Goal: Transaction & Acquisition: Purchase product/service

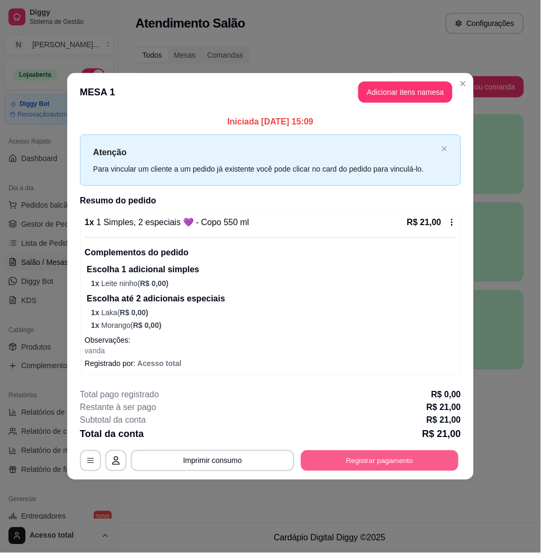
click at [364, 454] on button "Registrar pagamento" at bounding box center [380, 461] width 158 height 21
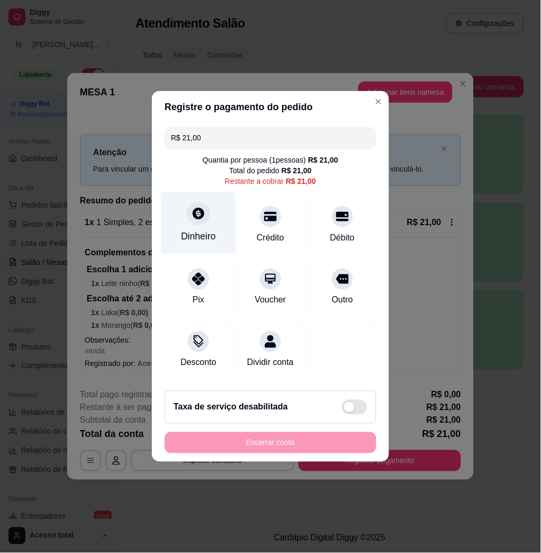
click at [190, 230] on div "Dinheiro" at bounding box center [198, 237] width 35 height 14
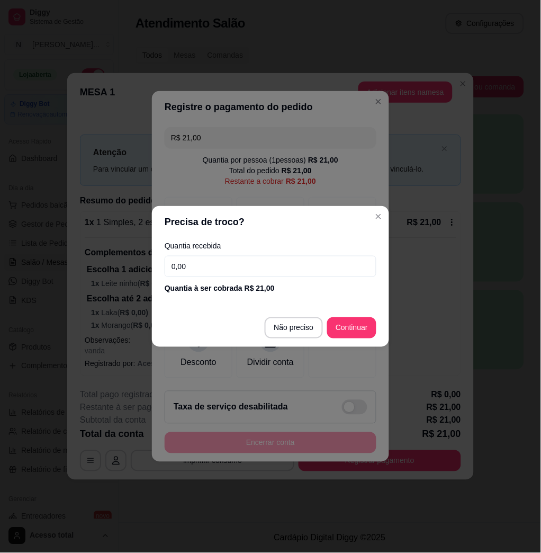
click at [230, 270] on input "0,00" at bounding box center [271, 266] width 212 height 21
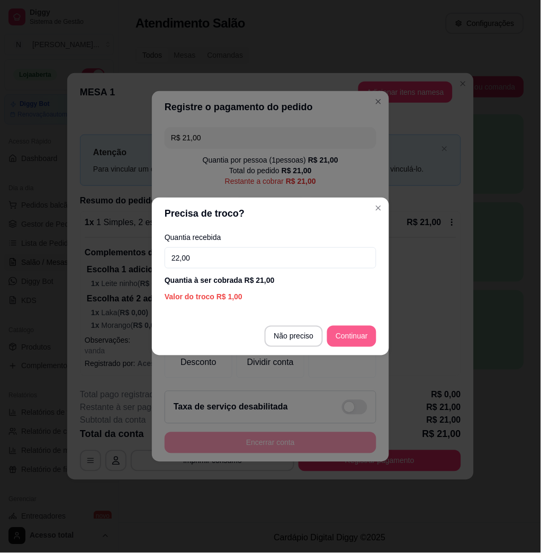
type input "22,00"
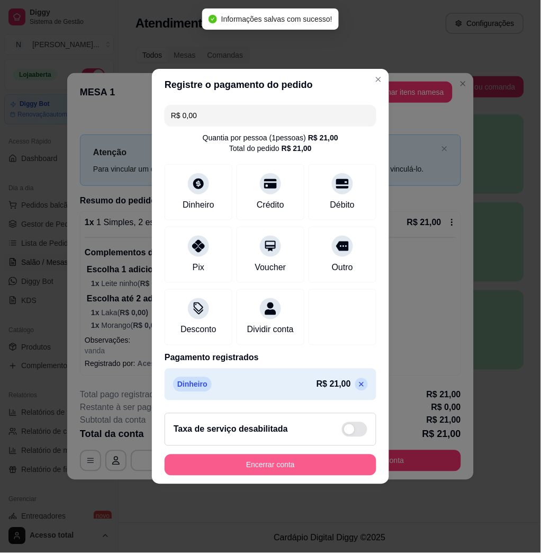
type input "R$ 0,00"
click at [307, 475] on button "Encerrar conta" at bounding box center [271, 465] width 212 height 21
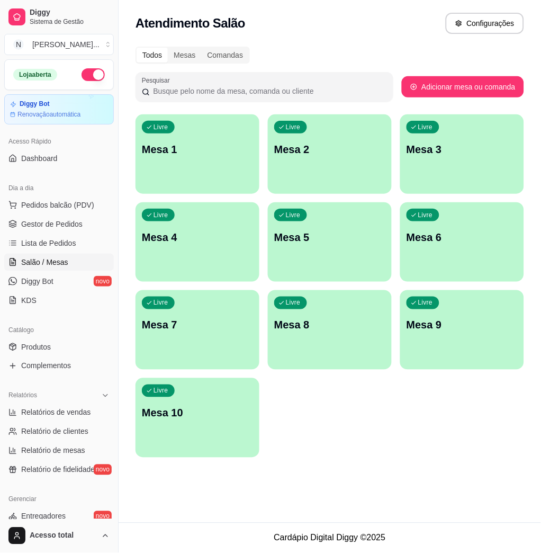
click at [193, 173] on div "Livre Mesa 1" at bounding box center [198, 147] width 124 height 67
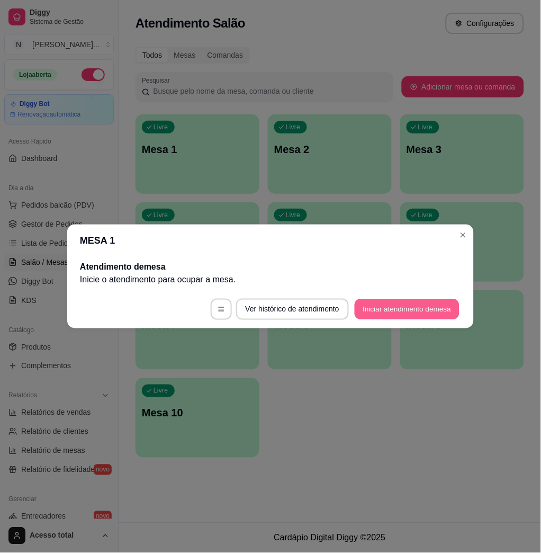
click at [425, 299] on button "Iniciar atendimento de mesa" at bounding box center [407, 309] width 105 height 21
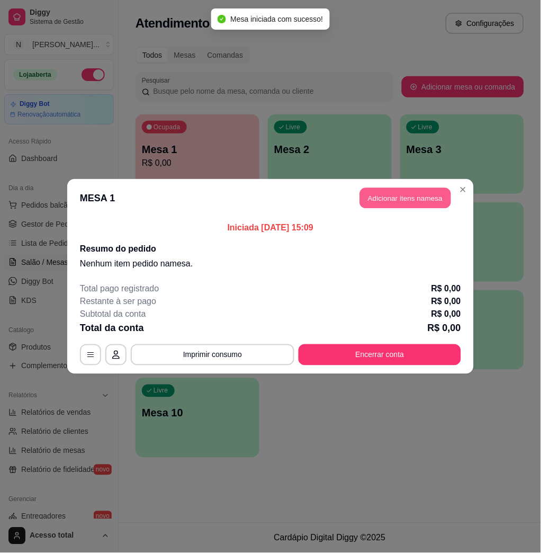
click at [422, 201] on button "Adicionar itens na mesa" at bounding box center [405, 198] width 91 height 21
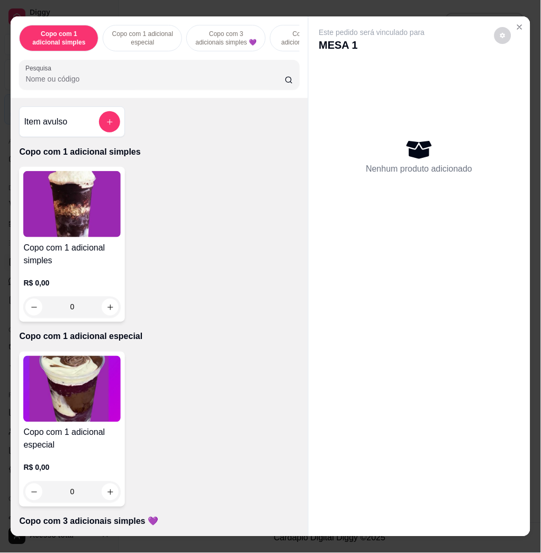
click at [99, 120] on button "add-separate-item" at bounding box center [109, 121] width 21 height 21
click at [257, 282] on input "0,00" at bounding box center [270, 277] width 199 height 11
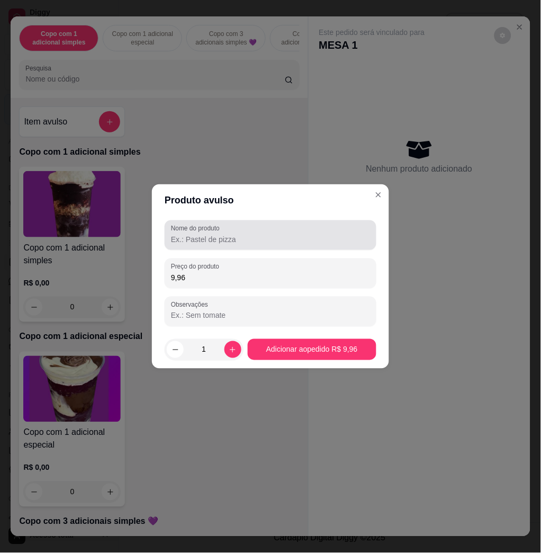
type input "9,96"
click at [322, 238] on input "Nome do produto" at bounding box center [270, 239] width 199 height 11
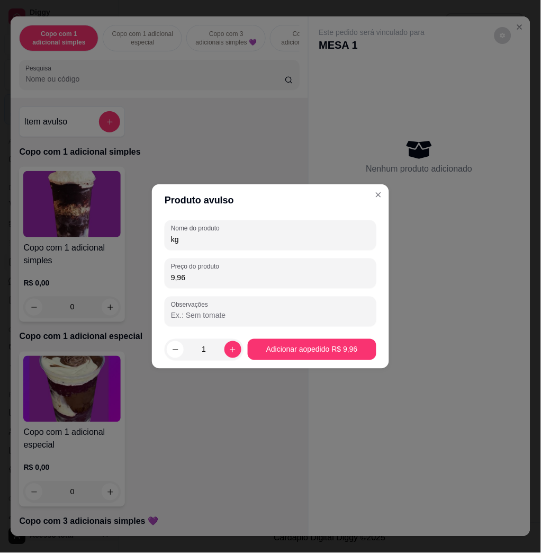
type input "kg"
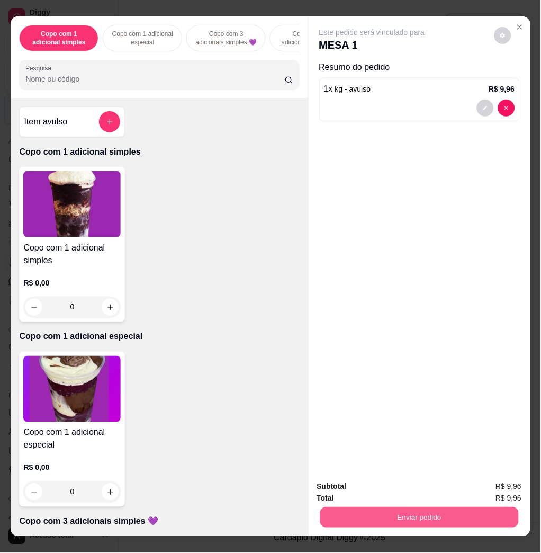
click at [452, 509] on button "Enviar pedido" at bounding box center [419, 517] width 199 height 21
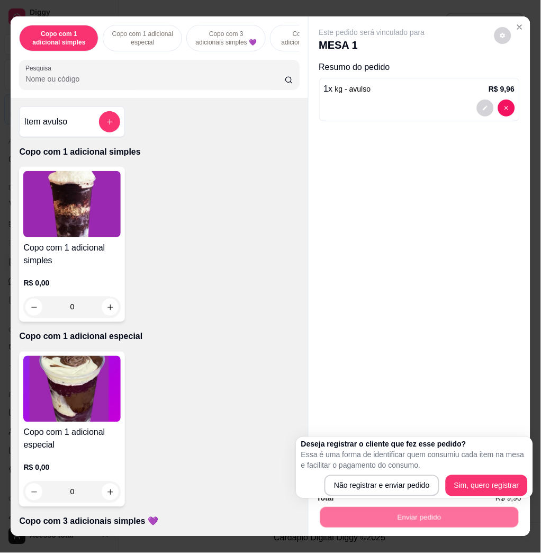
click at [435, 485] on div "Não registrar e enviar pedido Sim, quero registrar" at bounding box center [414, 485] width 227 height 21
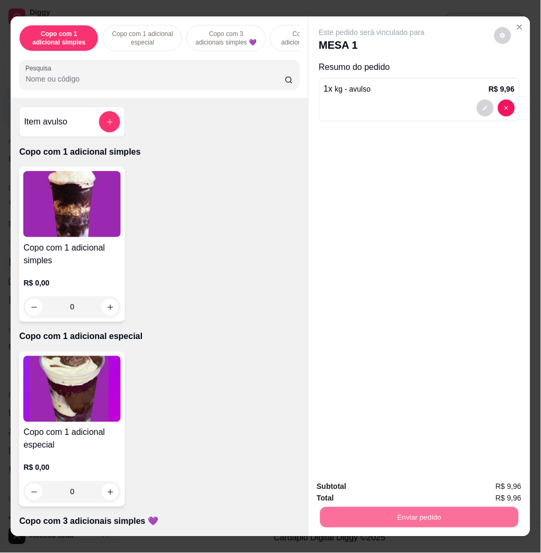
click at [431, 485] on button "Não registrar e enviar pedido" at bounding box center [383, 486] width 110 height 20
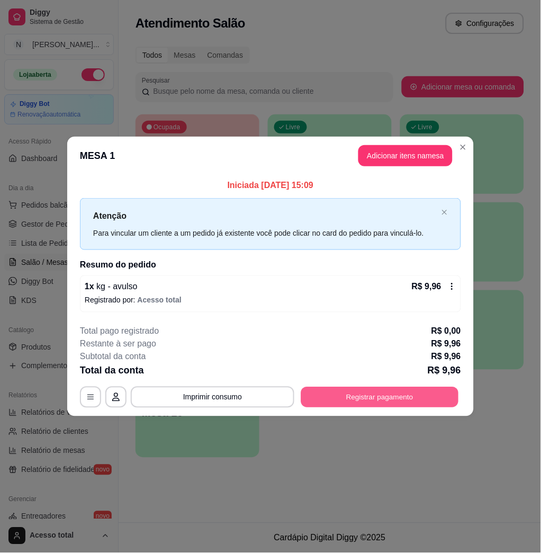
click at [370, 396] on button "Registrar pagamento" at bounding box center [380, 397] width 158 height 21
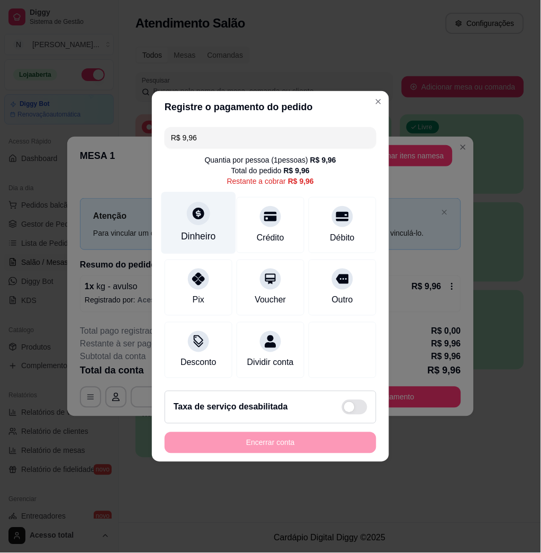
click at [188, 210] on div at bounding box center [198, 213] width 23 height 23
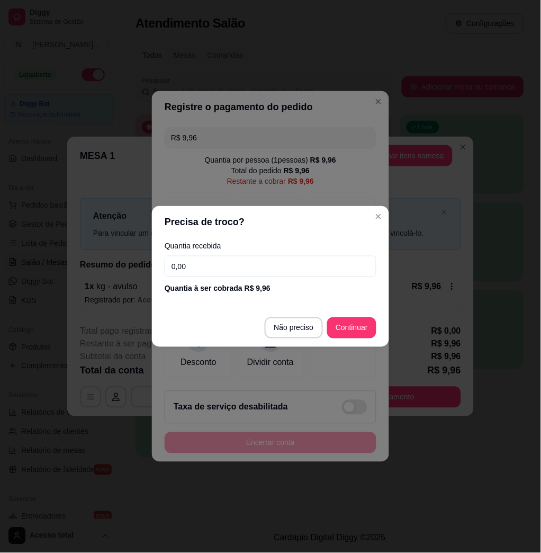
click at [218, 272] on input "0,00" at bounding box center [271, 266] width 212 height 21
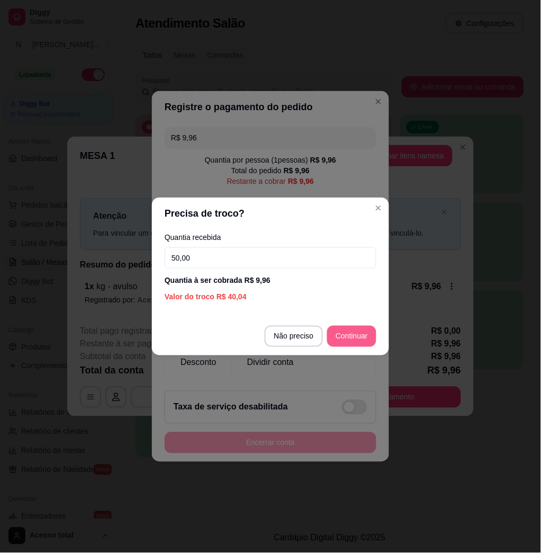
type input "50,00"
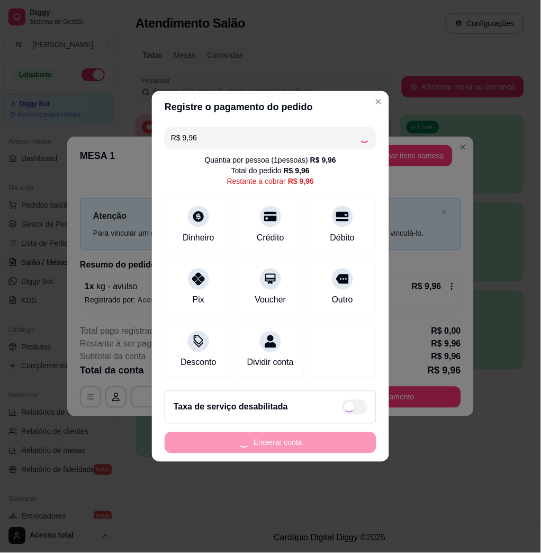
click at [345, 462] on footer "Taxa de serviço desabilitada Encerrar conta" at bounding box center [270, 421] width 237 height 79
type input "R$ 0,00"
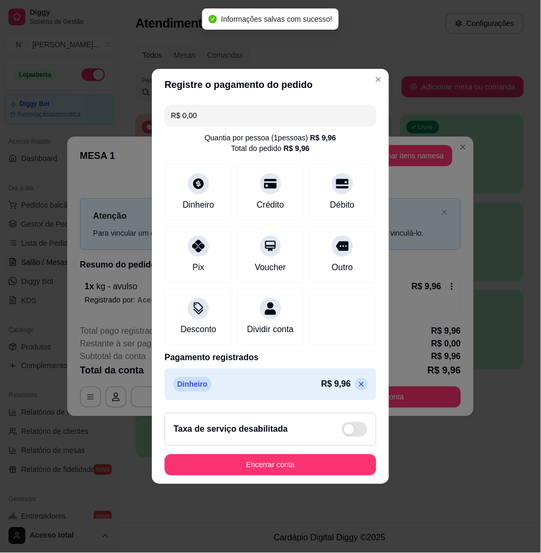
click at [343, 446] on div "Taxa de serviço desabilitada" at bounding box center [271, 429] width 212 height 33
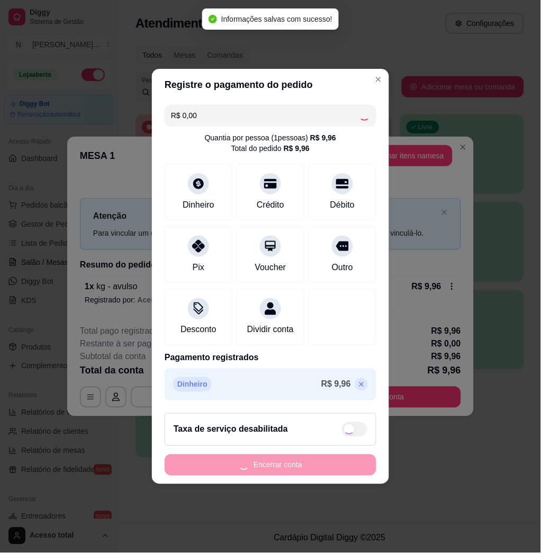
click at [351, 475] on div "Encerrar conta" at bounding box center [271, 465] width 212 height 21
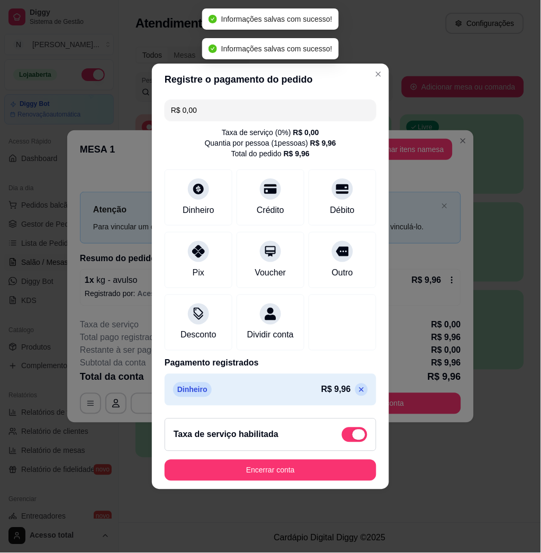
click at [353, 438] on span at bounding box center [359, 435] width 13 height 11
click at [349, 438] on input "checkbox" at bounding box center [345, 440] width 7 height 7
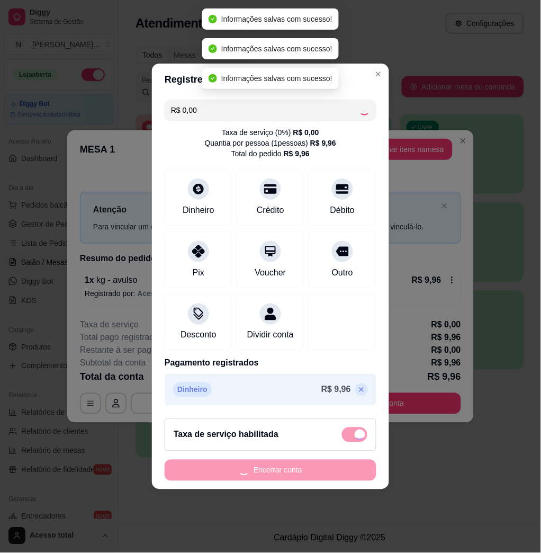
checkbox input "false"
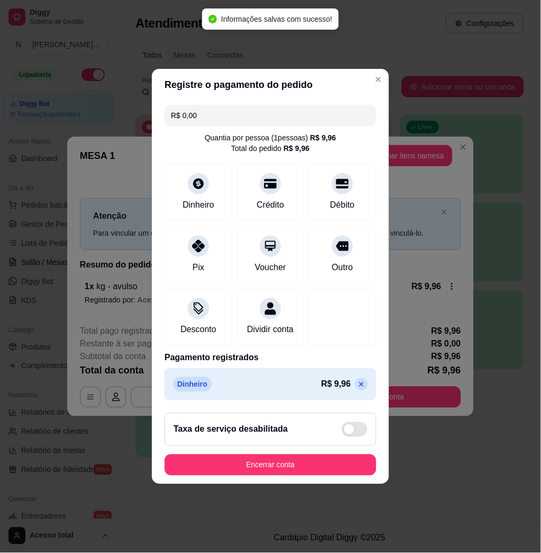
click at [335, 453] on footer "Taxa de serviço desabilitada Encerrar conta" at bounding box center [270, 444] width 237 height 79
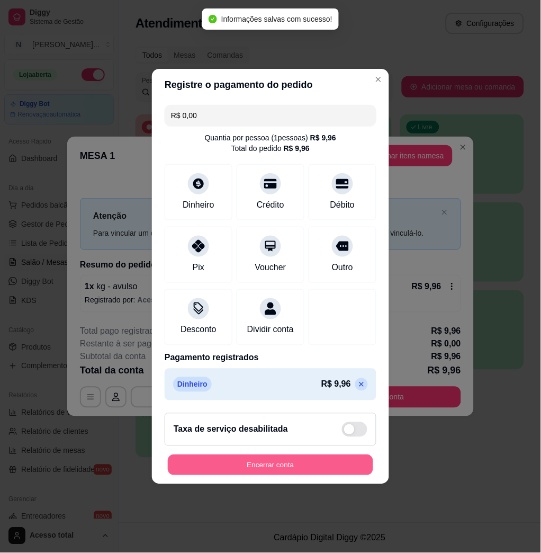
click at [340, 467] on button "Encerrar conta" at bounding box center [271, 465] width 206 height 21
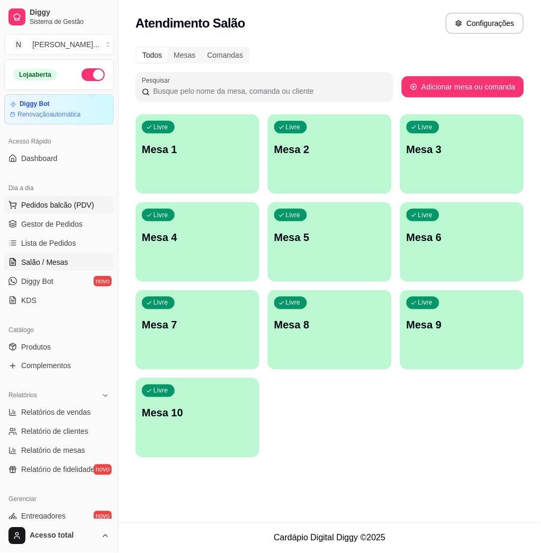
click at [63, 202] on span "Pedidos balcão (PDV)" at bounding box center [57, 205] width 73 height 11
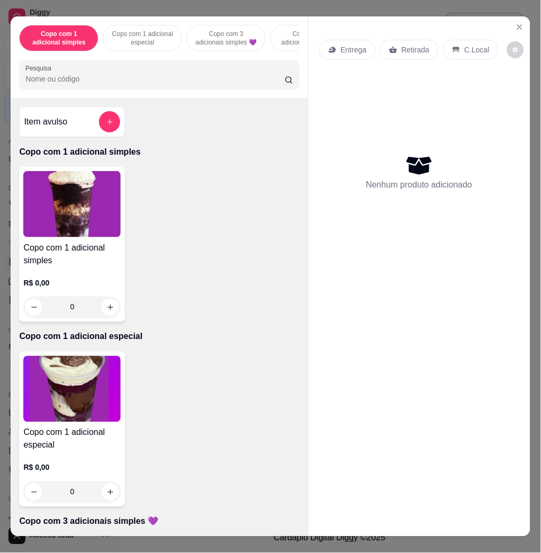
click at [92, 124] on div "Item avulso" at bounding box center [72, 121] width 96 height 21
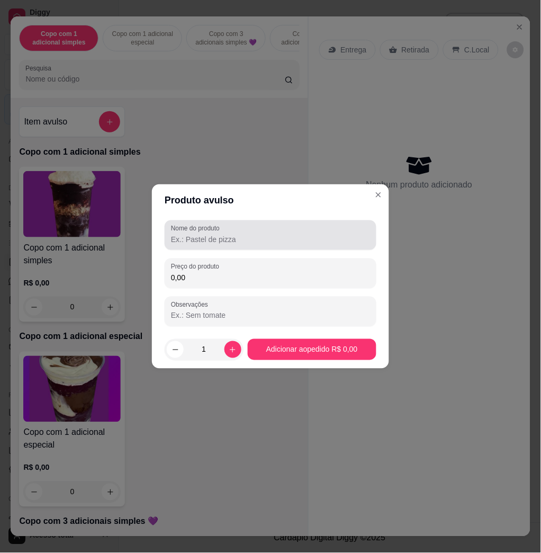
click at [202, 292] on div "Nome do produto Preço do produto 0,00 Observações" at bounding box center [271, 273] width 212 height 106
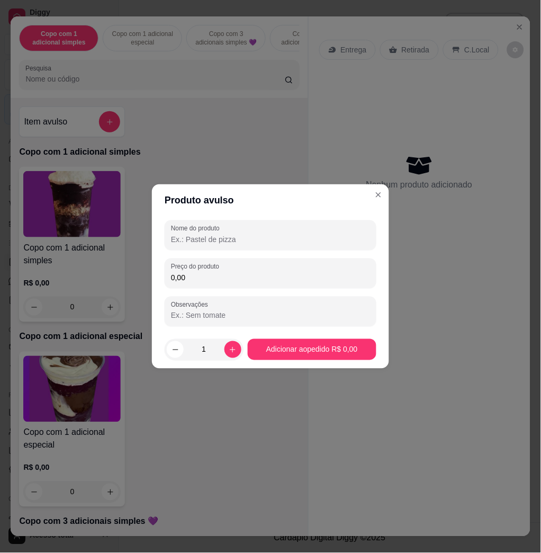
click at [217, 255] on div "Nome do produto Preço do produto 0,00 Observações" at bounding box center [271, 273] width 212 height 106
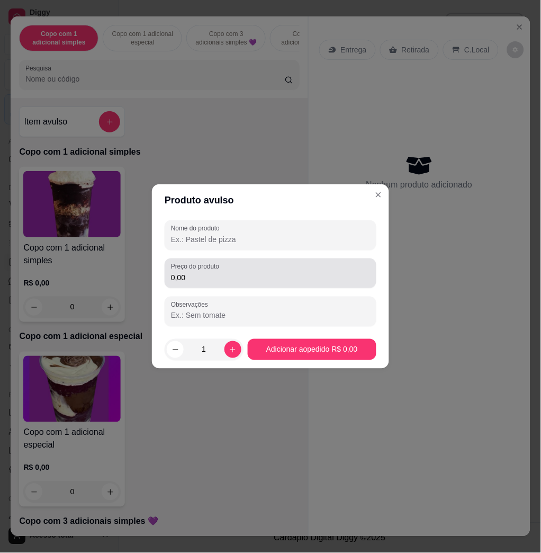
click at [219, 279] on input "0,00" at bounding box center [270, 277] width 199 height 11
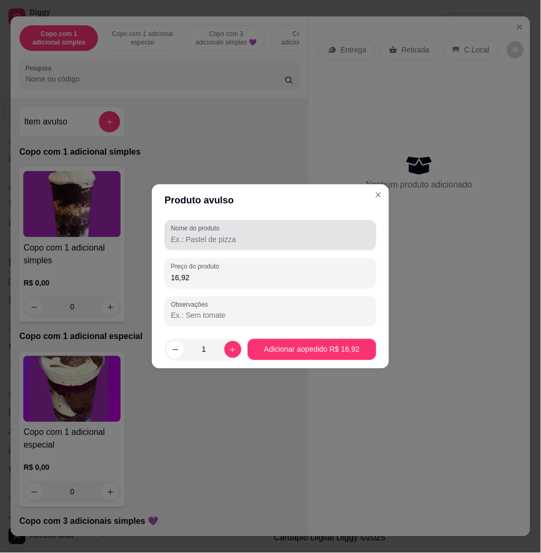
type input "16,92"
click at [276, 228] on div at bounding box center [270, 235] width 199 height 21
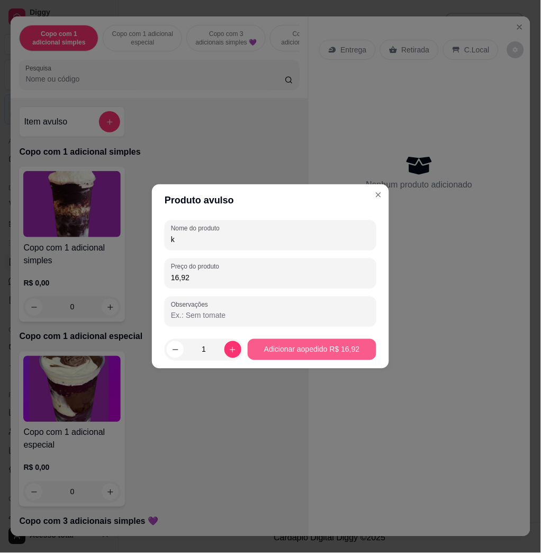
type input "k"
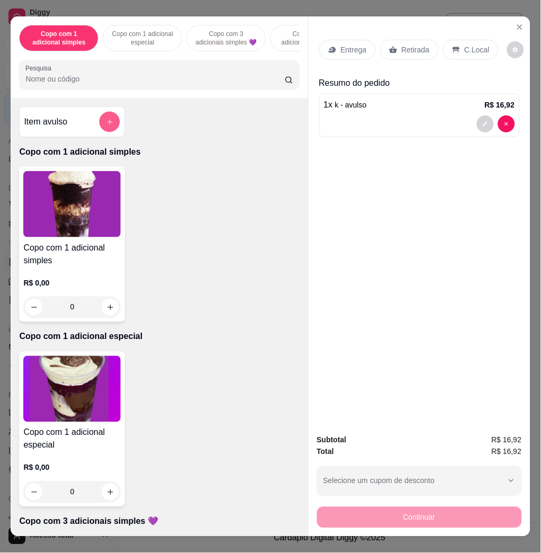
click at [112, 131] on button "add-separate-item" at bounding box center [110, 122] width 21 height 21
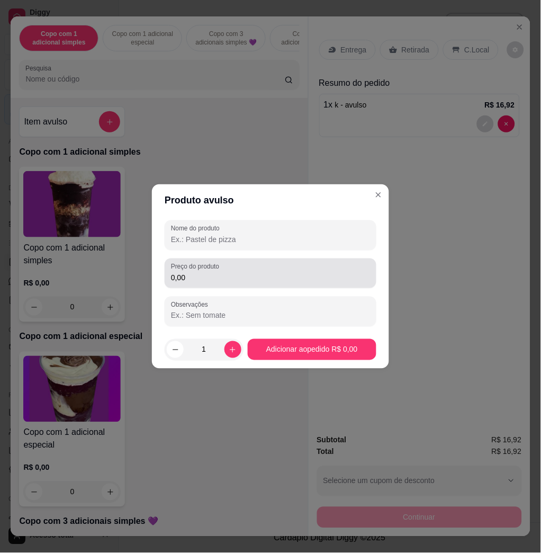
click at [198, 272] on input "0,00" at bounding box center [270, 277] width 199 height 11
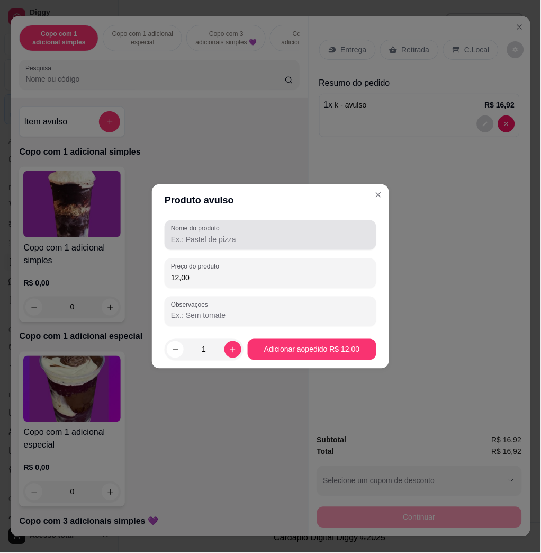
type input "12,00"
click at [221, 242] on input "b" at bounding box center [270, 239] width 199 height 11
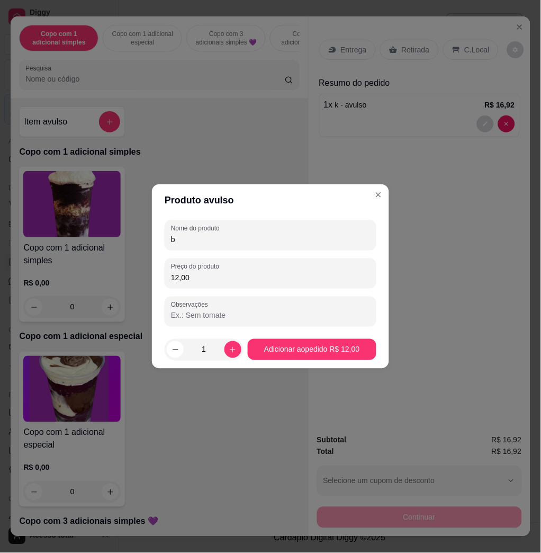
type input "b"
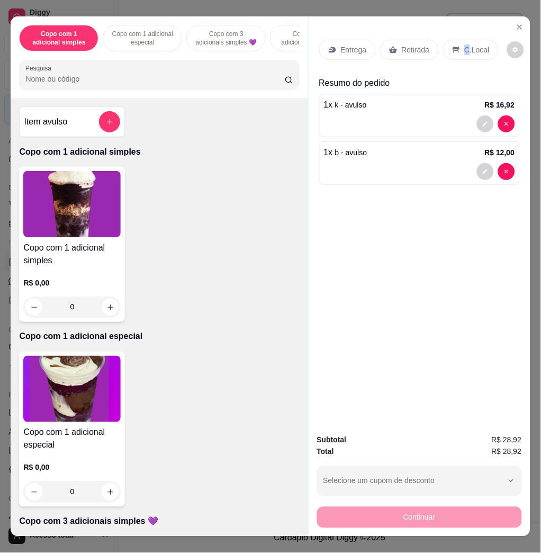
drag, startPoint x: 461, startPoint y: 39, endPoint x: 462, endPoint y: 46, distance: 6.6
click at [465, 44] on p "C.Local" at bounding box center [477, 49] width 25 height 11
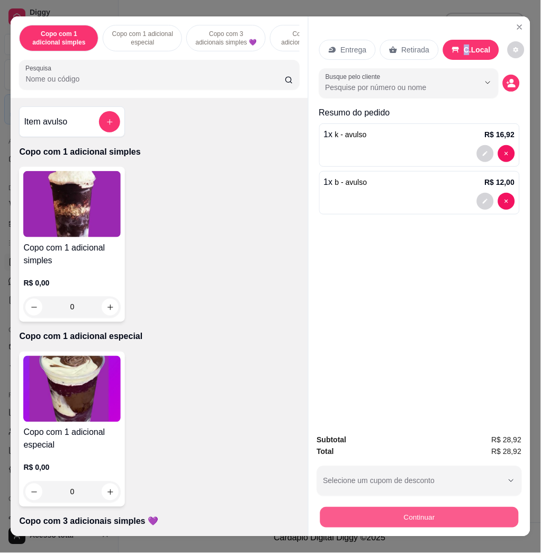
click at [487, 507] on button "Continuar" at bounding box center [419, 517] width 199 height 21
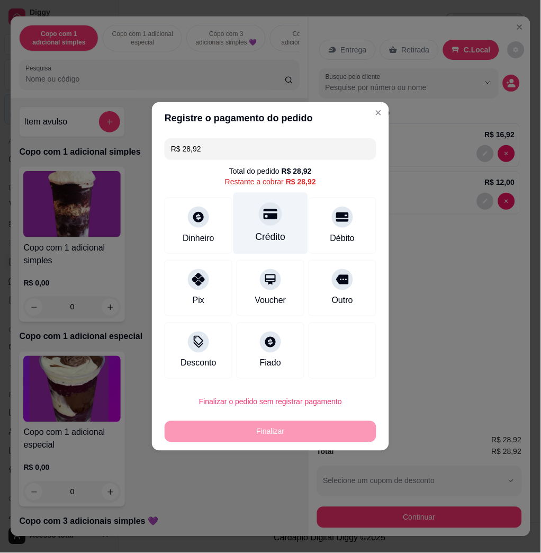
click at [283, 239] on div "Crédito" at bounding box center [271, 224] width 75 height 62
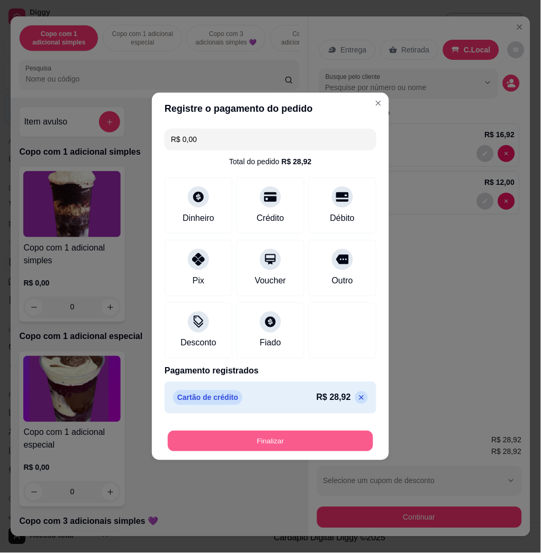
click at [343, 447] on button "Finalizar" at bounding box center [271, 441] width 206 height 21
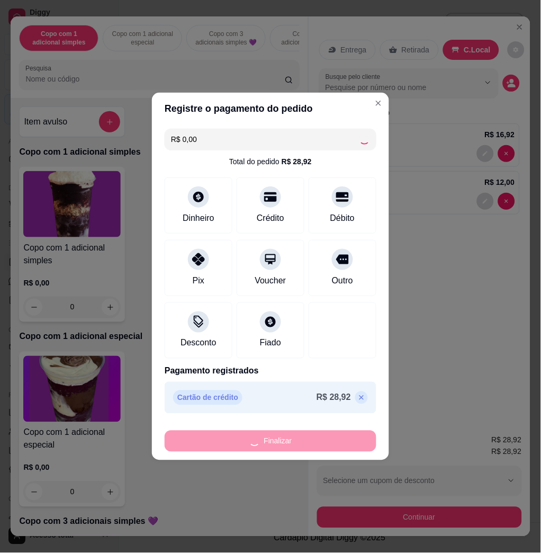
type input "-R$ 28,92"
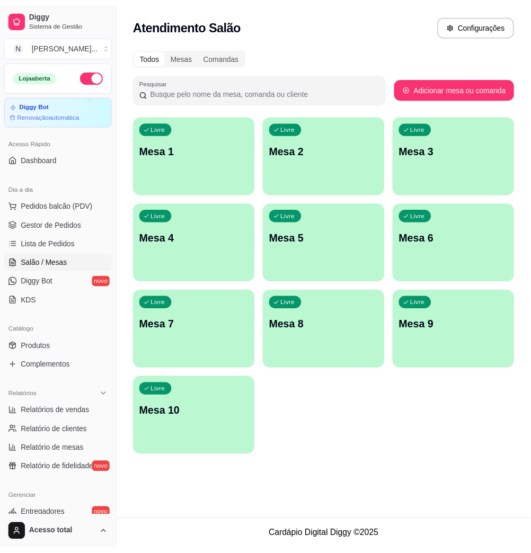
scroll to position [209, 0]
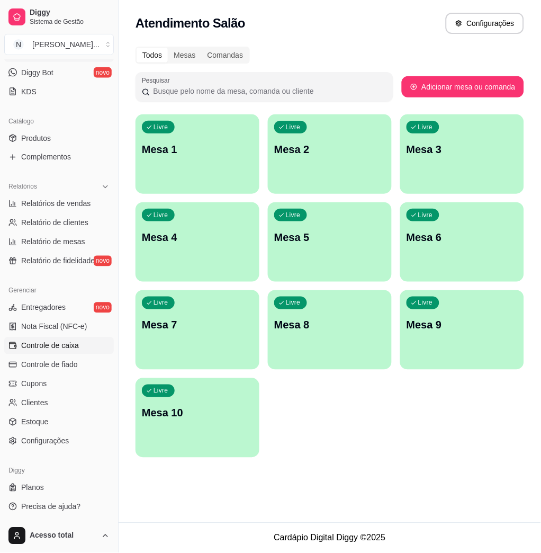
click at [68, 348] on span "Controle de caixa" at bounding box center [50, 346] width 58 height 11
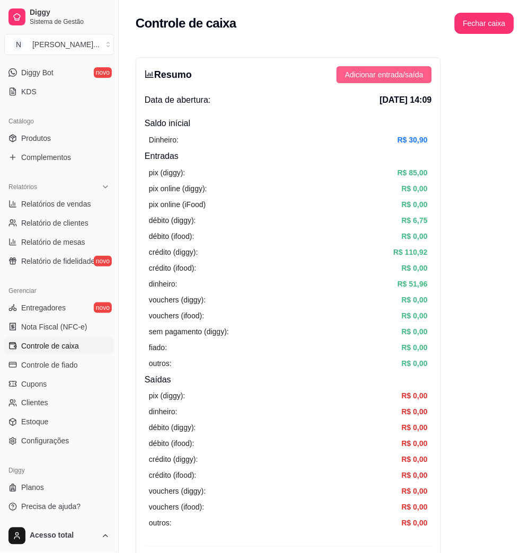
click at [356, 73] on span "Adicionar entrada/saída" at bounding box center [384, 75] width 78 height 12
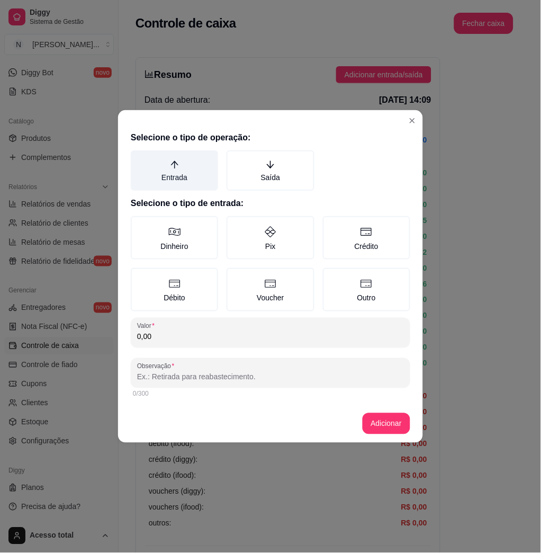
click at [191, 172] on label "Entrada" at bounding box center [174, 170] width 87 height 40
click at [139, 158] on button "Entrada" at bounding box center [134, 154] width 8 height 8
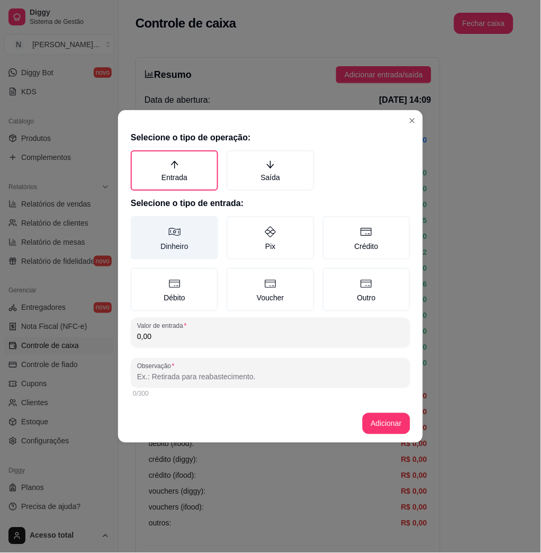
click at [193, 250] on label "Dinheiro" at bounding box center [174, 237] width 87 height 43
click at [139, 224] on button "Dinheiro" at bounding box center [134, 220] width 8 height 8
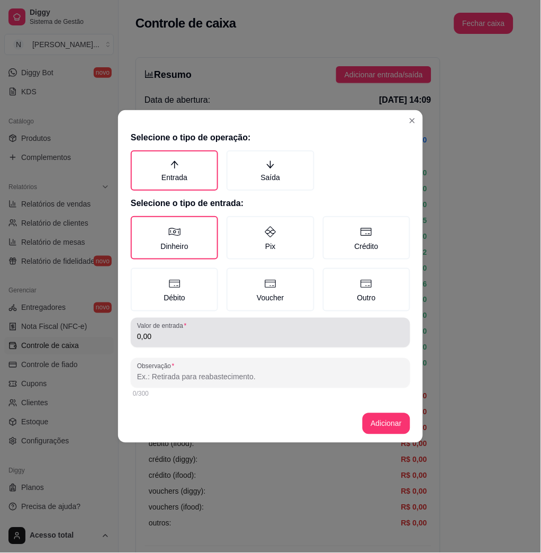
click at [227, 334] on input "0,00" at bounding box center [270, 337] width 267 height 11
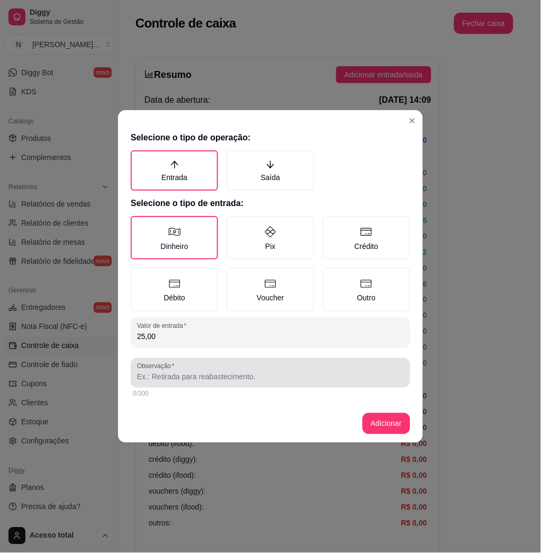
type input "25,00"
drag, startPoint x: 255, startPoint y: 380, endPoint x: 254, endPoint y: 372, distance: 8.5
click at [254, 380] on div at bounding box center [270, 372] width 267 height 21
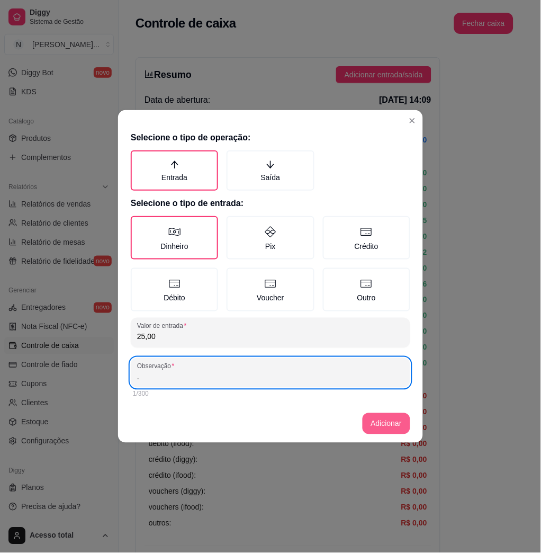
type input "."
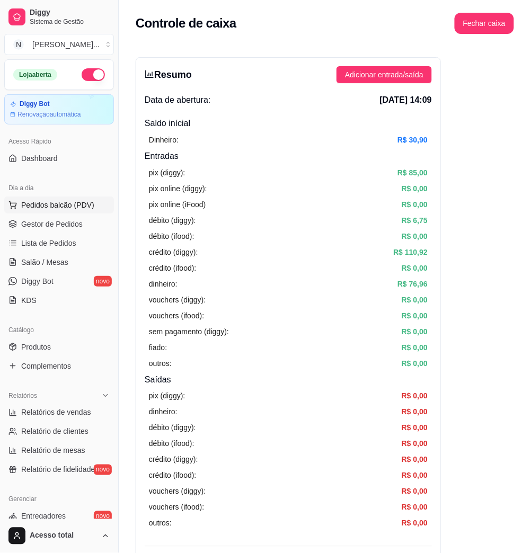
click at [65, 212] on button "Pedidos balcão (PDV)" at bounding box center [59, 205] width 110 height 17
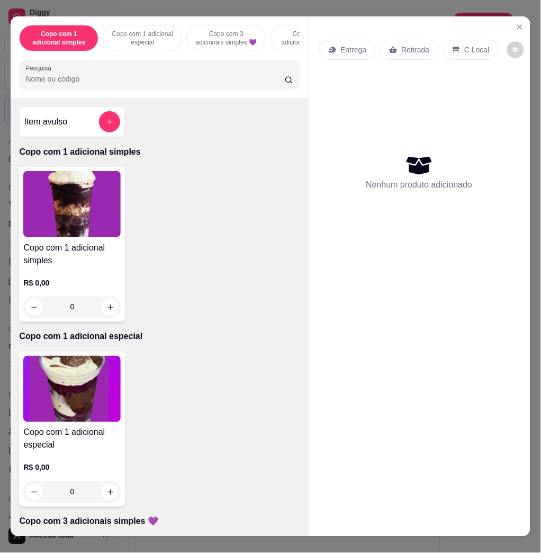
click at [86, 84] on input "Pesquisa" at bounding box center [155, 79] width 260 height 11
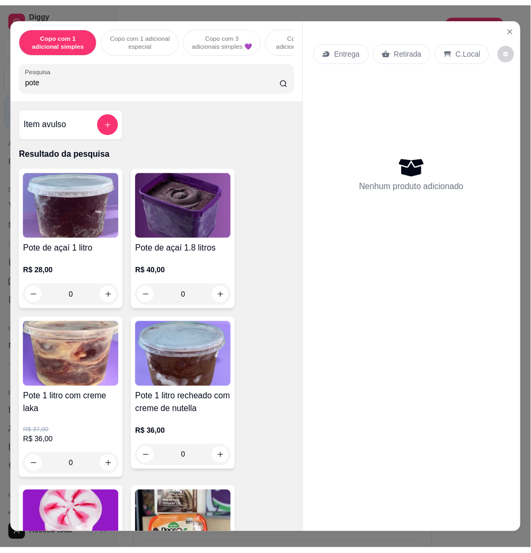
scroll to position [141, 0]
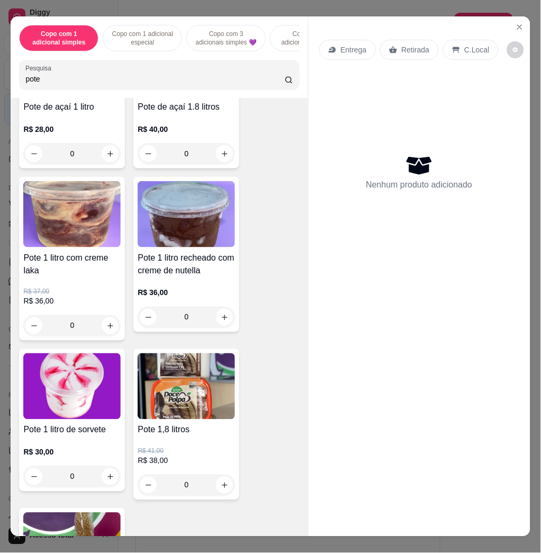
type input "pote"
click at [201, 395] on img at bounding box center [186, 386] width 97 height 66
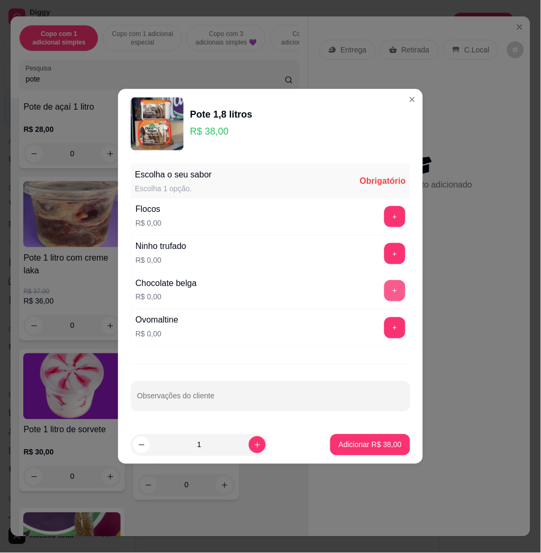
click at [385, 293] on button "+" at bounding box center [395, 290] width 21 height 21
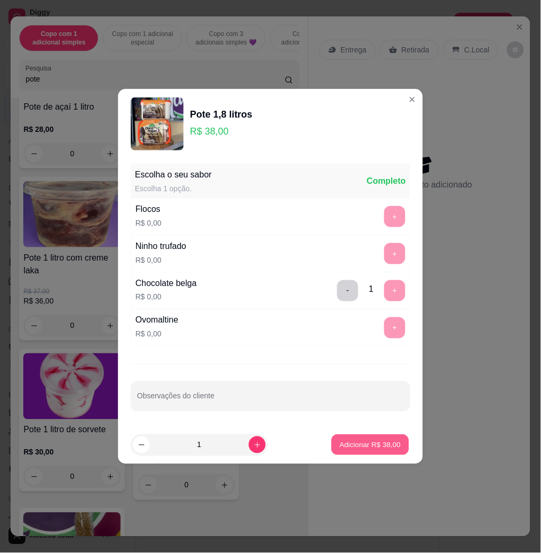
click at [370, 455] on button "Adicionar R$ 38,00" at bounding box center [371, 445] width 78 height 21
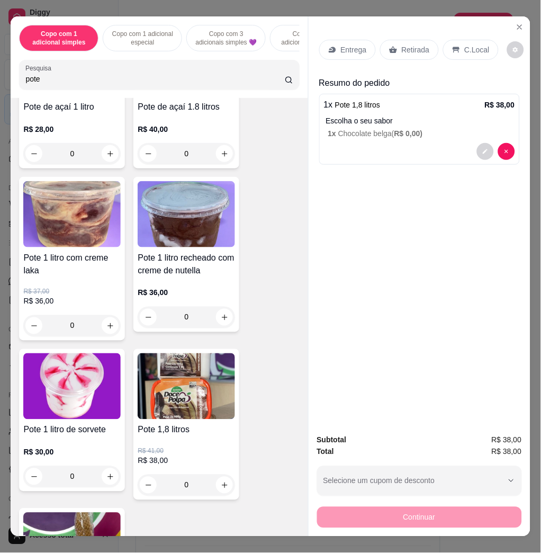
click at [476, 52] on div "C.Local" at bounding box center [471, 50] width 56 height 20
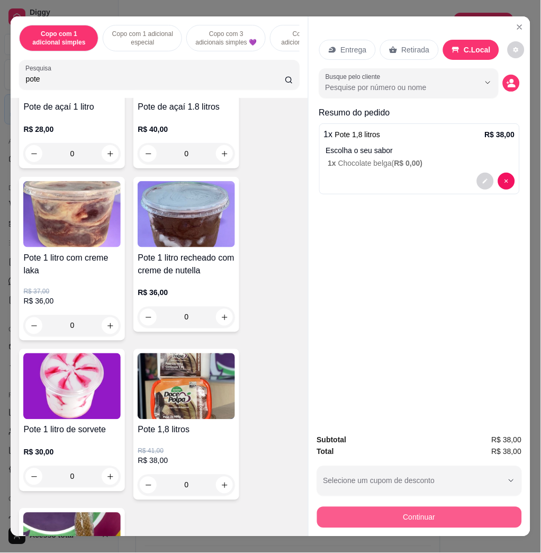
click at [416, 507] on button "Continuar" at bounding box center [419, 517] width 205 height 21
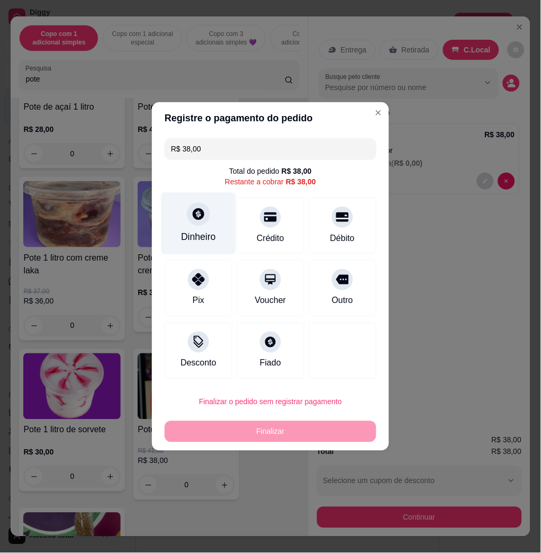
click at [211, 216] on div "Dinheiro" at bounding box center [199, 224] width 75 height 62
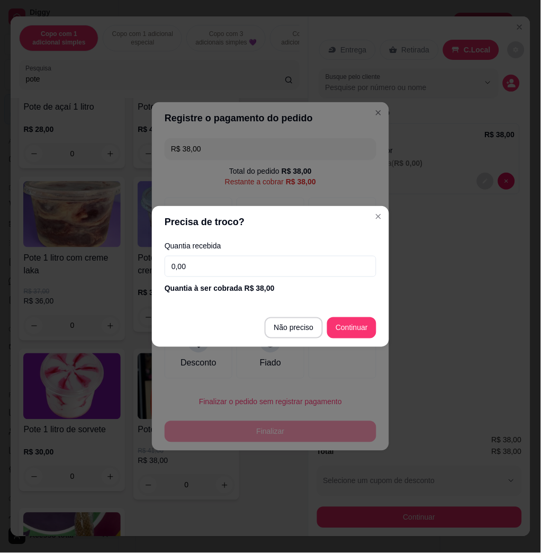
click at [234, 272] on input "0,00" at bounding box center [271, 266] width 212 height 21
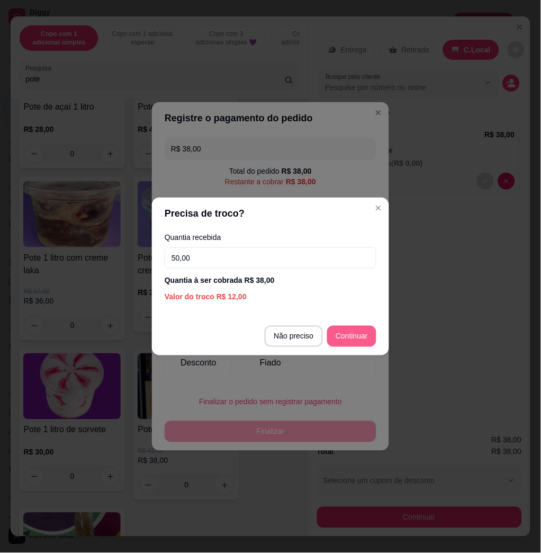
type input "50,00"
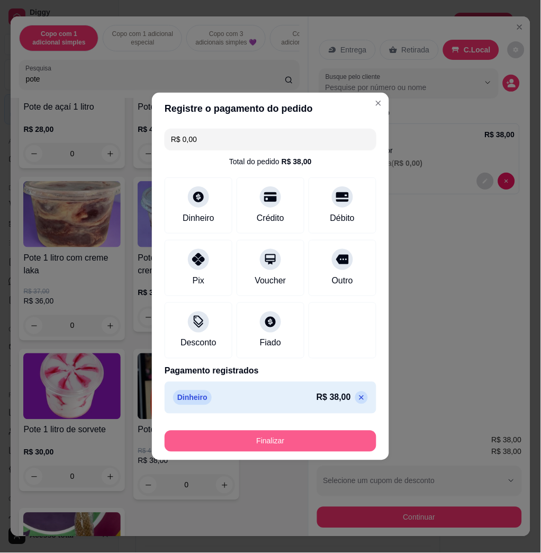
click at [333, 444] on button "Finalizar" at bounding box center [271, 441] width 212 height 21
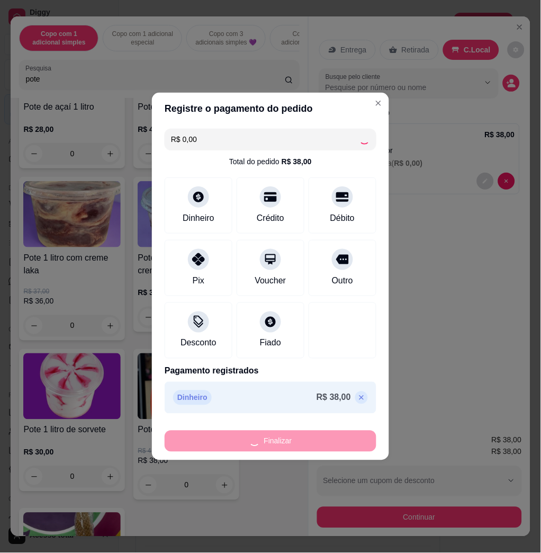
type input "-R$ 38,00"
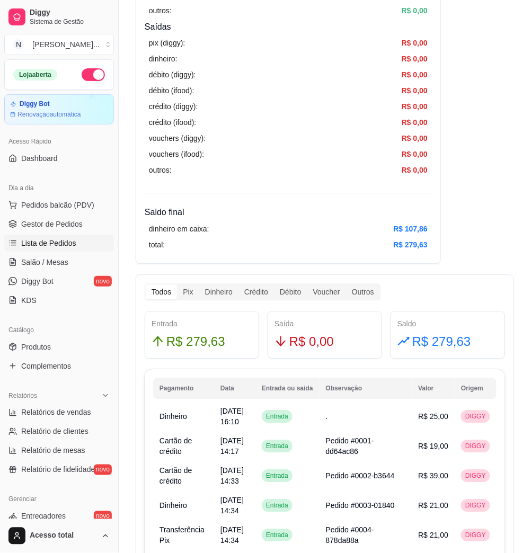
click at [24, 244] on span "Lista de Pedidos" at bounding box center [48, 243] width 55 height 11
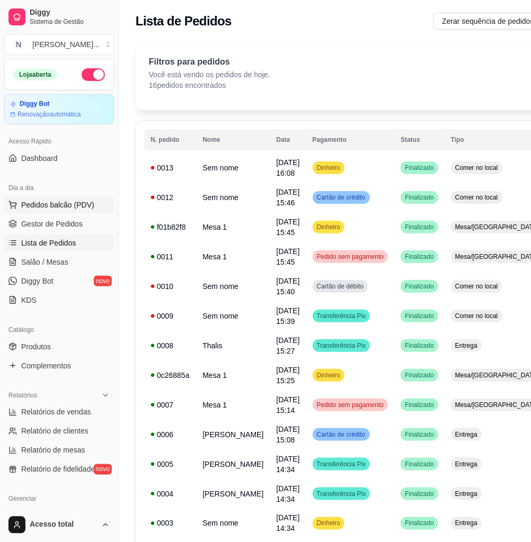
click at [62, 212] on button "Pedidos balcão (PDV)" at bounding box center [59, 205] width 110 height 17
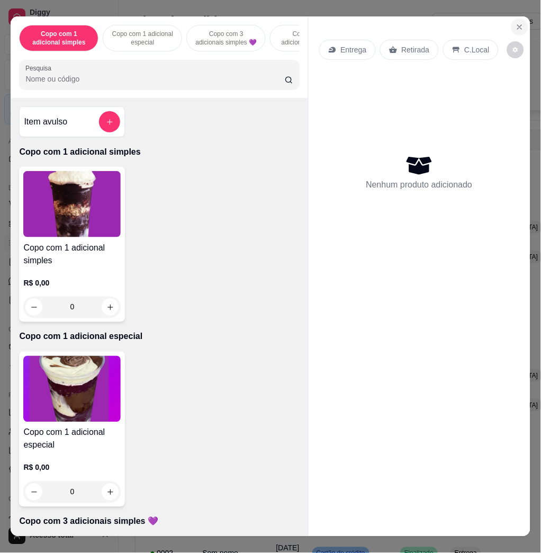
click at [521, 19] on button "Close" at bounding box center [520, 27] width 17 height 17
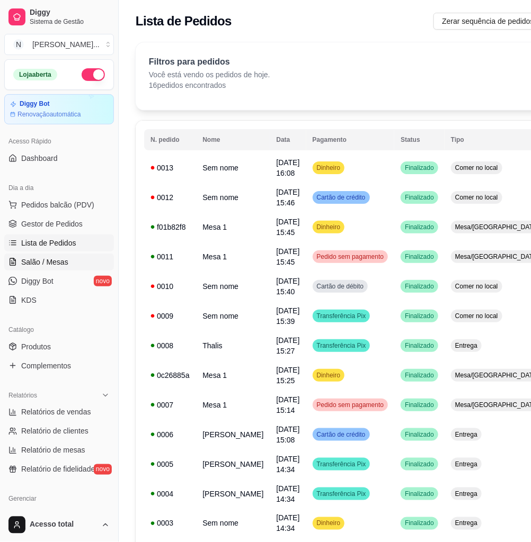
drag, startPoint x: 77, startPoint y: 257, endPoint x: 86, endPoint y: 257, distance: 8.5
click at [77, 257] on link "Salão / Mesas" at bounding box center [59, 262] width 110 height 17
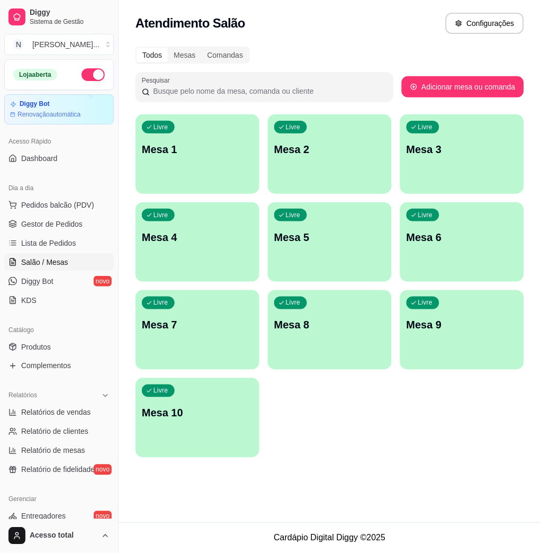
click at [217, 132] on div "Livre Mesa 1" at bounding box center [198, 147] width 124 height 67
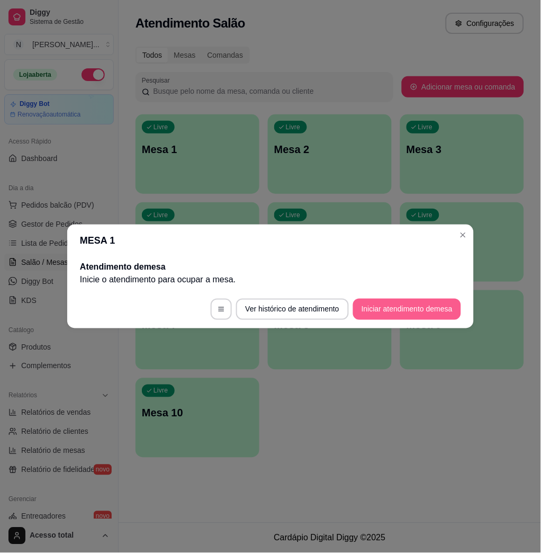
click at [462, 303] on footer "Ver histórico de atendimento Iniciar atendimento de mesa" at bounding box center [270, 309] width 407 height 38
click at [384, 309] on button "Iniciar atendimento de mesa" at bounding box center [407, 309] width 105 height 21
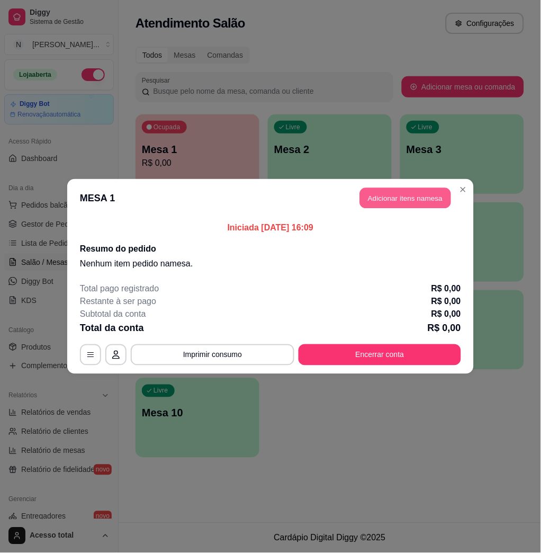
click at [416, 194] on button "Adicionar itens na mesa" at bounding box center [405, 198] width 91 height 21
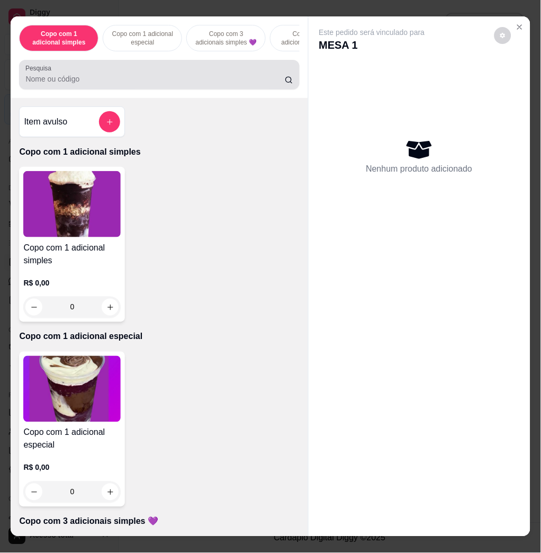
click at [138, 90] on div "Pesquisa" at bounding box center [159, 75] width 280 height 30
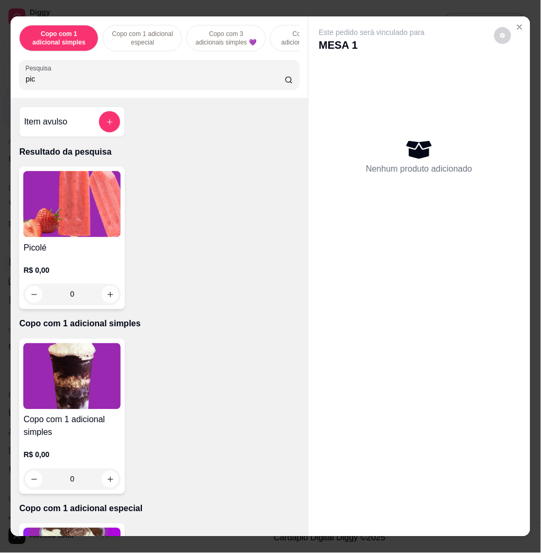
type input "pic"
click at [69, 208] on img at bounding box center [71, 204] width 97 height 66
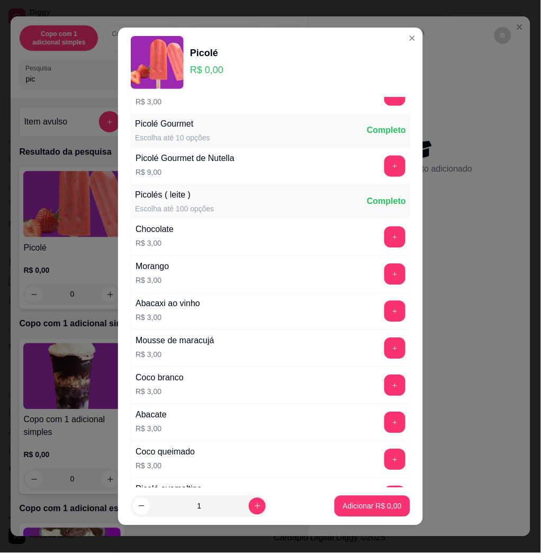
scroll to position [141, 0]
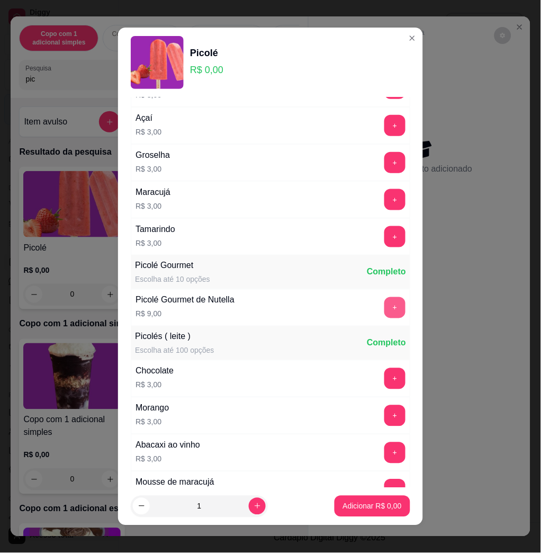
click at [385, 307] on button "+" at bounding box center [395, 307] width 21 height 21
click at [364, 512] on p "Adicionar R$ 9,00" at bounding box center [372, 506] width 59 height 11
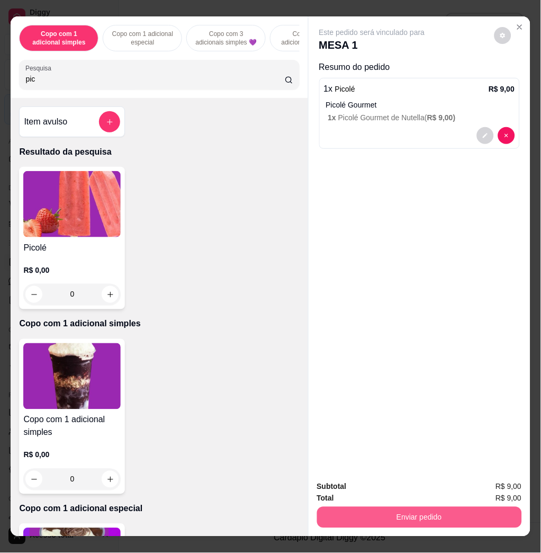
click at [473, 517] on button "Enviar pedido" at bounding box center [419, 517] width 205 height 21
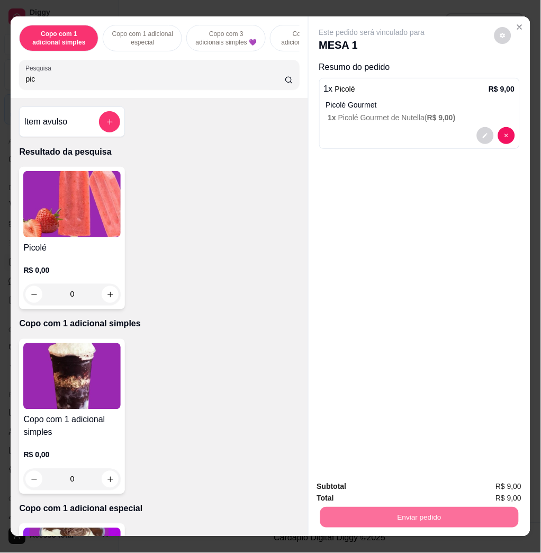
click at [356, 487] on button "Não registrar e enviar pedido" at bounding box center [383, 486] width 110 height 20
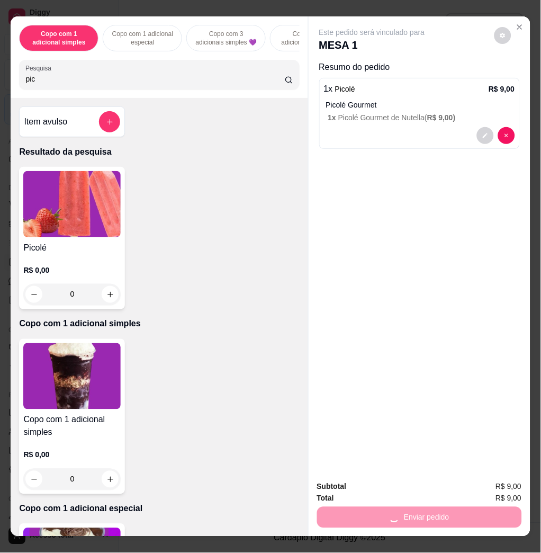
click at [385, 511] on div "Enviar pedido" at bounding box center [419, 516] width 205 height 24
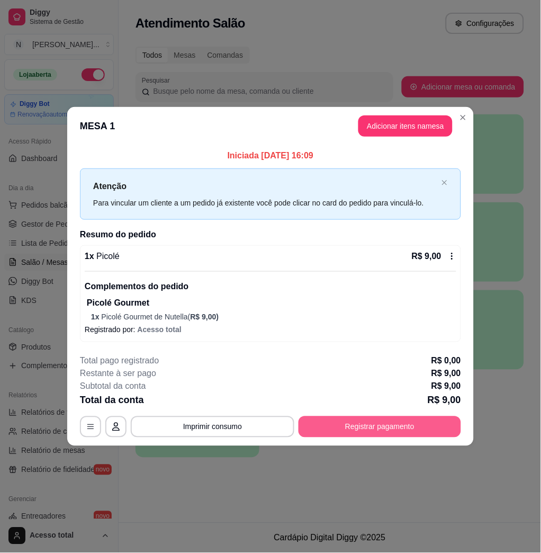
click at [373, 426] on button "Registrar pagamento" at bounding box center [380, 426] width 163 height 21
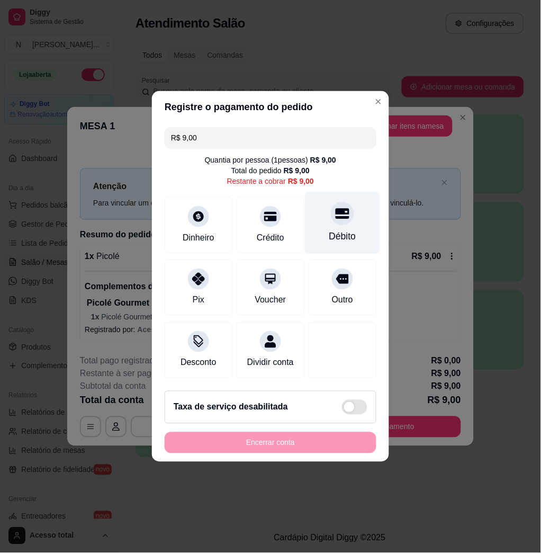
click at [333, 230] on div "Débito" at bounding box center [342, 237] width 27 height 14
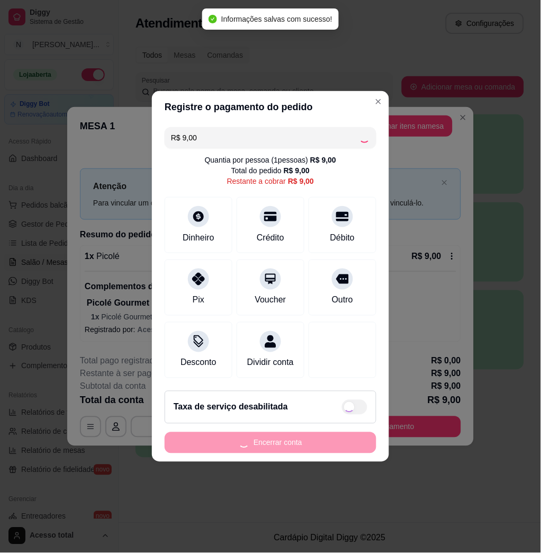
type input "R$ 0,00"
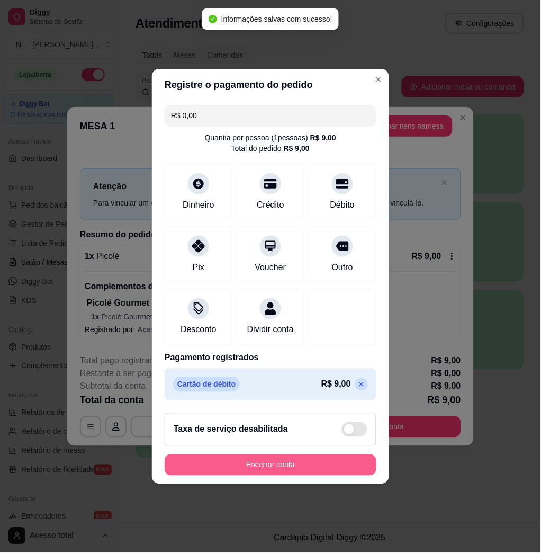
click at [312, 469] on button "Encerrar conta" at bounding box center [271, 465] width 212 height 21
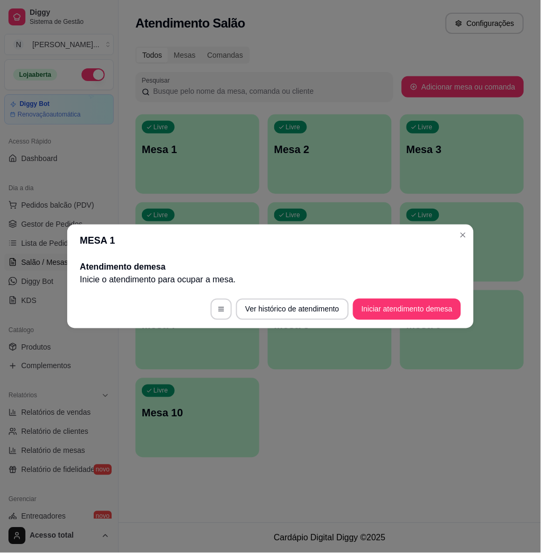
click at [443, 319] on footer "Ver histórico de atendimento Iniciar atendimento de mesa" at bounding box center [270, 309] width 407 height 38
click at [445, 313] on button "Iniciar atendimento de mesa" at bounding box center [407, 309] width 105 height 21
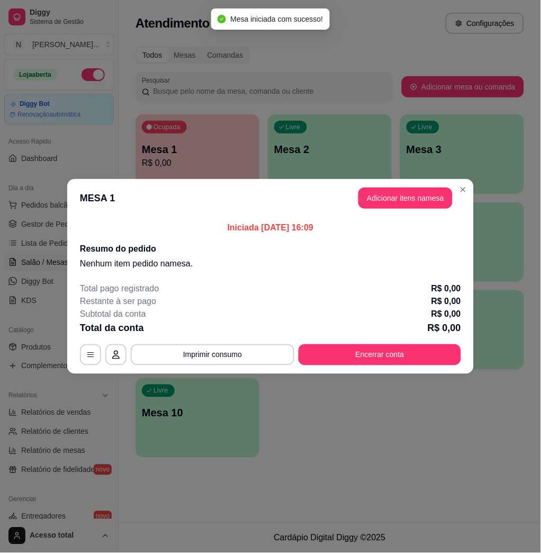
click at [420, 198] on button "Adicionar itens na mesa" at bounding box center [406, 198] width 94 height 21
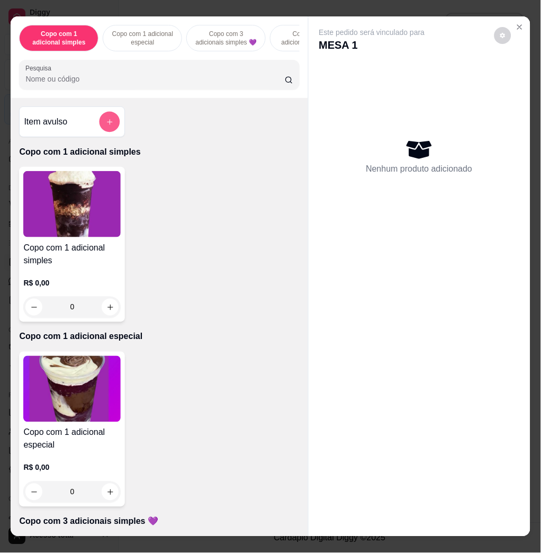
click at [109, 126] on button "add-separate-item" at bounding box center [110, 122] width 21 height 21
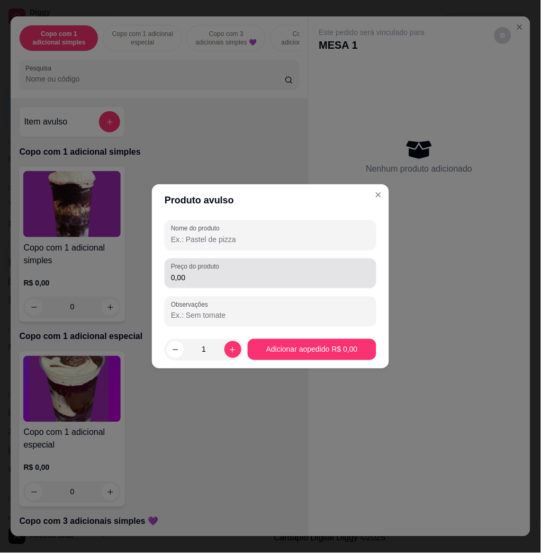
drag, startPoint x: 333, startPoint y: 266, endPoint x: 305, endPoint y: 246, distance: 34.2
click at [333, 266] on div "0,00" at bounding box center [270, 273] width 199 height 21
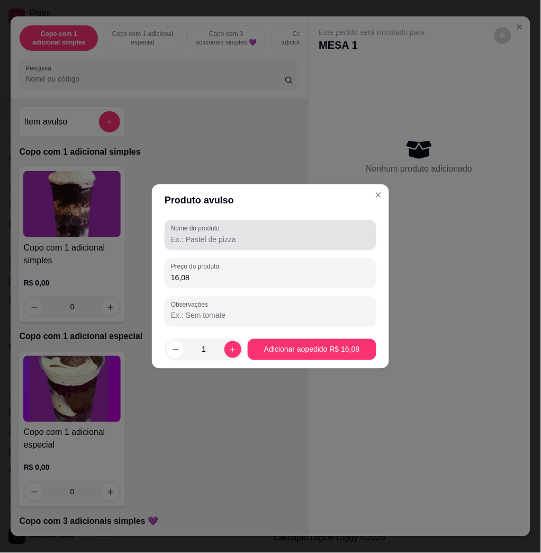
type input "16,08"
click at [292, 234] on input "Nome do produto" at bounding box center [270, 239] width 199 height 11
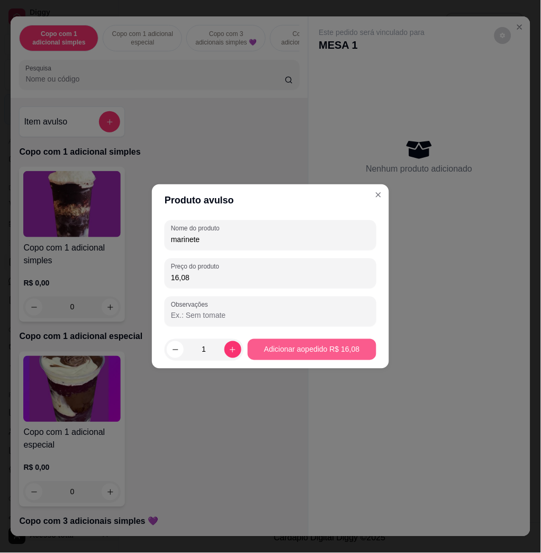
type input "marinete"
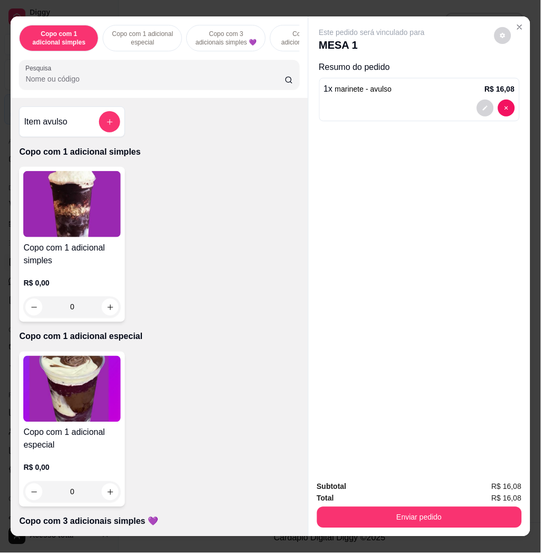
drag, startPoint x: 403, startPoint y: 532, endPoint x: 408, endPoint y: 509, distance: 23.9
click at [402, 532] on div "Copo com 1 adicional simples Copo com 1 adicional especial Copo com 3 adicionai…" at bounding box center [270, 276] width 541 height 553
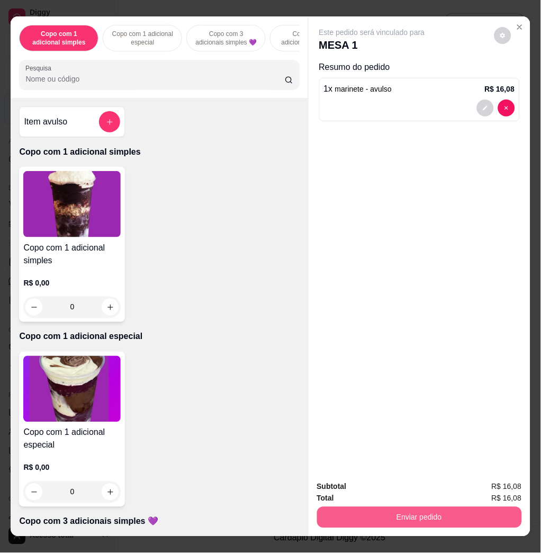
click at [408, 509] on button "Enviar pedido" at bounding box center [419, 517] width 205 height 21
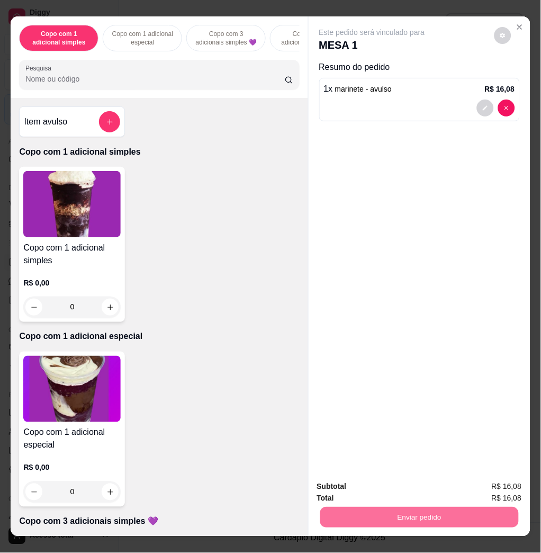
click at [390, 484] on button "Não registrar e enviar pedido" at bounding box center [383, 486] width 110 height 20
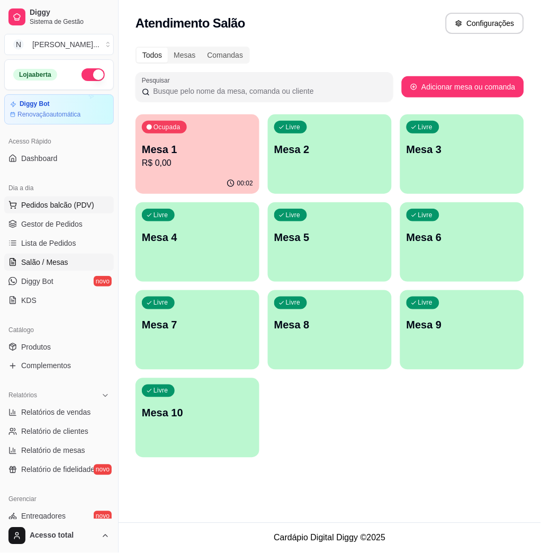
click at [94, 197] on button "Pedidos balcão (PDV)" at bounding box center [59, 205] width 110 height 17
click at [149, 90] on div "Pesquisa" at bounding box center [159, 75] width 280 height 30
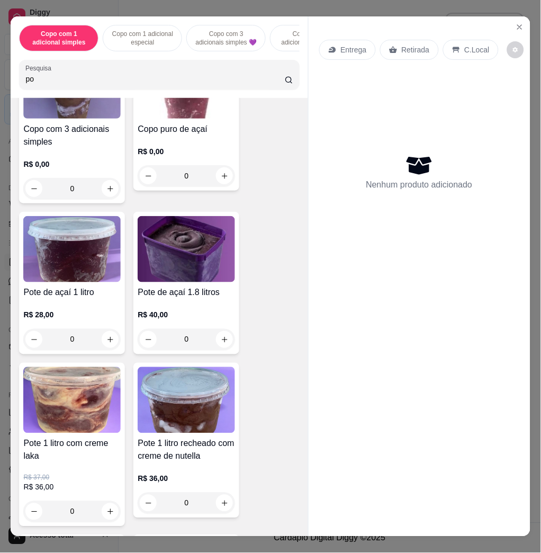
scroll to position [565, 0]
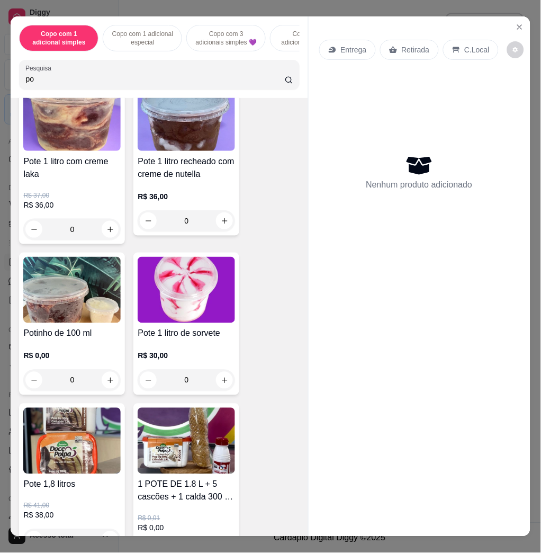
type input "po"
click at [185, 294] on img at bounding box center [186, 290] width 97 height 66
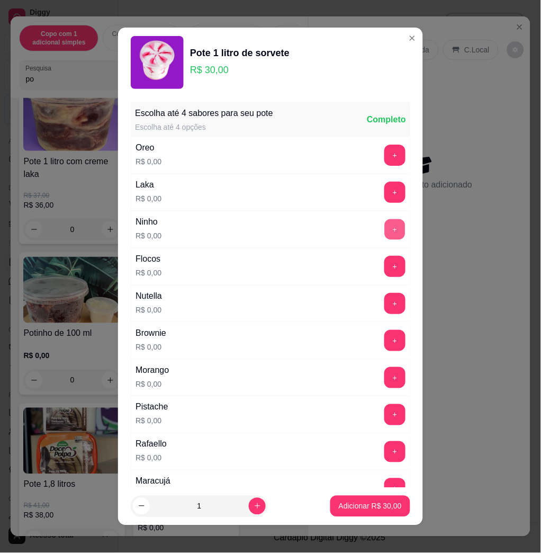
click at [385, 233] on button "+" at bounding box center [395, 229] width 21 height 21
click at [350, 513] on button "Adicionar R$ 30,00" at bounding box center [371, 506] width 78 height 21
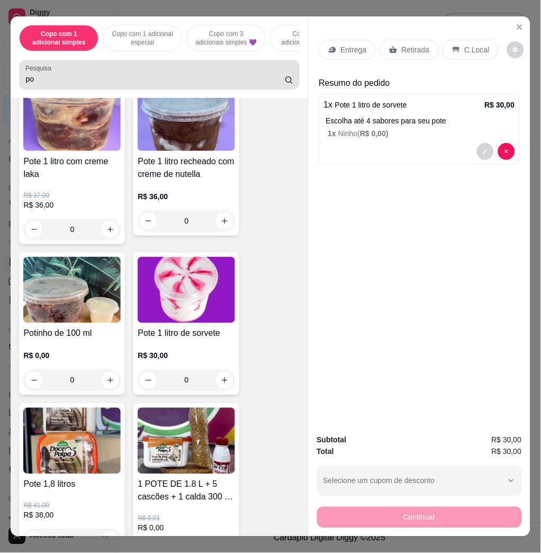
click at [170, 84] on input "po" at bounding box center [155, 79] width 260 height 11
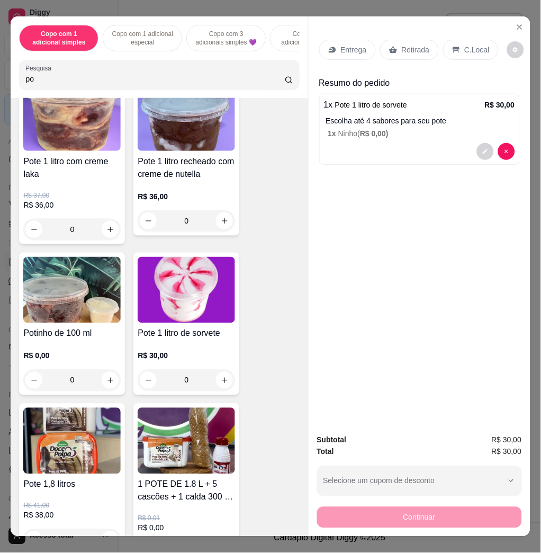
click at [170, 84] on input "po" at bounding box center [155, 79] width 260 height 11
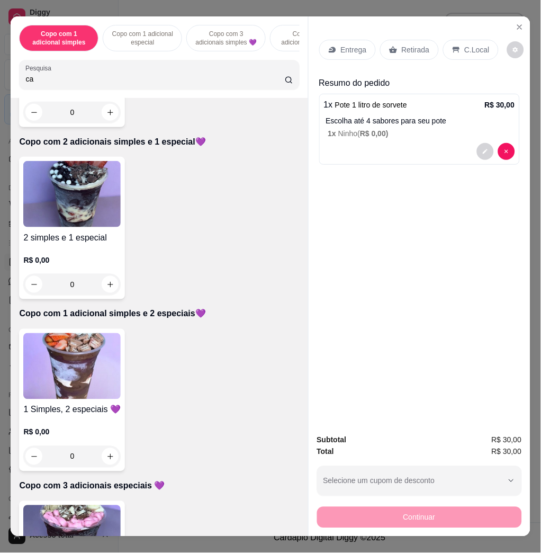
type input "cas"
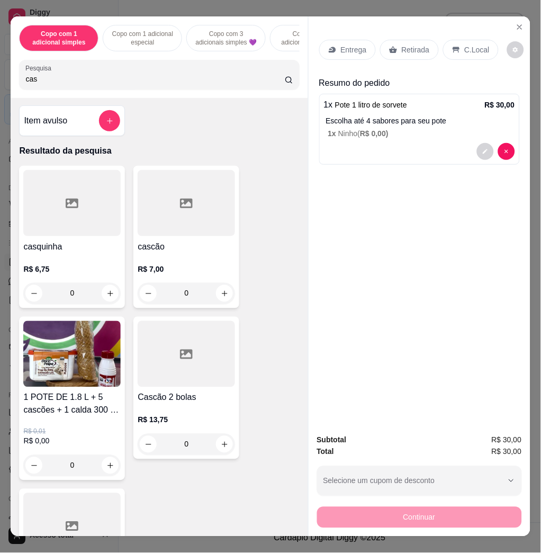
scroll to position [0, 0]
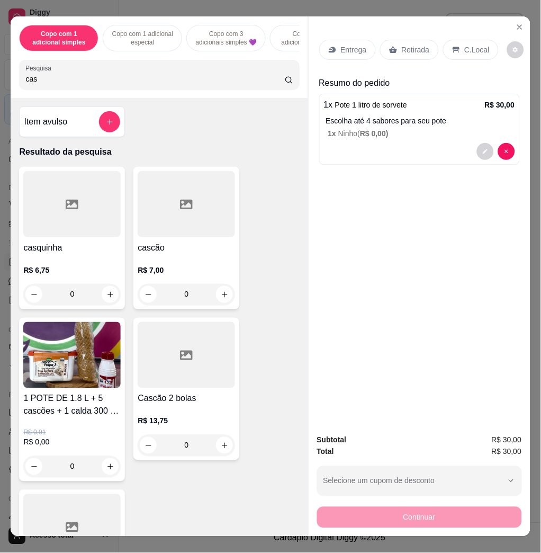
drag, startPoint x: 163, startPoint y: 87, endPoint x: -19, endPoint y: 118, distance: 184.3
click at [0, 118] on html "Diggy Sistema de Gestão N Nalita Açaite ... Loja aberta Diggy Bot Renovação aut…" at bounding box center [270, 276] width 541 height 553
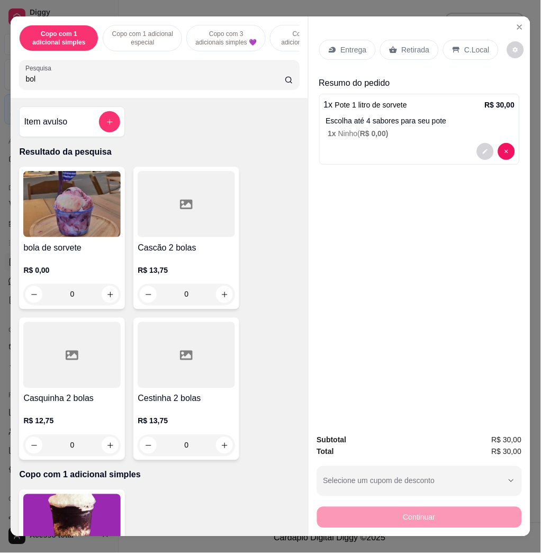
type input "bol"
click at [25, 220] on img at bounding box center [71, 204] width 97 height 66
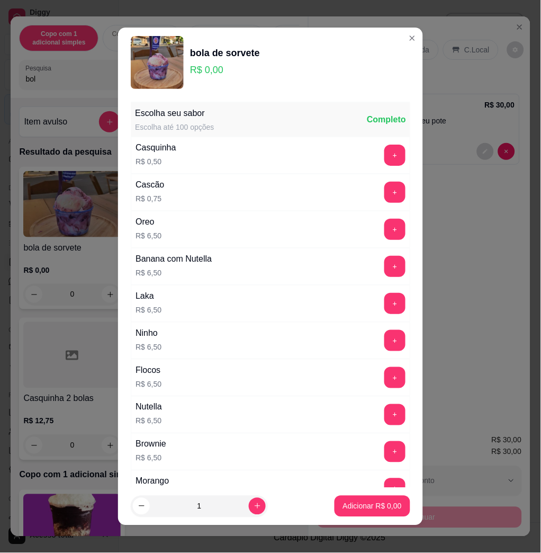
click at [385, 306] on button "+" at bounding box center [395, 303] width 21 height 21
click at [338, 300] on button "-" at bounding box center [348, 303] width 21 height 21
click at [385, 157] on button "+" at bounding box center [395, 155] width 21 height 21
click at [385, 158] on button "+" at bounding box center [395, 155] width 21 height 21
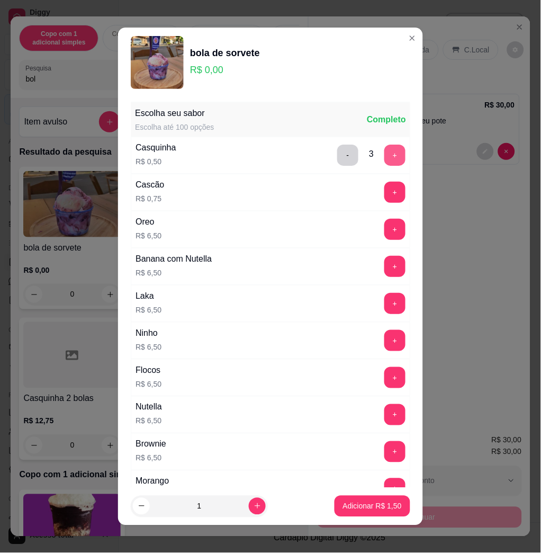
click at [385, 158] on button "+" at bounding box center [395, 155] width 21 height 21
click at [385, 157] on button "+" at bounding box center [395, 155] width 21 height 21
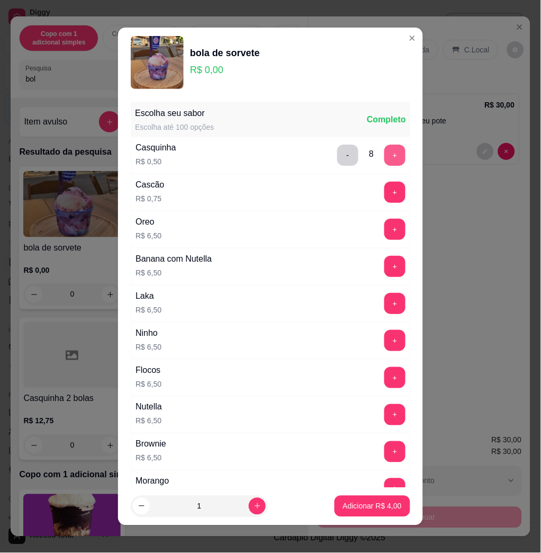
click at [385, 157] on button "+" at bounding box center [395, 155] width 21 height 21
click at [385, 163] on button "+" at bounding box center [395, 155] width 21 height 21
click at [376, 507] on p "Adicionar R$ 5,00" at bounding box center [372, 506] width 59 height 11
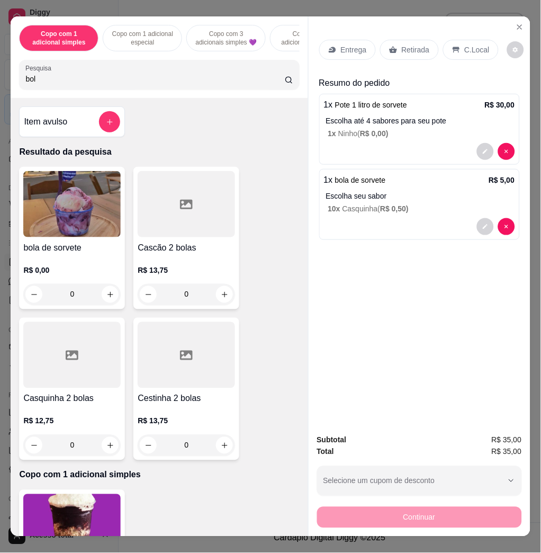
click at [431, 512] on div "Continuar" at bounding box center [419, 516] width 205 height 24
click at [473, 45] on p "C.Local" at bounding box center [477, 49] width 25 height 11
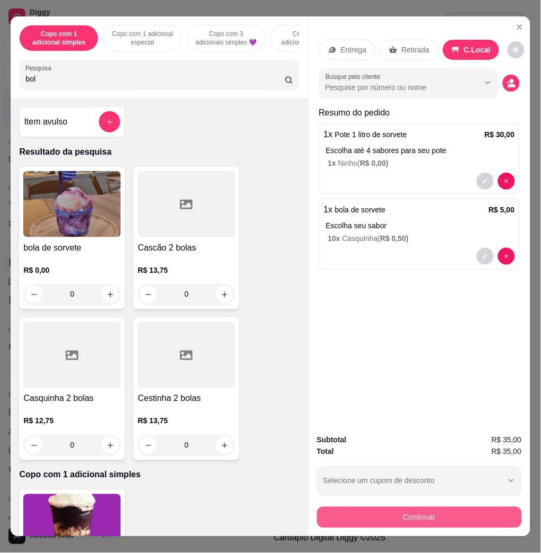
click at [381, 507] on button "Continuar" at bounding box center [419, 517] width 205 height 21
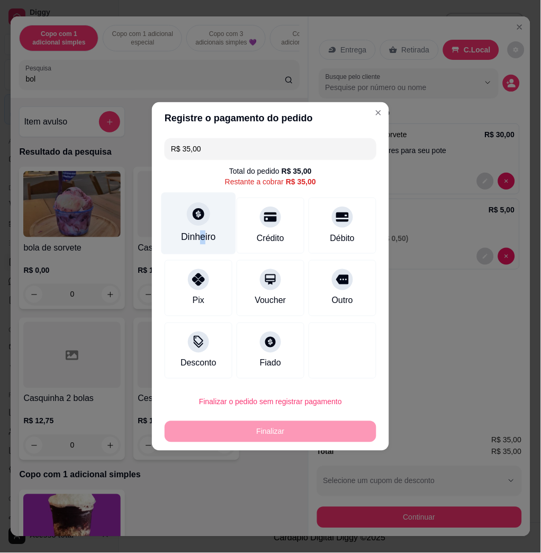
click at [201, 238] on div "Dinheiro" at bounding box center [198, 237] width 35 height 14
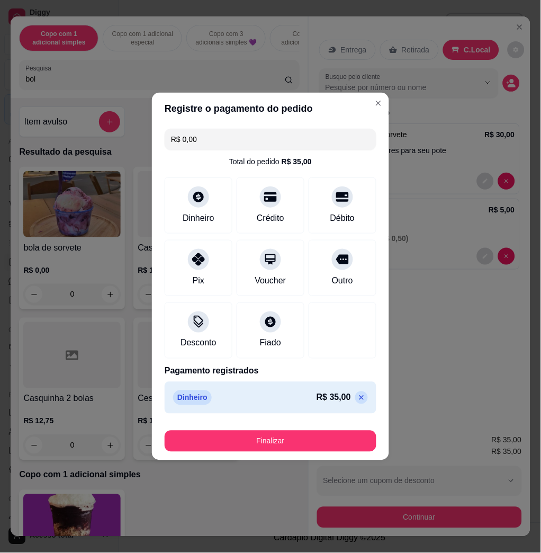
click at [315, 460] on footer "Finalizar" at bounding box center [270, 439] width 237 height 42
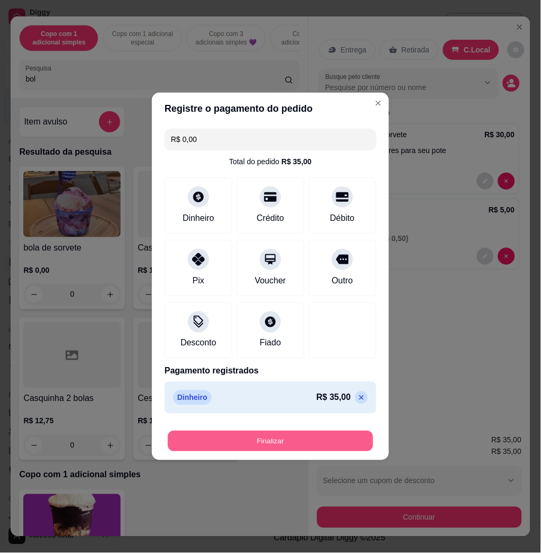
click at [319, 446] on button "Finalizar" at bounding box center [271, 441] width 206 height 21
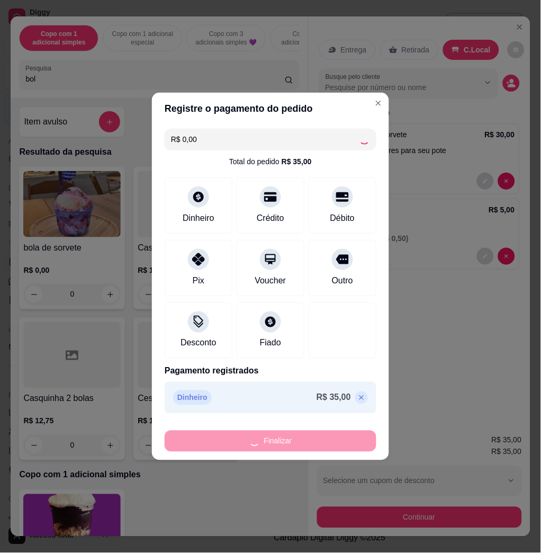
type input "-R$ 35,00"
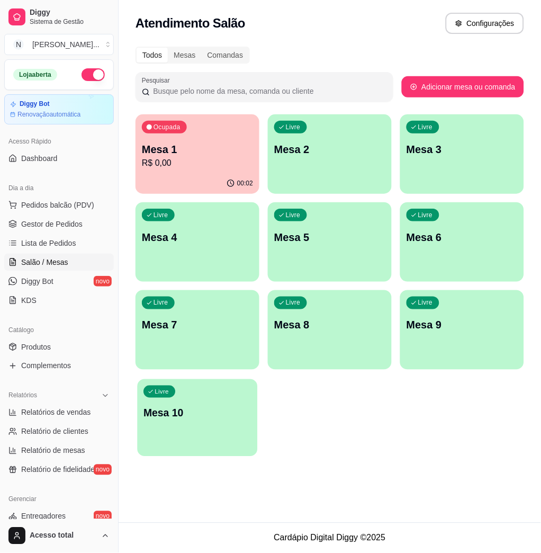
click at [246, 423] on div "Livre Mesa 10" at bounding box center [198, 411] width 120 height 65
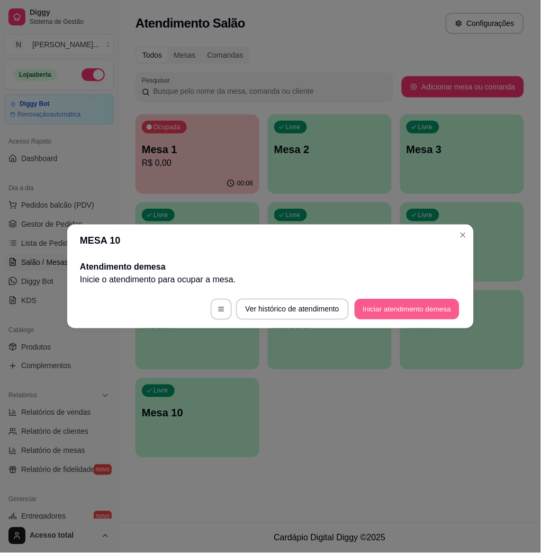
click at [421, 306] on button "Iniciar atendimento de mesa" at bounding box center [407, 309] width 105 height 21
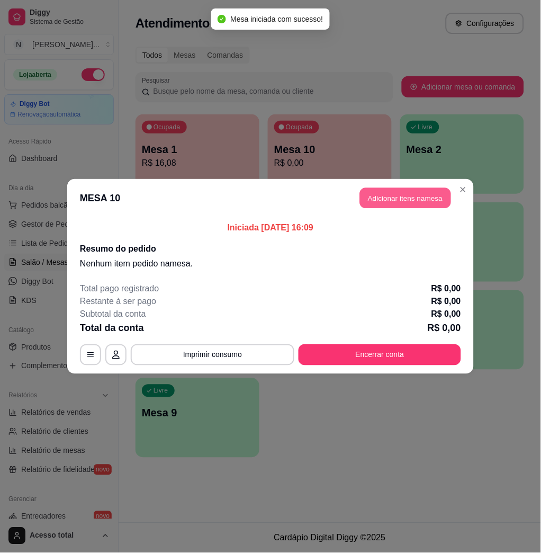
click at [370, 194] on button "Adicionar itens na mesa" at bounding box center [405, 198] width 91 height 21
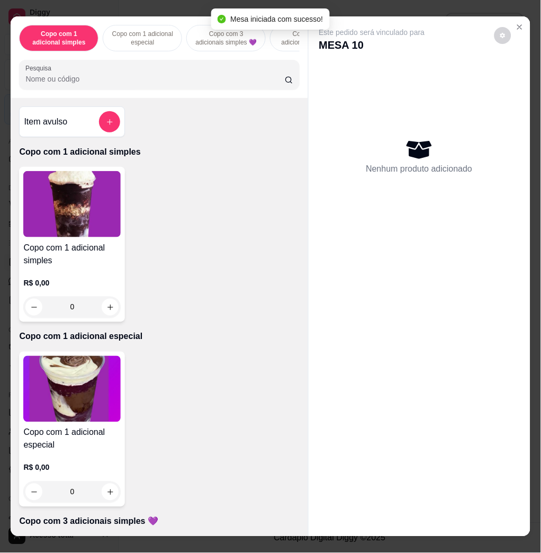
click at [128, 79] on input "Pesquisa" at bounding box center [155, 79] width 260 height 11
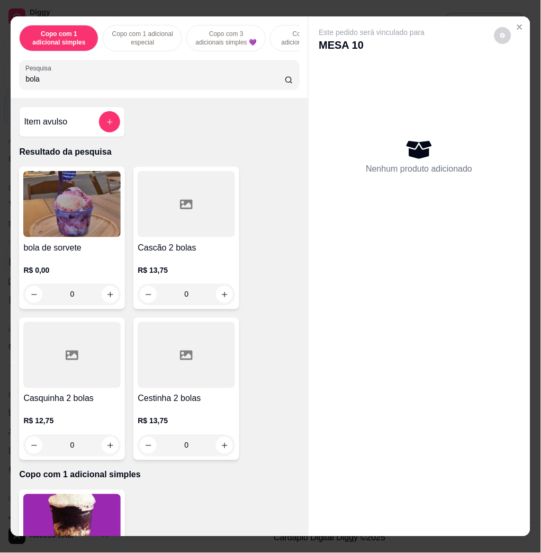
type input "bola"
click at [72, 251] on h4 "bola de sorvete" at bounding box center [71, 248] width 97 height 13
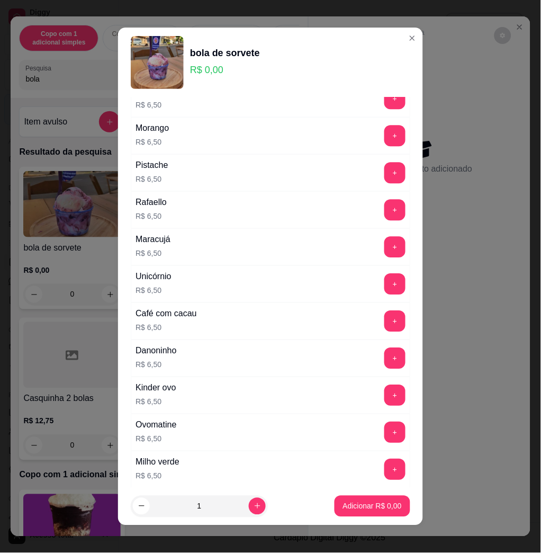
scroll to position [636, 0]
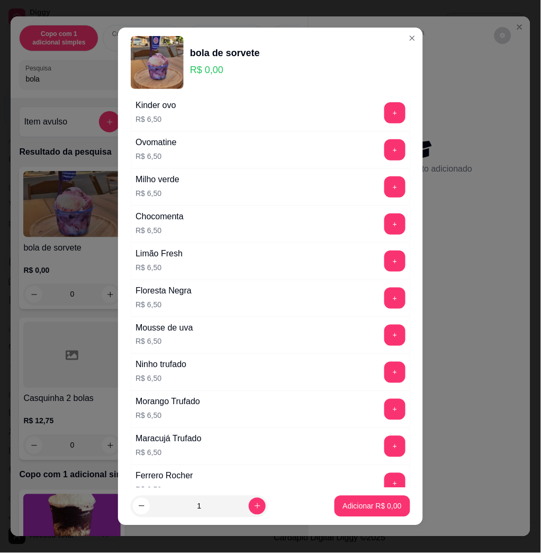
click at [365, 294] on div "Floresta Negra R$ 6,50 +" at bounding box center [271, 298] width 280 height 37
click at [383, 302] on div "+" at bounding box center [395, 298] width 30 height 21
click at [385, 304] on button "+" at bounding box center [395, 298] width 21 height 21
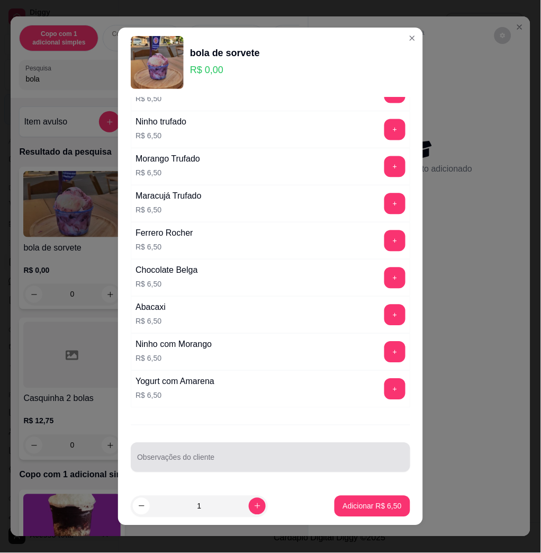
click at [263, 452] on div at bounding box center [270, 457] width 267 height 21
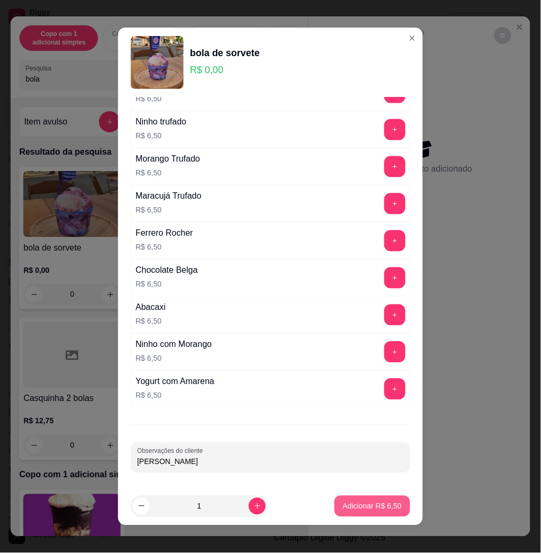
type input "[PERSON_NAME]"
click at [376, 503] on p "Adicionar R$ 6,50" at bounding box center [372, 506] width 57 height 10
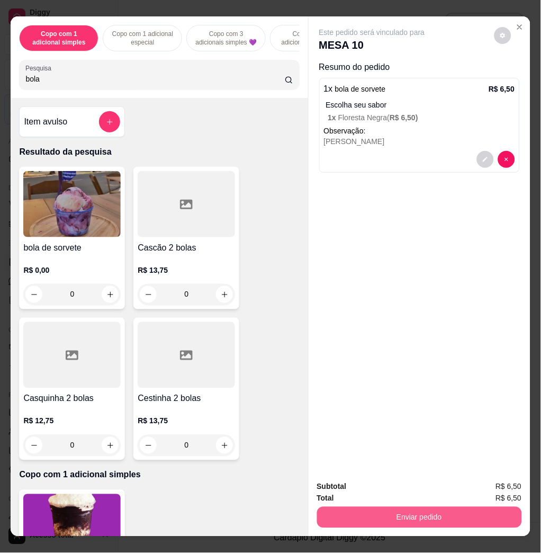
click at [410, 507] on button "Enviar pedido" at bounding box center [419, 517] width 205 height 21
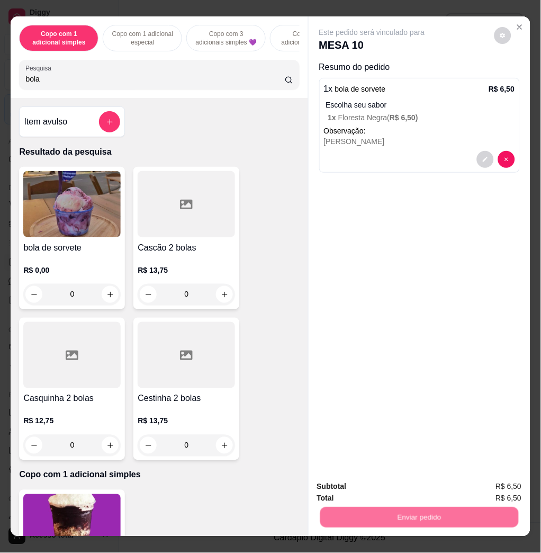
click at [364, 486] on button "Não registrar e enviar pedido" at bounding box center [383, 486] width 110 height 20
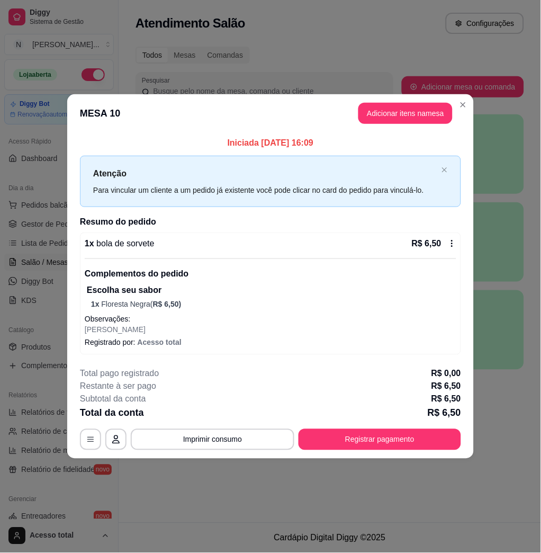
click at [468, 113] on header "MESA 10 Adicionar itens na mesa" at bounding box center [270, 113] width 407 height 38
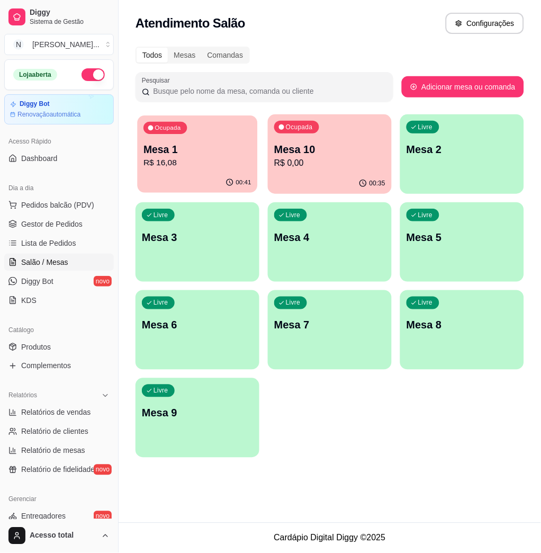
click at [216, 133] on div "Ocupada Mesa 1 R$ 16,08" at bounding box center [198, 143] width 120 height 57
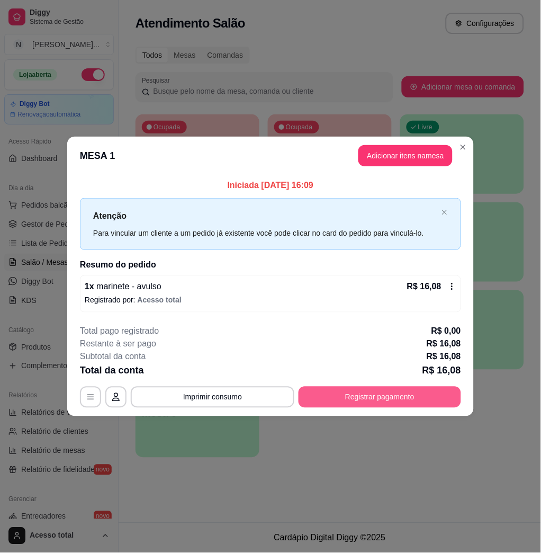
click at [368, 394] on button "Registrar pagamento" at bounding box center [380, 397] width 163 height 21
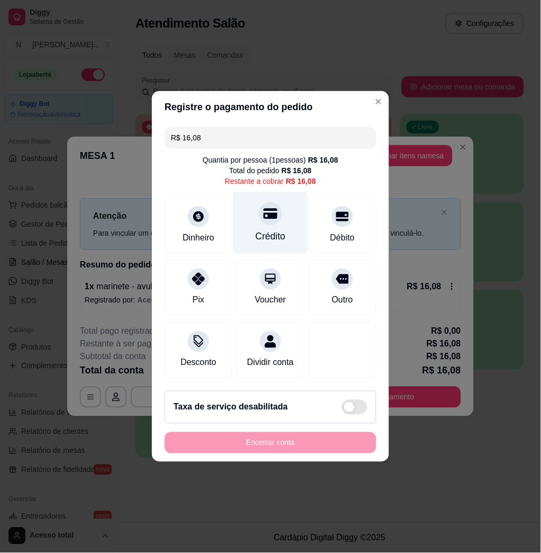
click at [282, 224] on div "Crédito" at bounding box center [271, 223] width 75 height 62
type input "R$ 0,00"
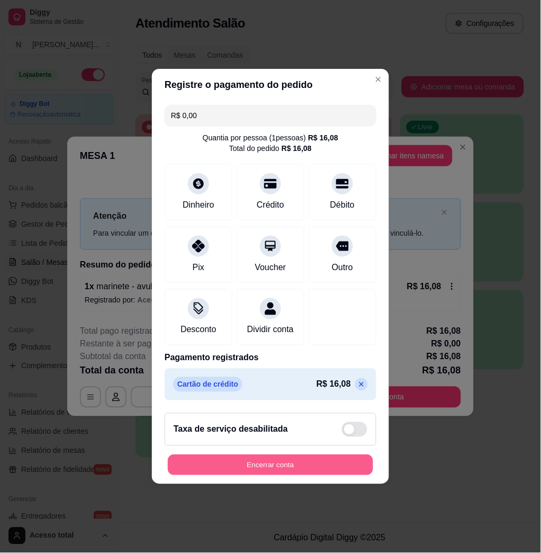
click at [299, 474] on button "Encerrar conta" at bounding box center [271, 465] width 206 height 21
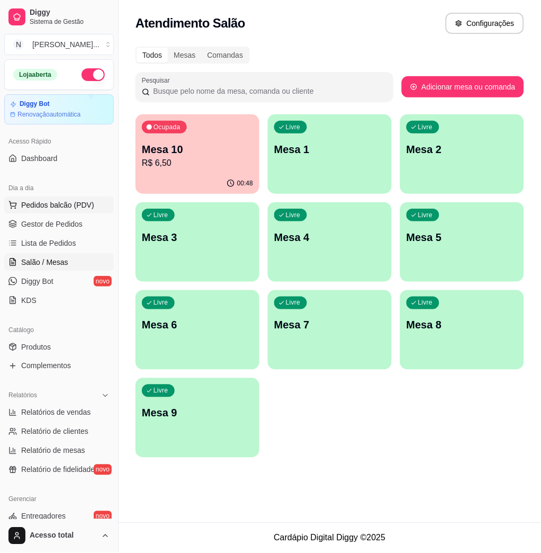
click at [55, 199] on button "Pedidos balcão (PDV)" at bounding box center [59, 205] width 110 height 17
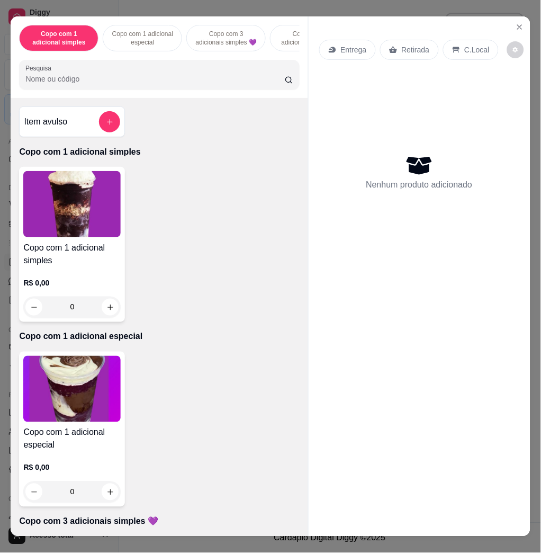
scroll to position [0, 246]
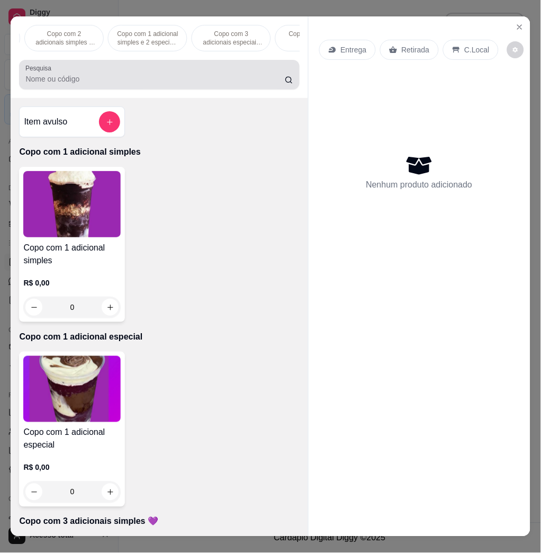
click at [133, 77] on div at bounding box center [159, 74] width 268 height 21
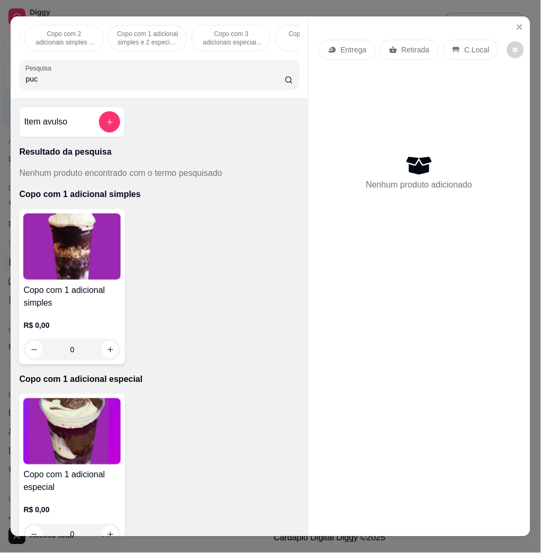
scroll to position [22, 0]
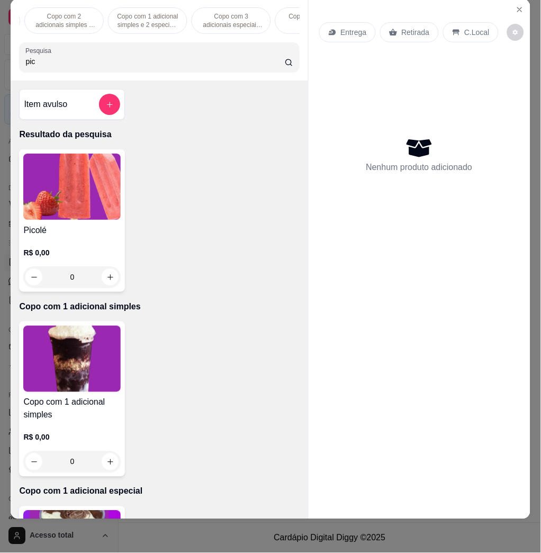
type input "pic"
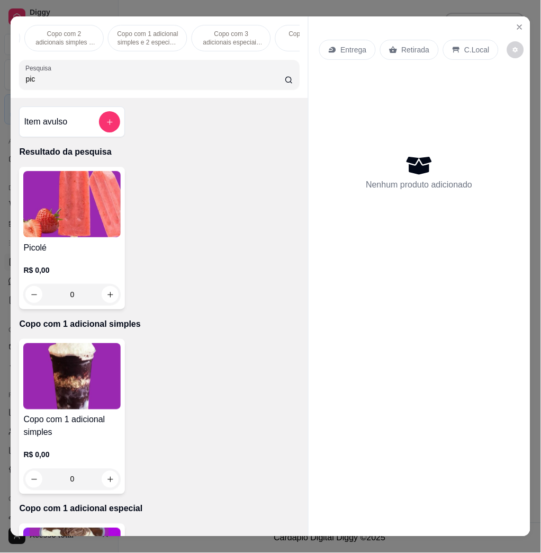
click at [92, 291] on div "0" at bounding box center [71, 294] width 97 height 21
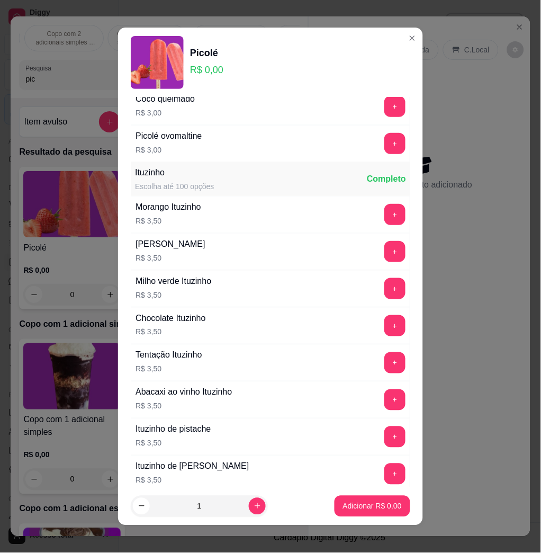
scroll to position [1059, 0]
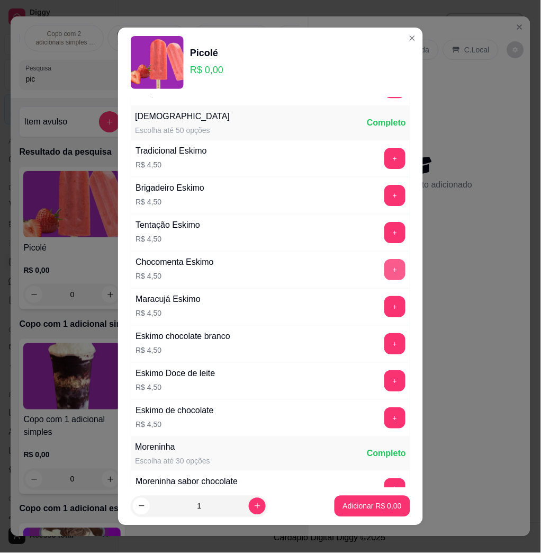
click at [385, 270] on button "+" at bounding box center [395, 269] width 21 height 21
click at [386, 507] on button "Adicionar R$ 4,50" at bounding box center [373, 506] width 74 height 21
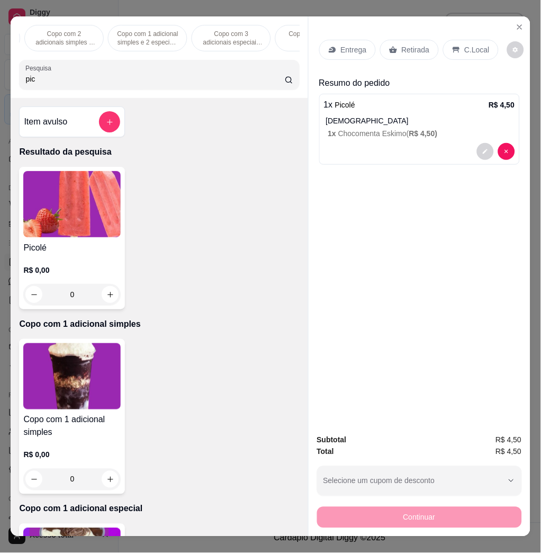
click at [389, 507] on div "Continuar" at bounding box center [419, 516] width 205 height 24
click at [465, 44] on p "C.Local" at bounding box center [477, 49] width 25 height 11
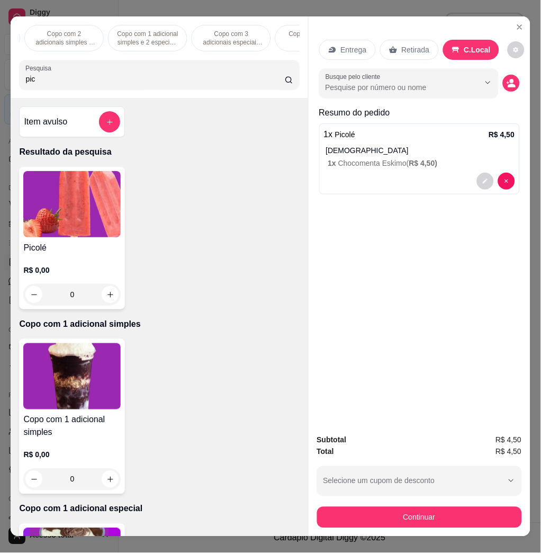
click at [438, 531] on div "Copo com 1 adicional simples Copo com 1 adicional especial Copo com 3 adicionai…" at bounding box center [270, 276] width 541 height 553
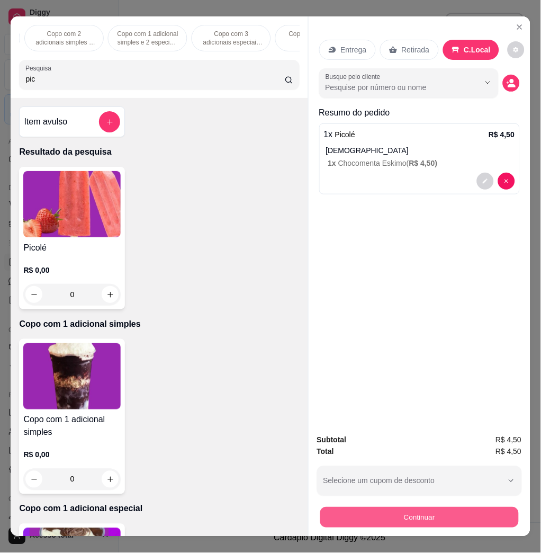
click at [441, 514] on button "Continuar" at bounding box center [419, 517] width 199 height 21
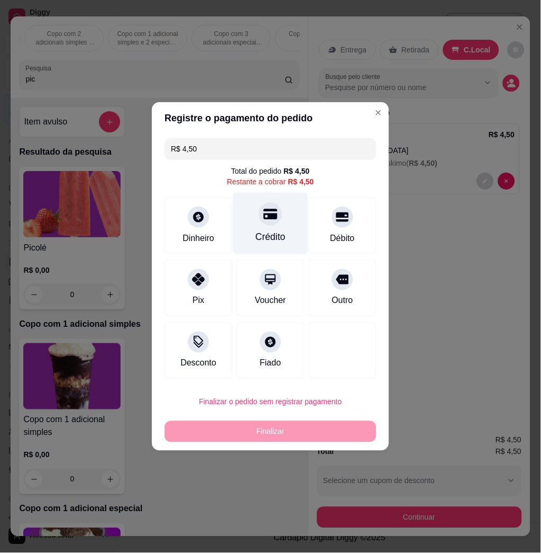
click at [278, 230] on div "Crédito" at bounding box center [271, 224] width 75 height 62
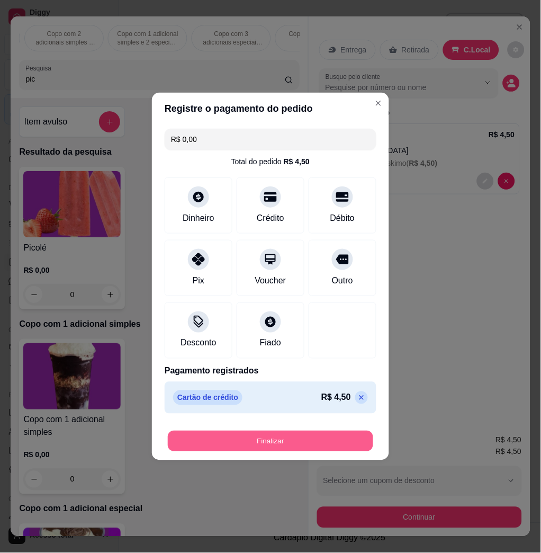
click at [333, 433] on button "Finalizar" at bounding box center [271, 441] width 206 height 21
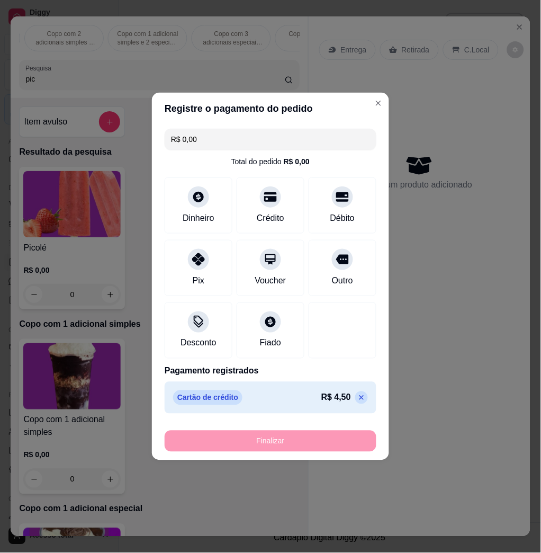
type input "-R$ 4,50"
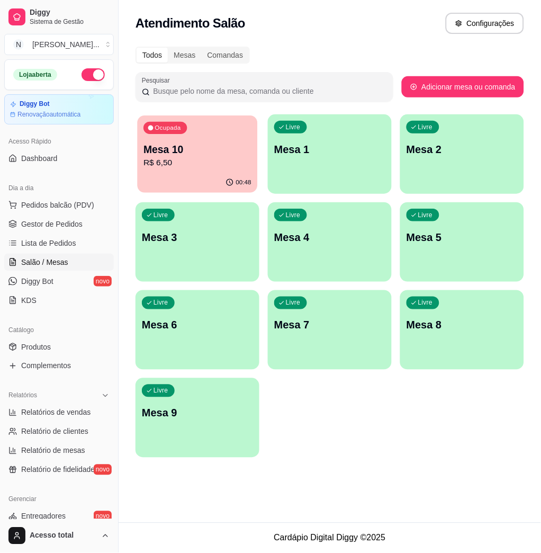
click at [236, 130] on div "Ocupada Mesa 10 R$ 6,50" at bounding box center [198, 143] width 120 height 57
click at [232, 167] on p "R$ 6,50" at bounding box center [198, 163] width 108 height 12
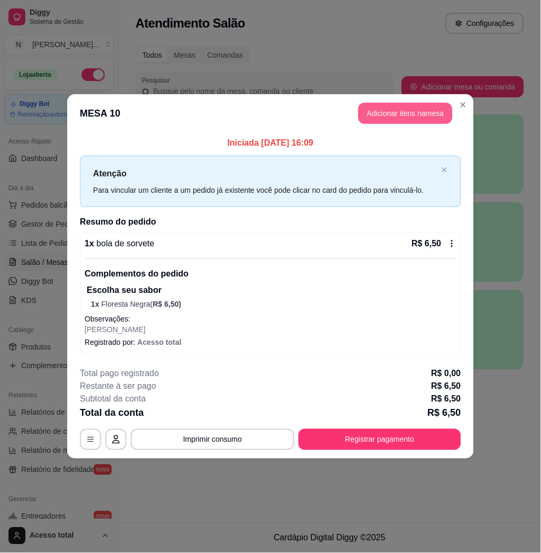
click at [406, 115] on button "Adicionar itens na mesa" at bounding box center [406, 113] width 94 height 21
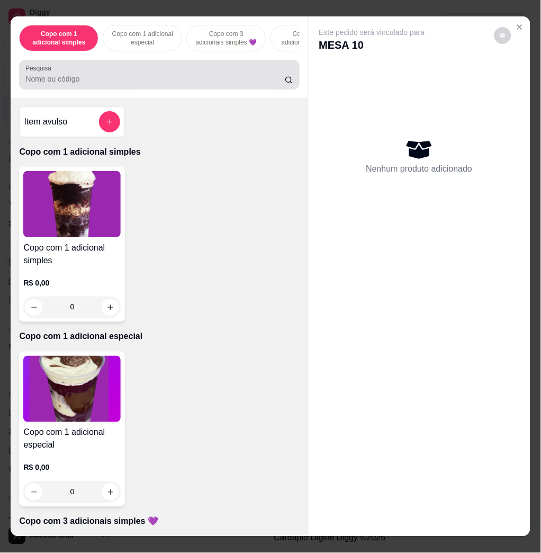
click at [91, 84] on input "Pesquisa" at bounding box center [155, 79] width 260 height 11
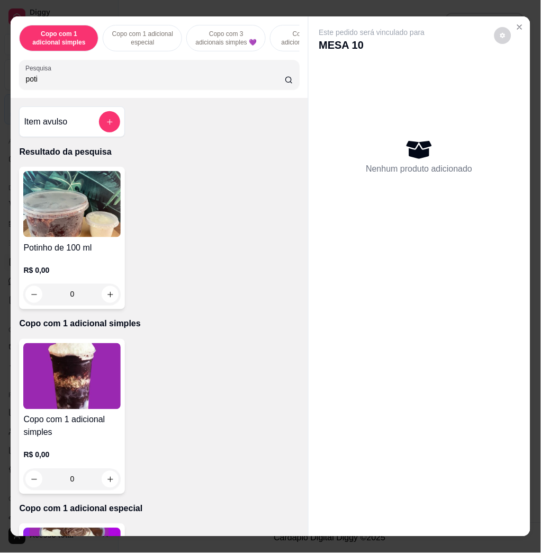
type input "poti"
click at [63, 229] on img at bounding box center [71, 204] width 97 height 66
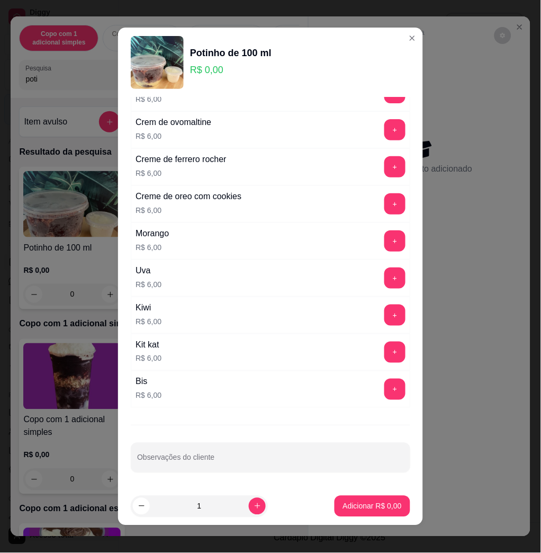
scroll to position [479, 0]
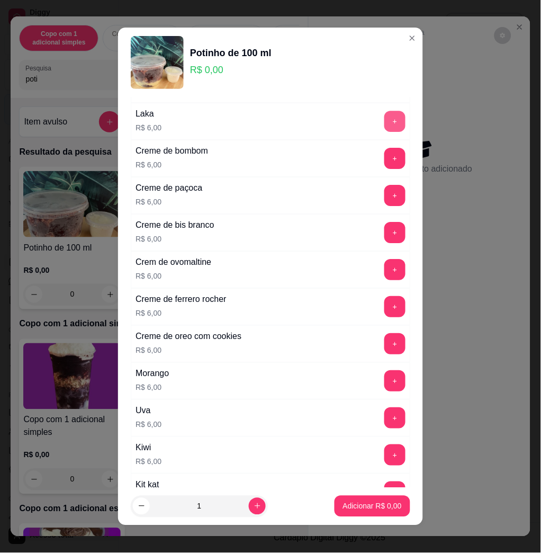
click at [385, 121] on button "+" at bounding box center [395, 121] width 21 height 21
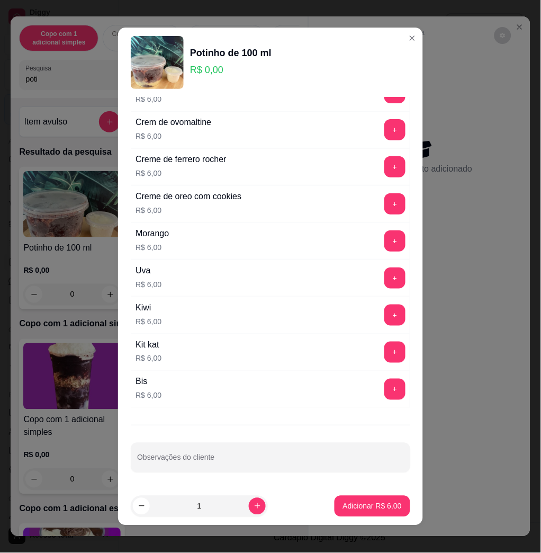
scroll to position [6, 0]
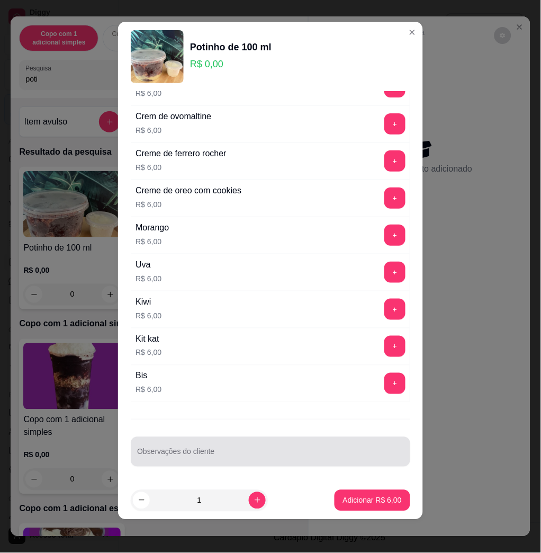
click at [325, 438] on div "Observações do cliente" at bounding box center [271, 452] width 280 height 30
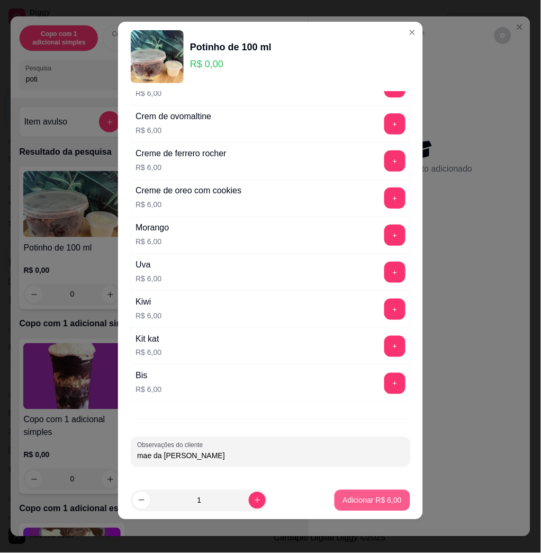
type input "mae da [PERSON_NAME]"
click at [383, 496] on p "Adicionar R$ 6,00" at bounding box center [372, 500] width 59 height 11
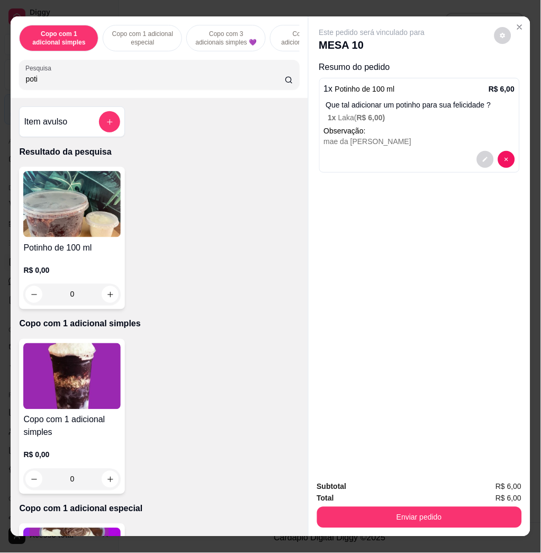
click at [221, 96] on div "Copo com 1 adicional simples Copo com 1 adicional especial Copo com 3 adicionai…" at bounding box center [159, 57] width 297 height 82
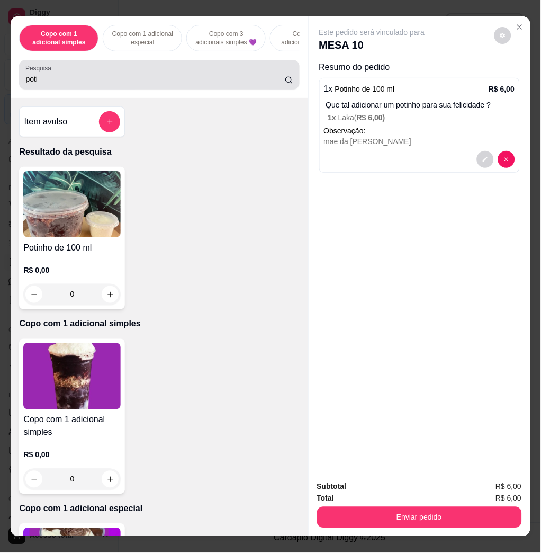
click at [226, 84] on input "poti" at bounding box center [155, 79] width 260 height 11
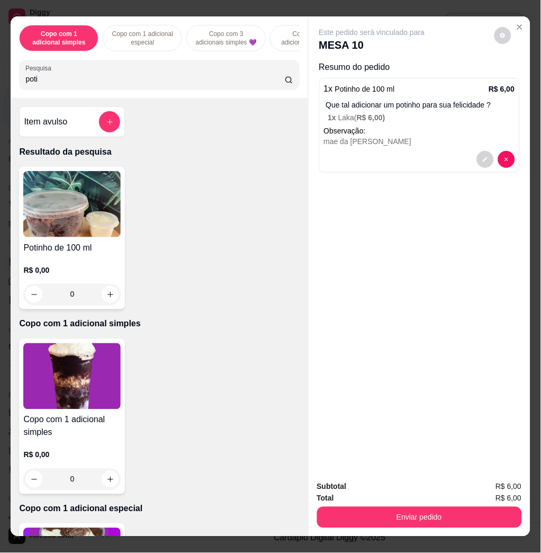
click at [226, 84] on input "poti" at bounding box center [155, 79] width 260 height 11
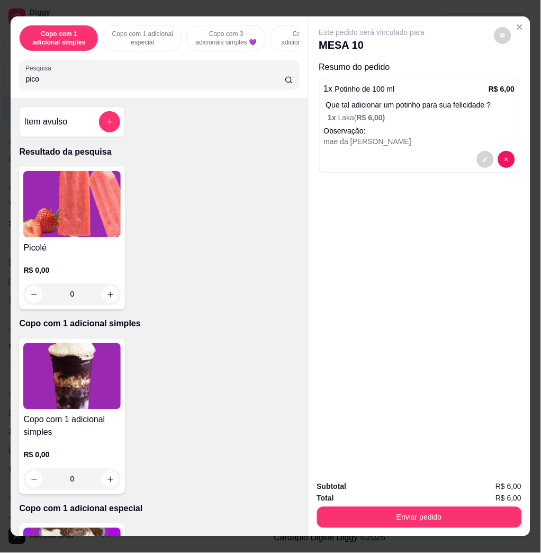
type input "pico"
click at [78, 214] on img at bounding box center [71, 204] width 97 height 66
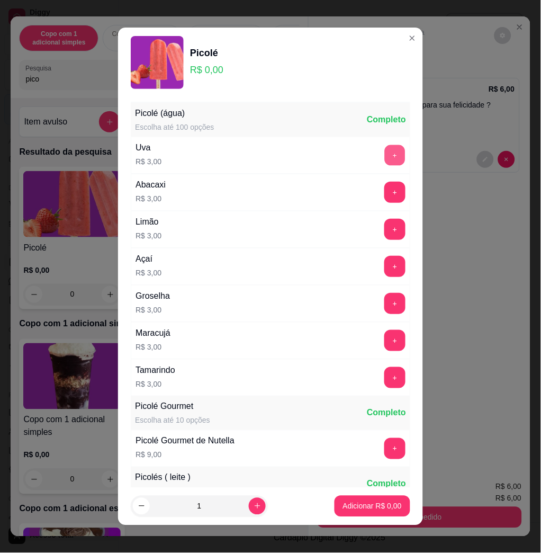
click at [385, 158] on button "+" at bounding box center [395, 155] width 21 height 21
click at [385, 233] on button "+" at bounding box center [395, 229] width 21 height 21
click at [385, 378] on button "+" at bounding box center [395, 378] width 21 height 21
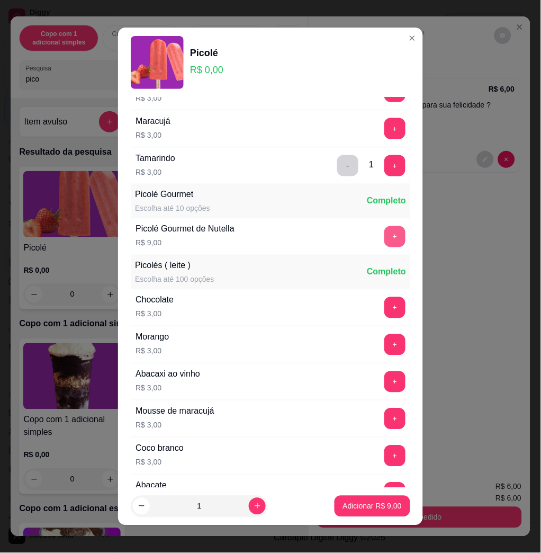
scroll to position [282, 0]
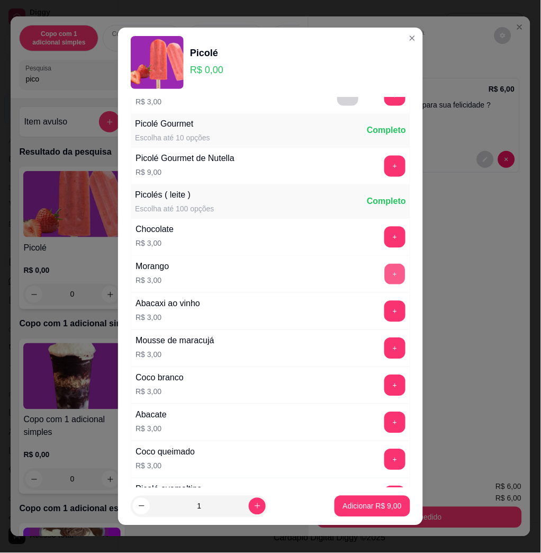
click at [385, 275] on button "+" at bounding box center [395, 274] width 21 height 21
click at [385, 345] on button "+" at bounding box center [395, 348] width 21 height 21
click at [385, 348] on button "+" at bounding box center [395, 348] width 21 height 21
click at [373, 301] on div "Abacaxi ao vinho R$ 3,00 +" at bounding box center [271, 311] width 280 height 37
click at [385, 311] on button "+" at bounding box center [395, 311] width 21 height 21
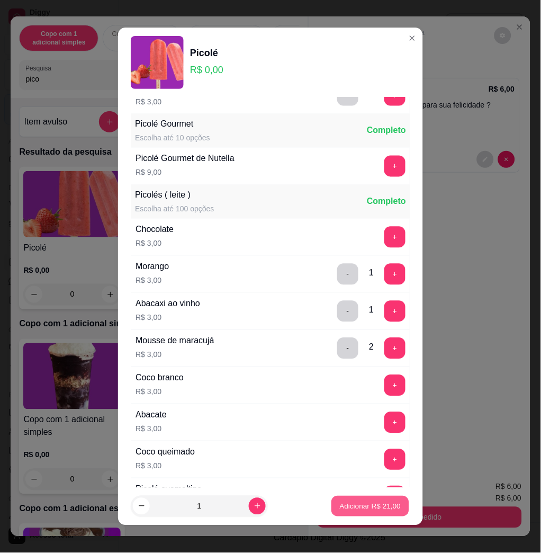
click at [377, 505] on p "Adicionar R$ 21,00" at bounding box center [370, 506] width 61 height 10
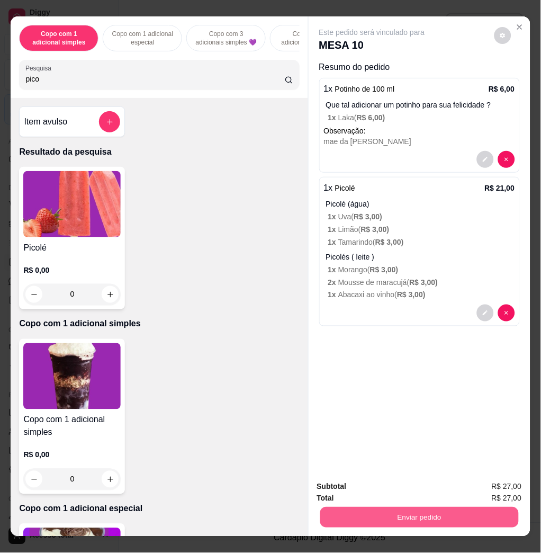
click at [446, 512] on button "Enviar pedido" at bounding box center [419, 517] width 199 height 21
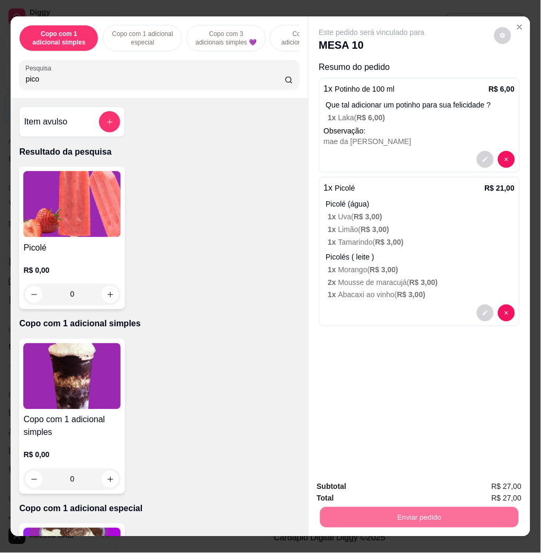
click at [373, 490] on button "Não registrar e enviar pedido" at bounding box center [383, 486] width 110 height 20
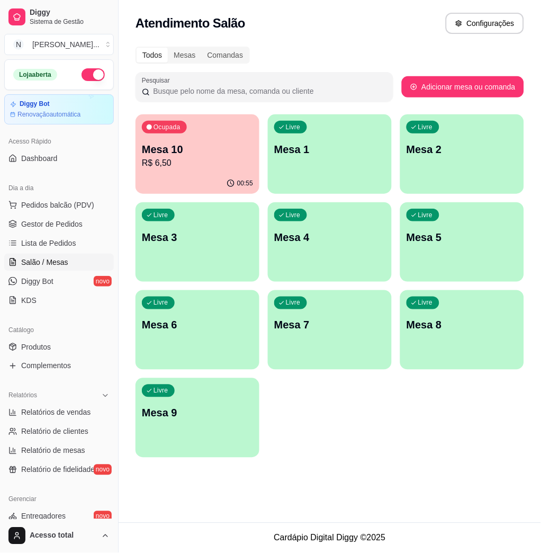
click at [366, 133] on div "Livre Mesa 1" at bounding box center [330, 147] width 124 height 67
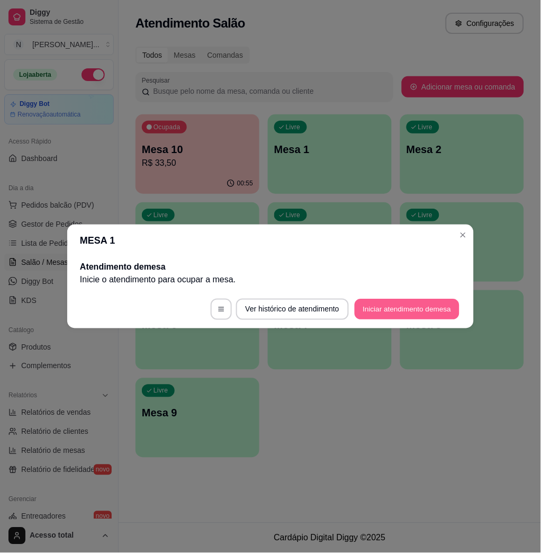
click at [412, 307] on button "Iniciar atendimento de mesa" at bounding box center [407, 309] width 105 height 21
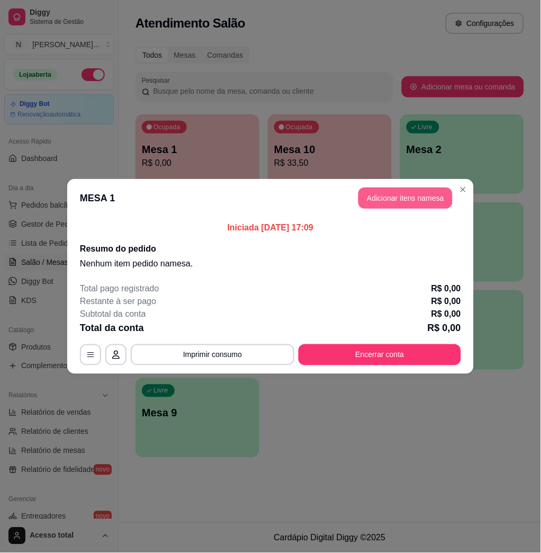
click at [390, 187] on header "MESA 1 Adicionar itens na mesa" at bounding box center [270, 198] width 407 height 38
click at [384, 189] on button "Adicionar itens na mesa" at bounding box center [405, 198] width 91 height 21
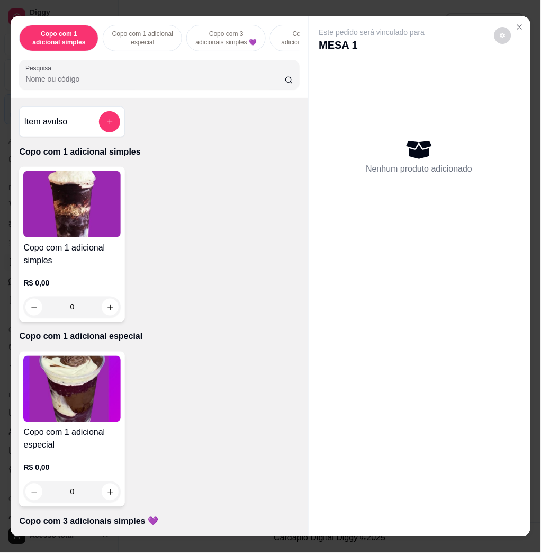
click at [218, 83] on input "Pesquisa" at bounding box center [155, 79] width 260 height 11
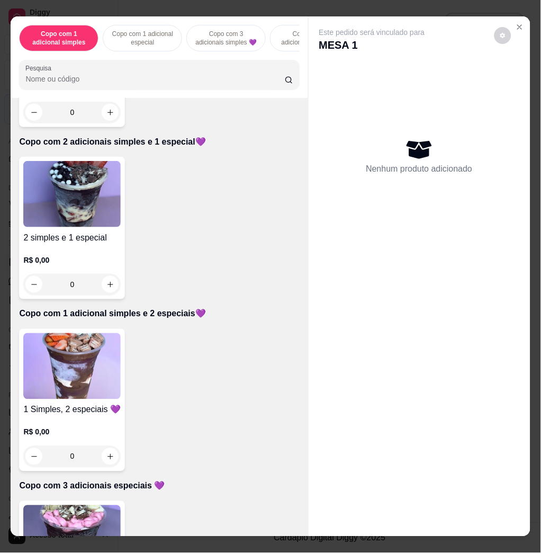
scroll to position [706, 0]
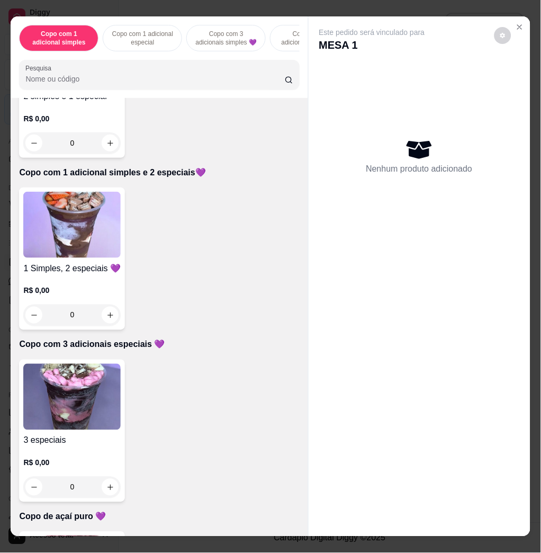
click at [75, 396] on img at bounding box center [71, 397] width 97 height 66
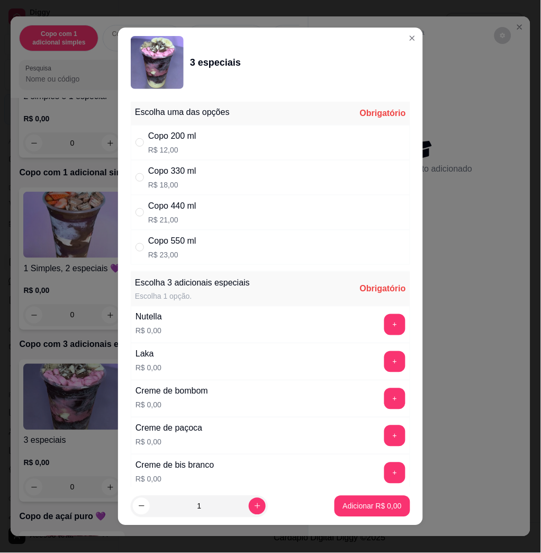
click at [236, 214] on div "Copo 440 ml R$ 21,00" at bounding box center [271, 212] width 280 height 35
radio input "true"
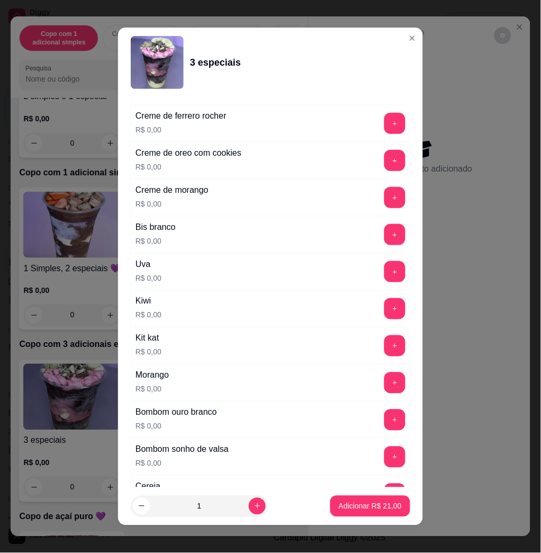
scroll to position [636, 0]
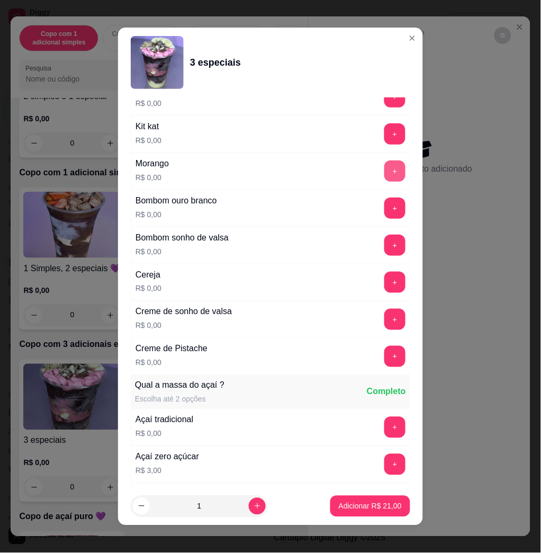
click at [385, 174] on button "+" at bounding box center [395, 171] width 21 height 21
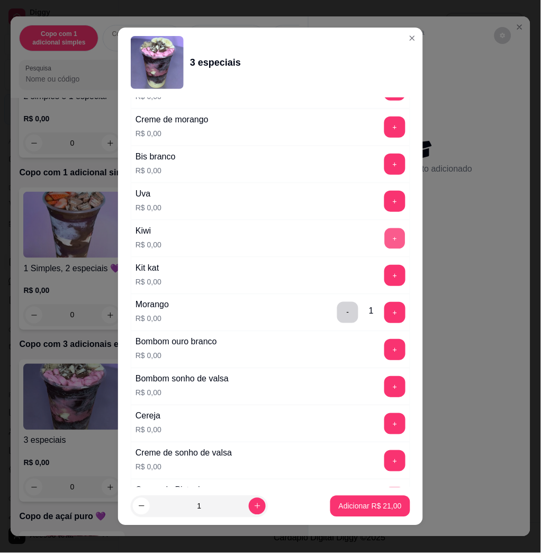
click at [385, 234] on button "+" at bounding box center [395, 238] width 21 height 21
click at [385, 203] on button "+" at bounding box center [395, 201] width 21 height 21
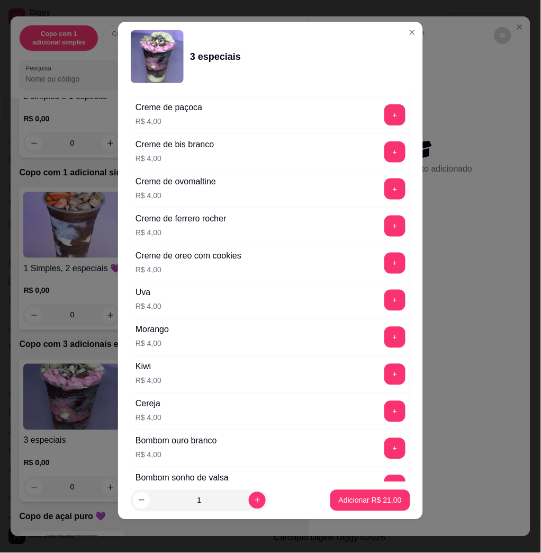
scroll to position [2158, 0]
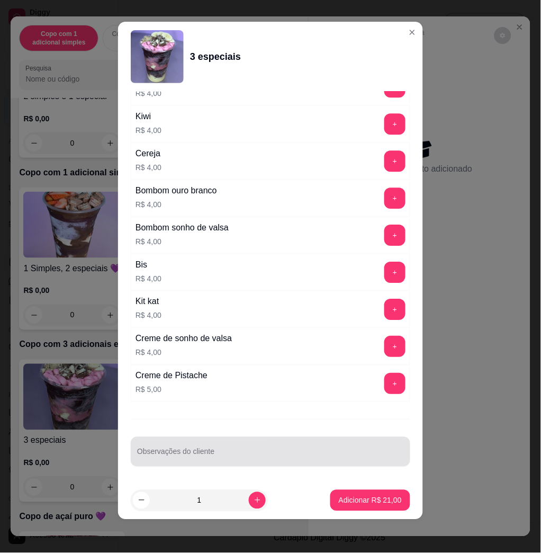
click at [290, 451] on input "Observações do cliente" at bounding box center [270, 456] width 267 height 11
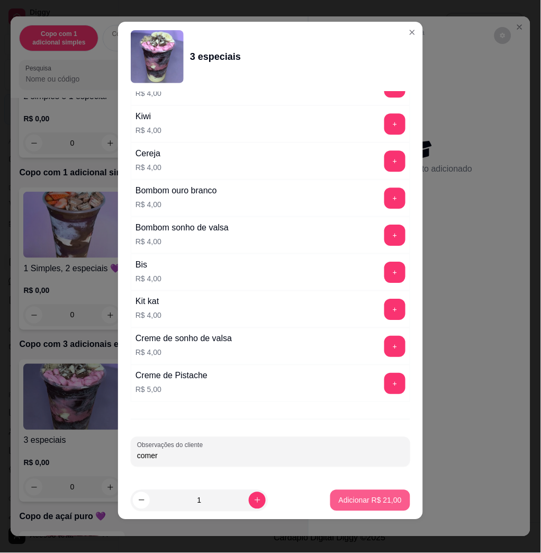
type input "comer"
click at [370, 491] on button "Adicionar R$ 21,00" at bounding box center [371, 500] width 80 height 21
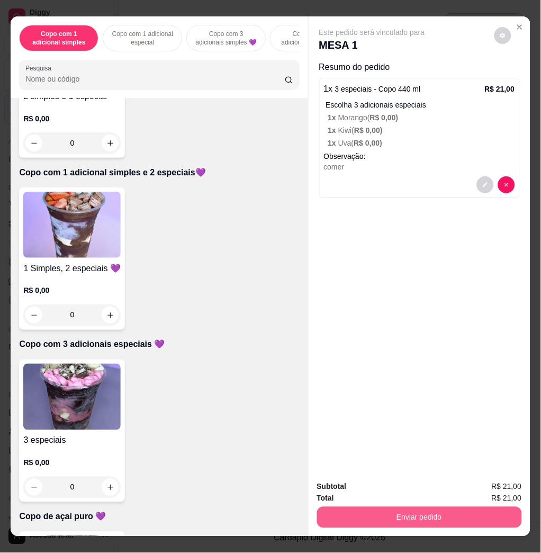
click at [382, 511] on button "Enviar pedido" at bounding box center [419, 517] width 205 height 21
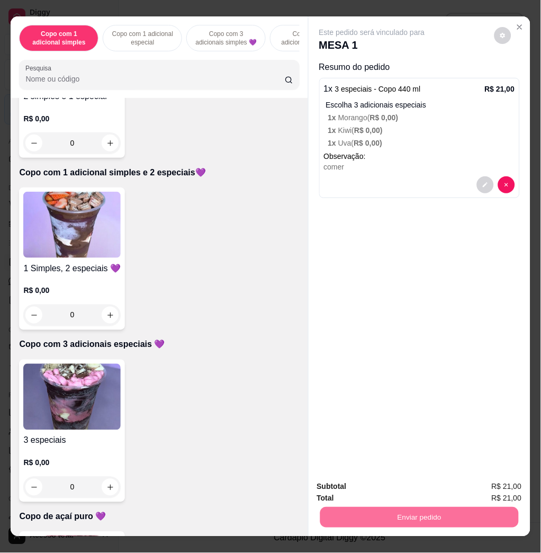
click at [385, 486] on button "Não registrar e enviar pedido" at bounding box center [383, 486] width 107 height 20
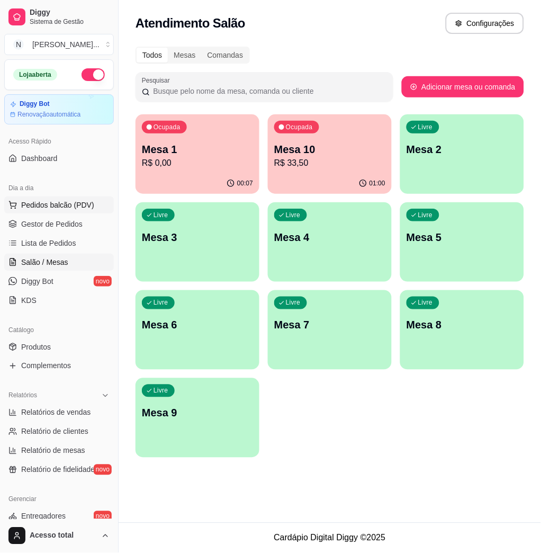
click at [64, 206] on span "Pedidos balcão (PDV)" at bounding box center [57, 205] width 73 height 11
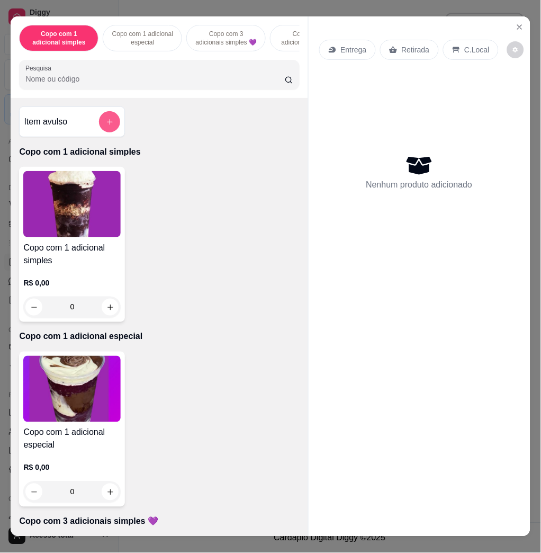
click at [106, 126] on icon "add-separate-item" at bounding box center [110, 122] width 8 height 8
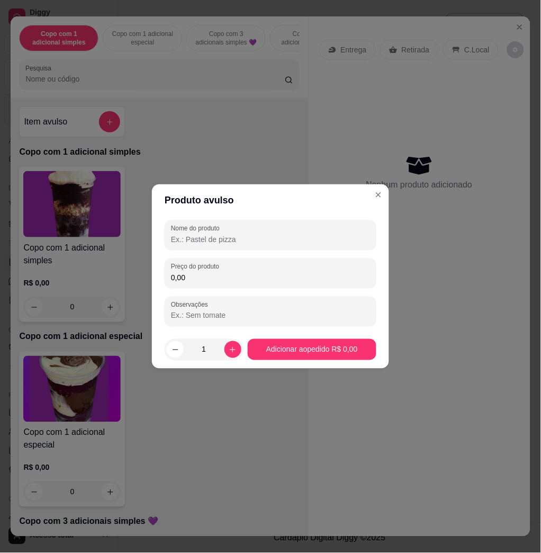
click at [263, 273] on input "0,00" at bounding box center [270, 277] width 199 height 11
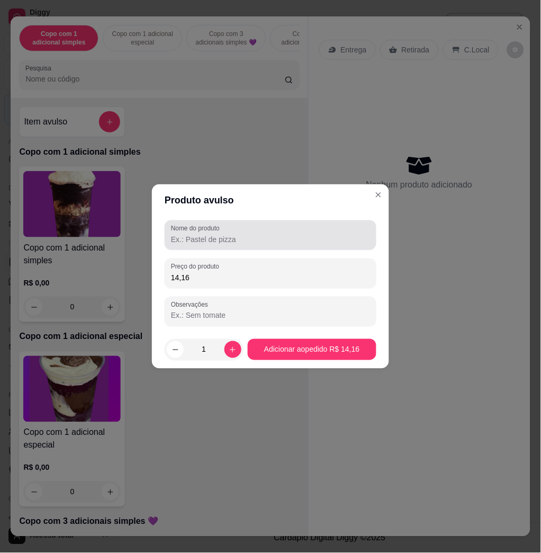
type input "14,16"
click at [272, 241] on input "Nome do produto" at bounding box center [270, 239] width 199 height 11
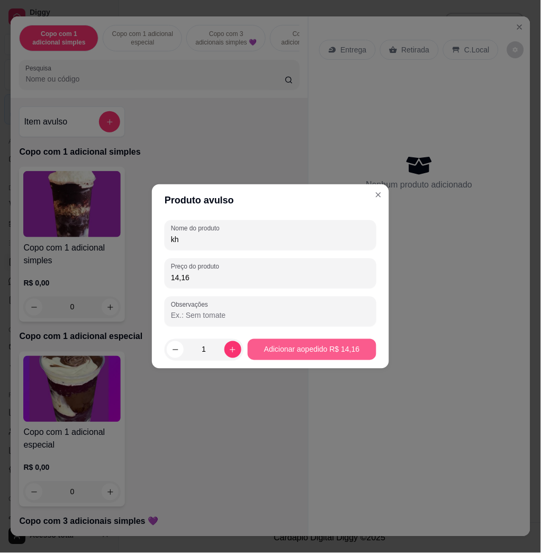
type input "kh"
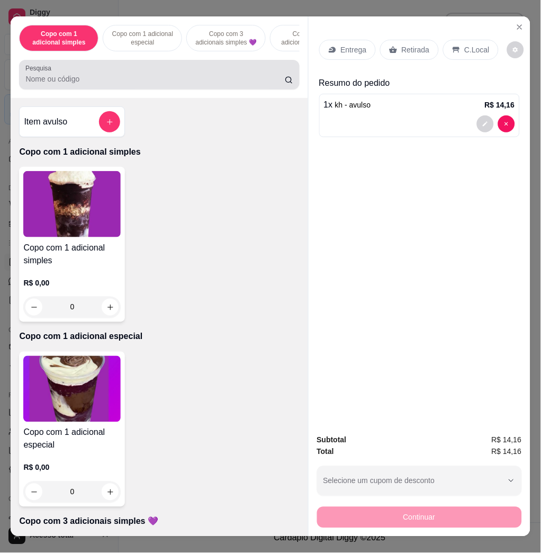
click at [94, 84] on input "Pesquisa" at bounding box center [155, 79] width 260 height 11
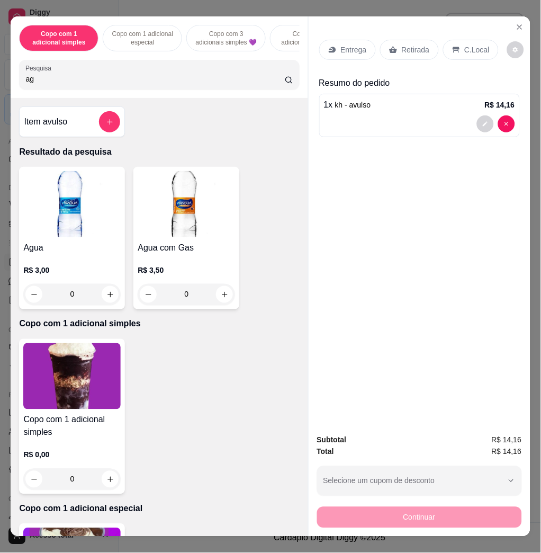
type input "ag"
click at [101, 210] on img at bounding box center [71, 204] width 97 height 66
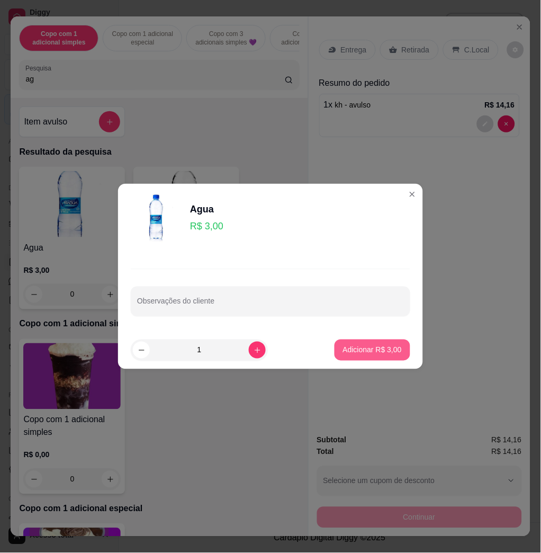
click at [367, 351] on p "Adicionar R$ 3,00" at bounding box center [372, 350] width 59 height 11
type input "1"
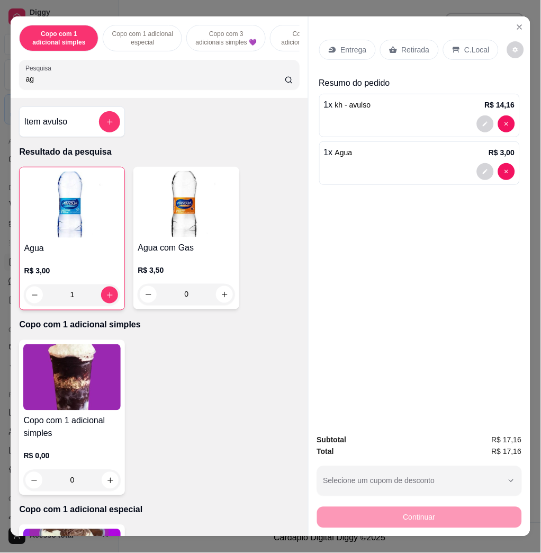
click at [341, 349] on div "Entrega Retirada C.Local Resumo do pedido 1 x kh - avulso R$ 14,16 1 x Agua R$ …" at bounding box center [420, 220] width 222 height 409
click at [517, 301] on div "Entrega Retirada C.Local Resumo do pedido 1 x kh - avulso R$ 14,16 1 x Agua R$ …" at bounding box center [420, 220] width 222 height 409
click at [497, 299] on div "Entrega Retirada C.Local Resumo do pedido 1 x kh - avulso R$ 14,16 1 x Agua R$ …" at bounding box center [420, 220] width 222 height 409
click at [403, 196] on div "Entrega Retirada C.Local Resumo do pedido 1 x kh - avulso R$ 14,16 1 x Agua R$ …" at bounding box center [420, 220] width 222 height 409
click at [389, 350] on div "Entrega Retirada C.Local Resumo do pedido 1 x kh - avulso R$ 14,16 1 x Agua R$ …" at bounding box center [420, 220] width 222 height 409
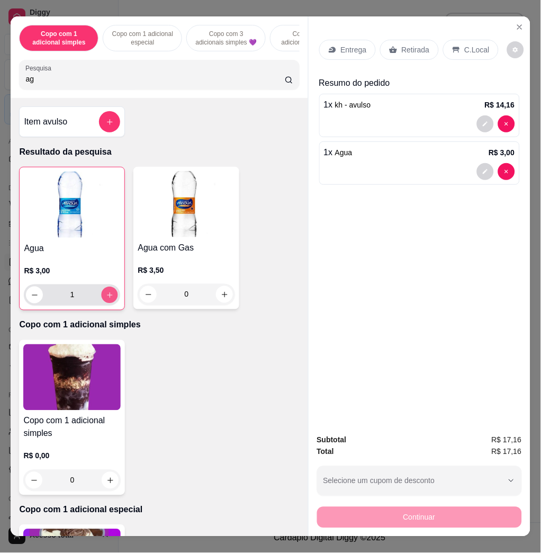
click at [106, 299] on icon "increase-product-quantity" at bounding box center [110, 295] width 8 height 8
type input "2"
click at [114, 81] on input "ag" at bounding box center [155, 79] width 260 height 11
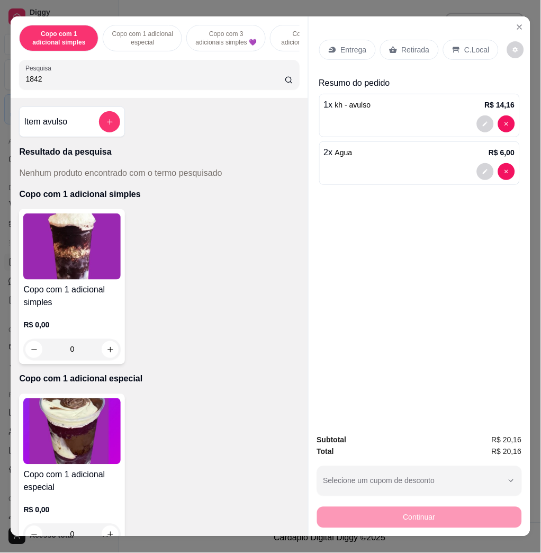
scroll to position [22, 0]
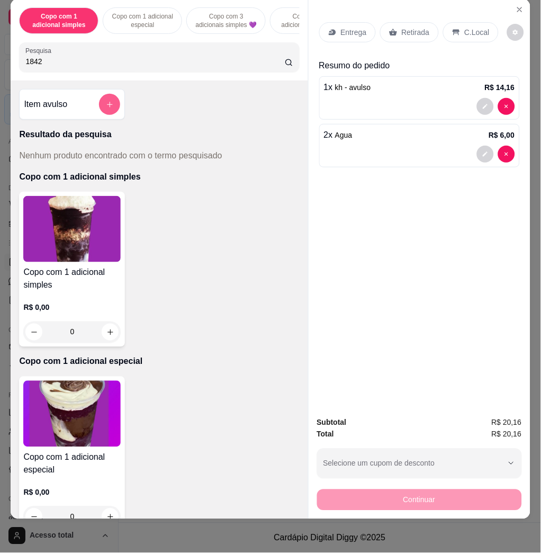
type input "1842"
click at [106, 101] on icon "add-separate-item" at bounding box center [110, 105] width 8 height 8
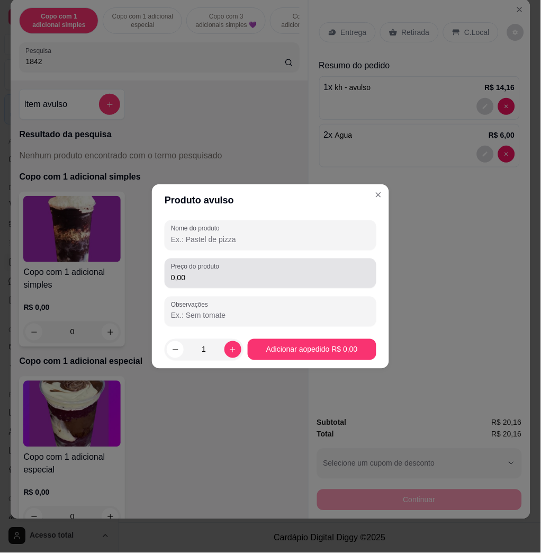
click at [228, 270] on div "0,00" at bounding box center [270, 273] width 199 height 21
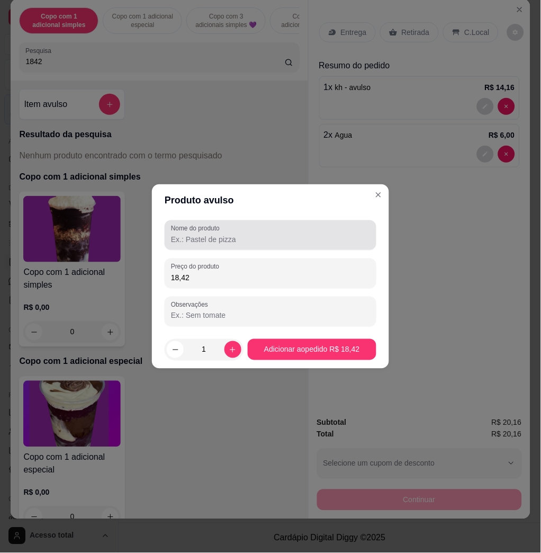
type input "18,42"
click at [213, 244] on input "Nome do produto" at bounding box center [270, 239] width 199 height 11
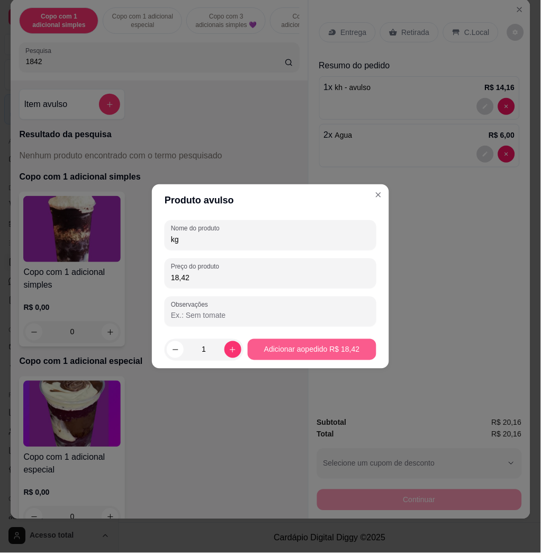
type input "kg"
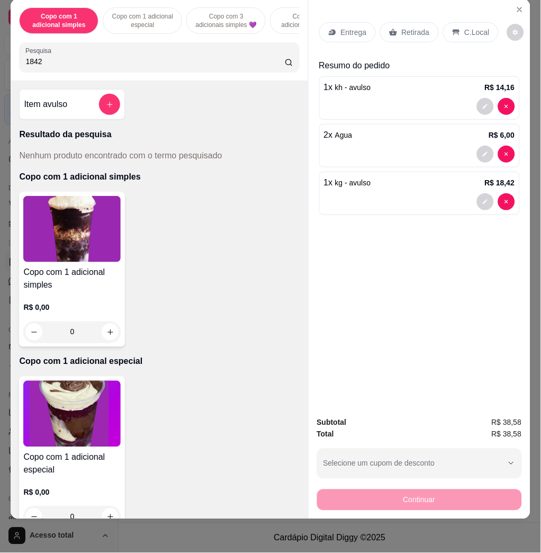
click at [462, 22] on div "C.Local" at bounding box center [471, 32] width 56 height 20
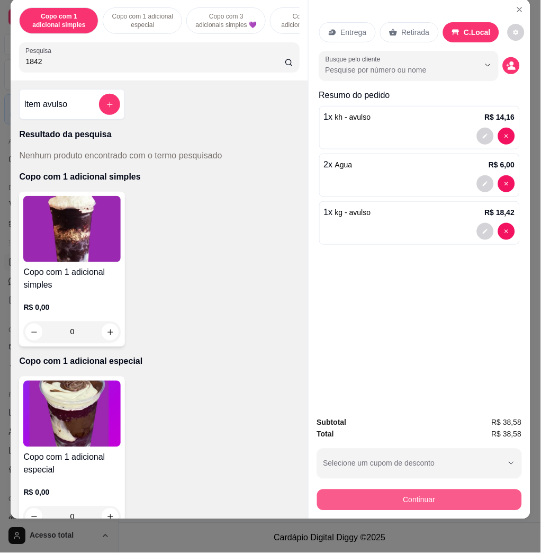
click at [450, 489] on button "Continuar" at bounding box center [419, 499] width 205 height 21
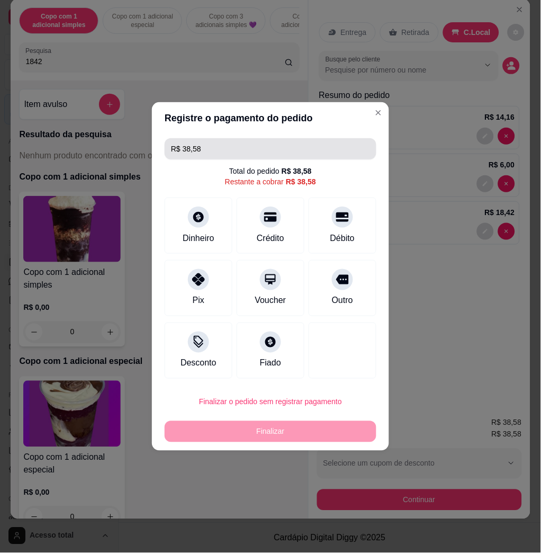
click at [283, 146] on input "R$ 38,58" at bounding box center [270, 148] width 199 height 21
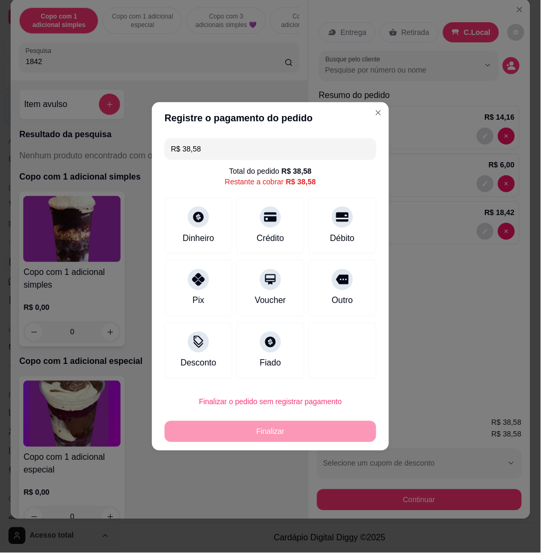
click at [283, 146] on input "R$ 38,58" at bounding box center [270, 148] width 199 height 21
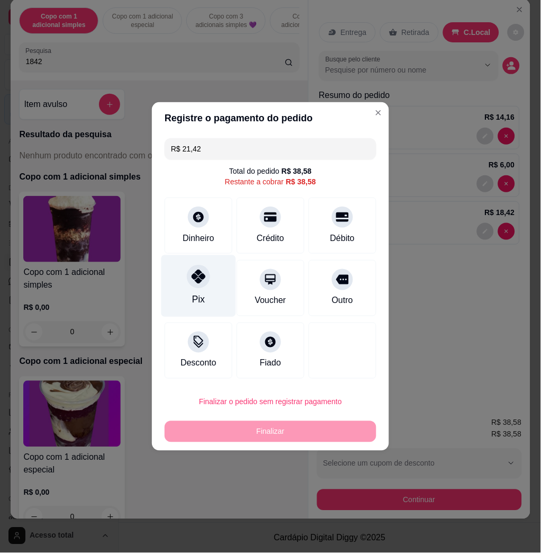
click at [197, 283] on icon at bounding box center [199, 277] width 14 height 14
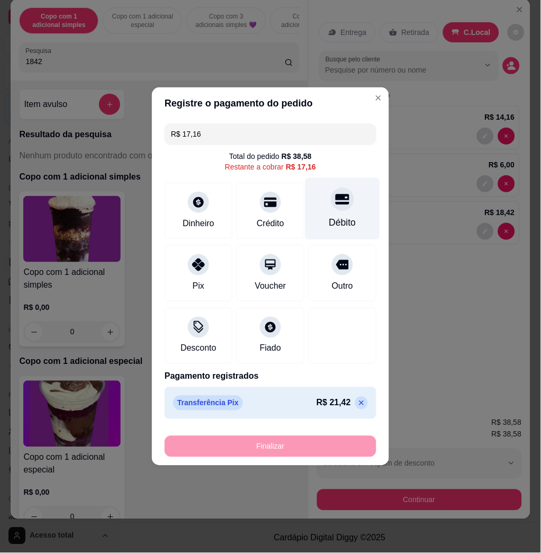
click at [329, 218] on div "Débito" at bounding box center [342, 223] width 27 height 14
type input "R$ 0,00"
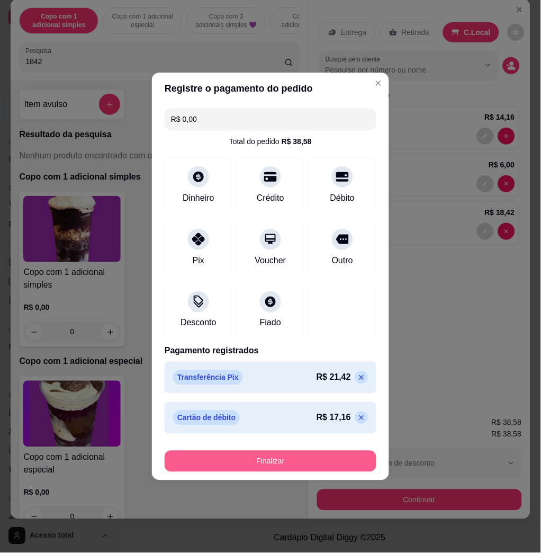
click at [348, 461] on button "Finalizar" at bounding box center [271, 461] width 212 height 21
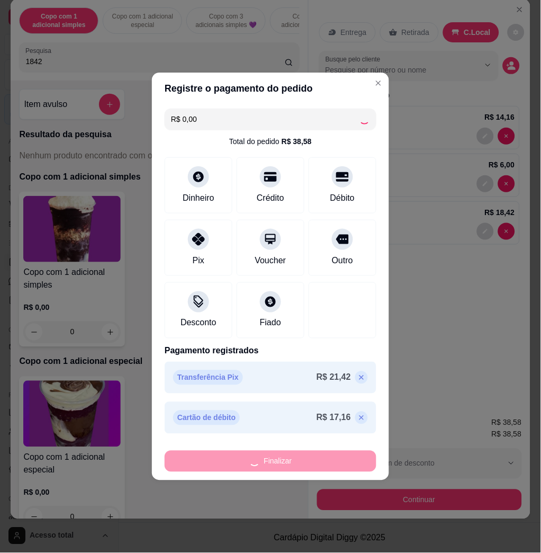
type input "0"
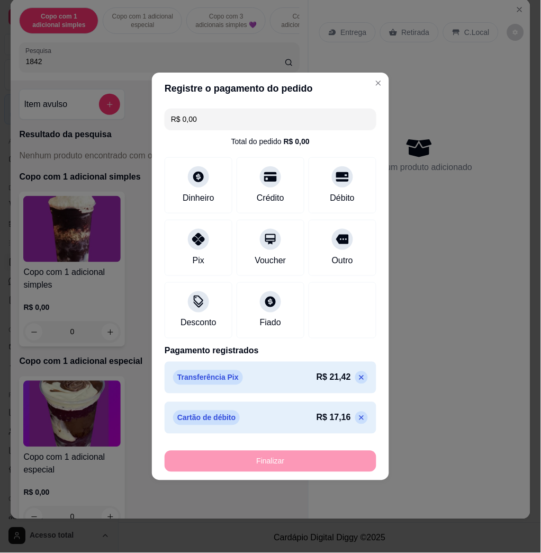
type input "-R$ 38,58"
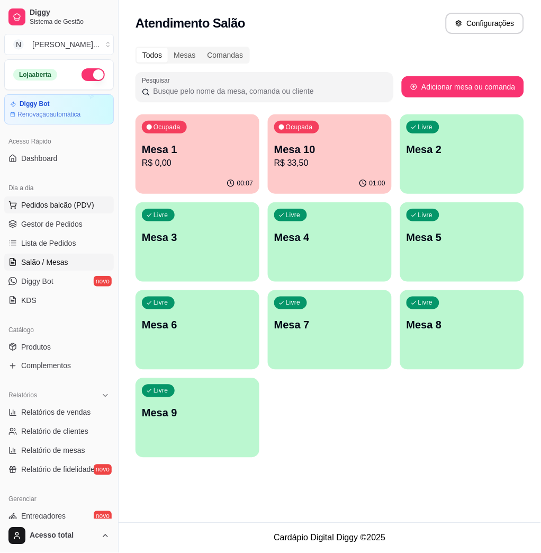
click at [43, 212] on button "Pedidos balcão (PDV)" at bounding box center [59, 205] width 110 height 17
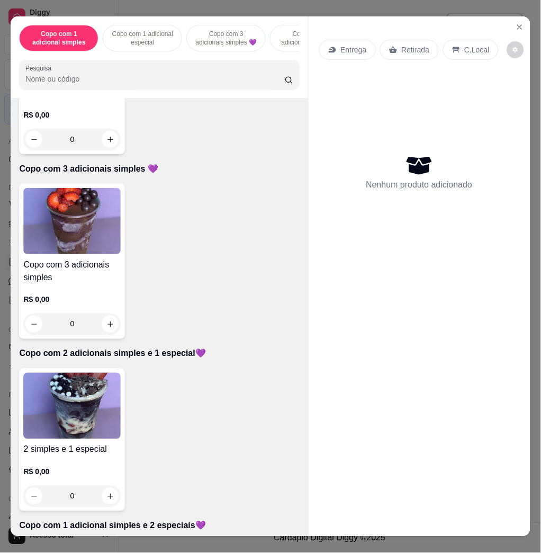
scroll to position [424, 0]
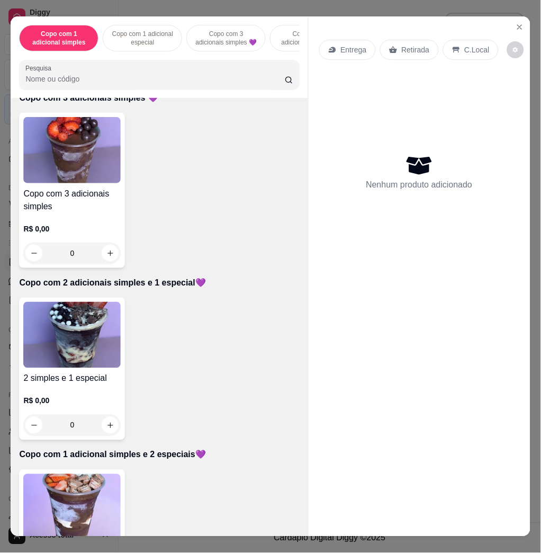
click at [92, 368] on img at bounding box center [71, 335] width 97 height 66
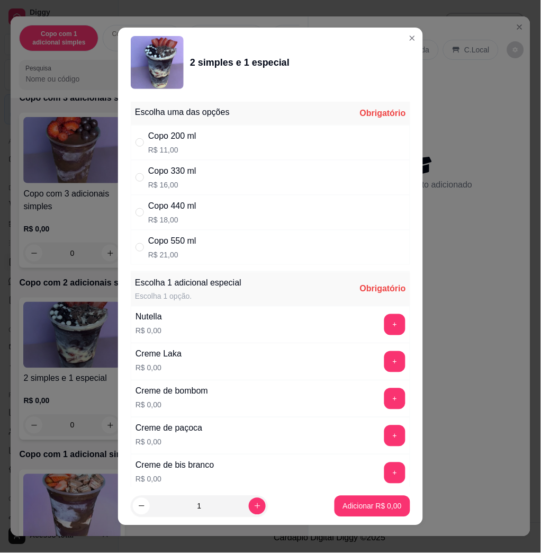
click at [202, 176] on div "Copo 330 ml R$ 16,00" at bounding box center [271, 177] width 280 height 35
radio input "true"
click at [254, 505] on icon "increase-product-quantity" at bounding box center [258, 506] width 8 height 8
type input "2"
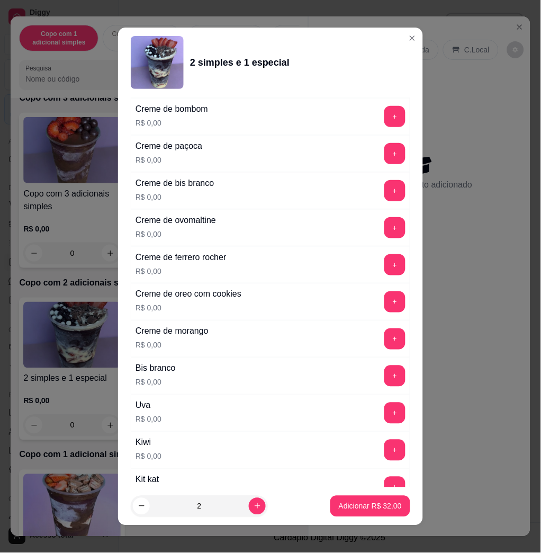
scroll to position [0, 0]
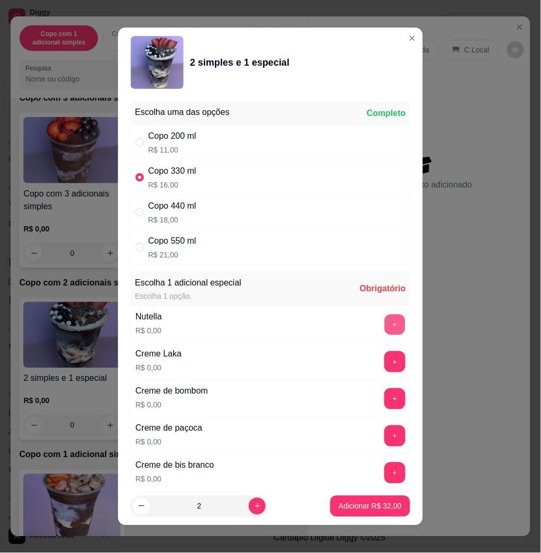
click at [385, 326] on button "+" at bounding box center [395, 325] width 21 height 21
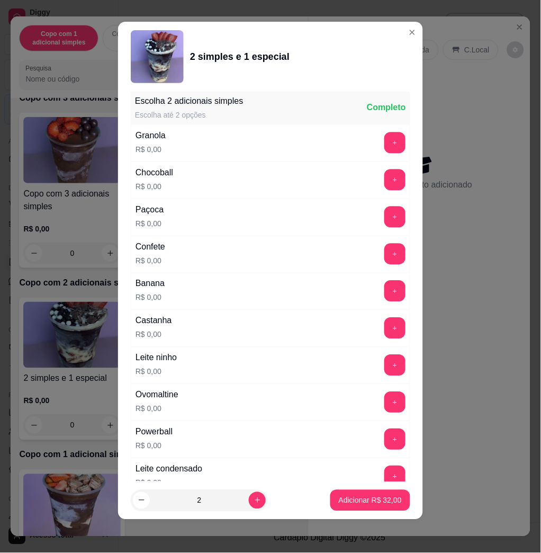
scroll to position [844, 0]
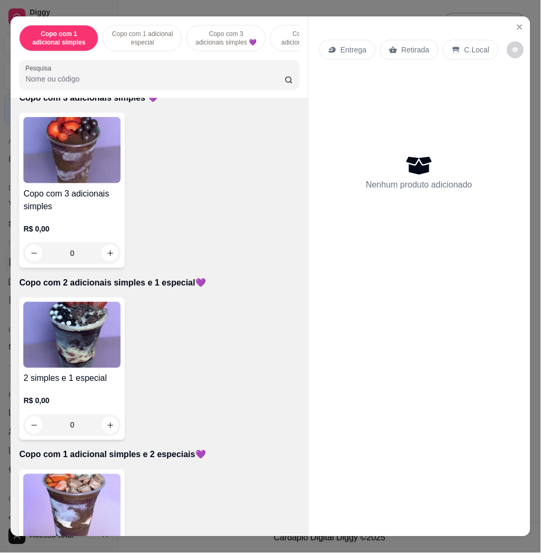
click at [78, 507] on img at bounding box center [71, 507] width 97 height 66
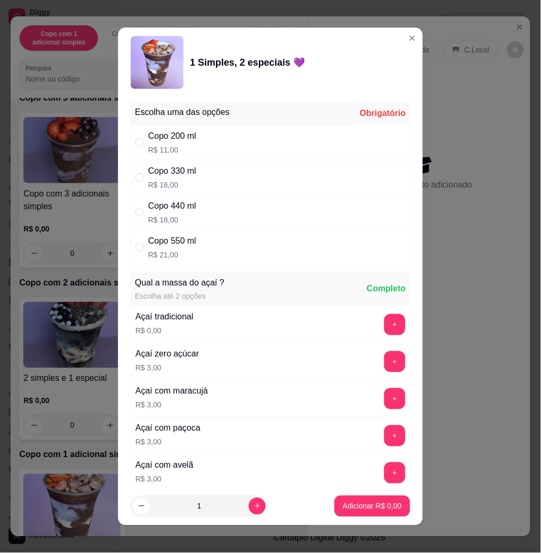
click at [171, 174] on div "Copo 330 ml" at bounding box center [172, 171] width 48 height 13
radio input "true"
click at [254, 506] on icon "increase-product-quantity" at bounding box center [258, 507] width 8 height 8
type input "2"
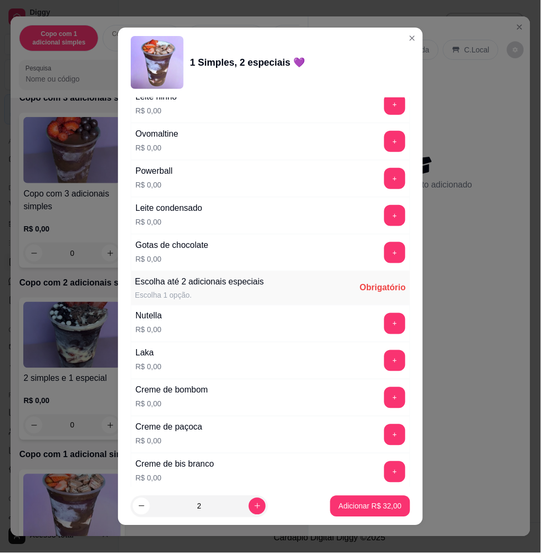
scroll to position [988, 0]
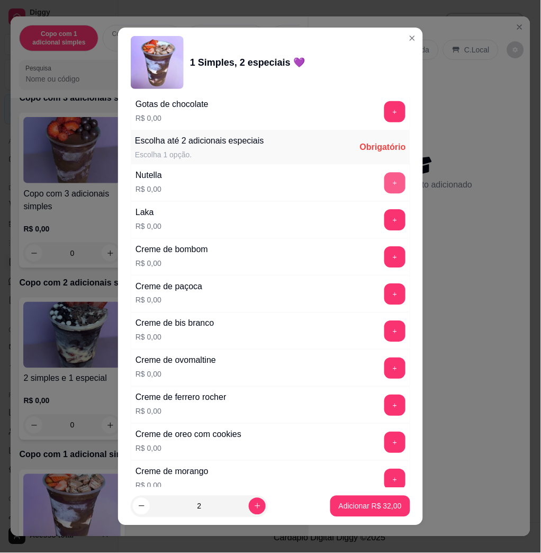
click at [385, 185] on button "+" at bounding box center [395, 182] width 21 height 21
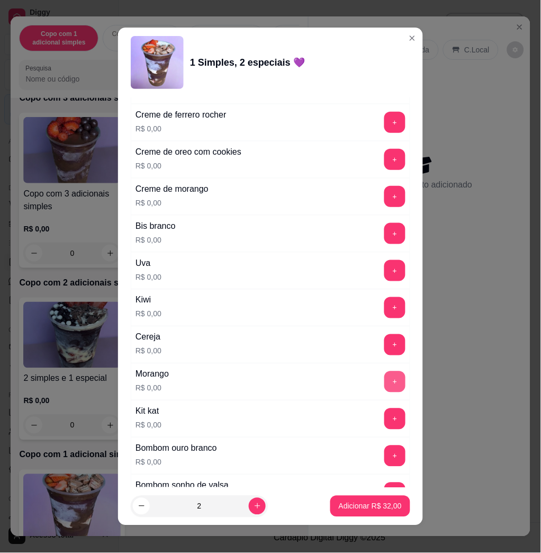
click at [385, 392] on button "+" at bounding box center [395, 381] width 21 height 21
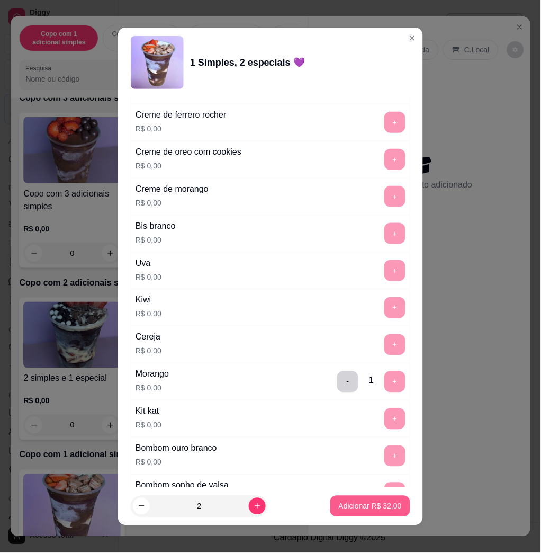
click at [369, 503] on p "Adicionar R$ 32,00" at bounding box center [370, 506] width 63 height 11
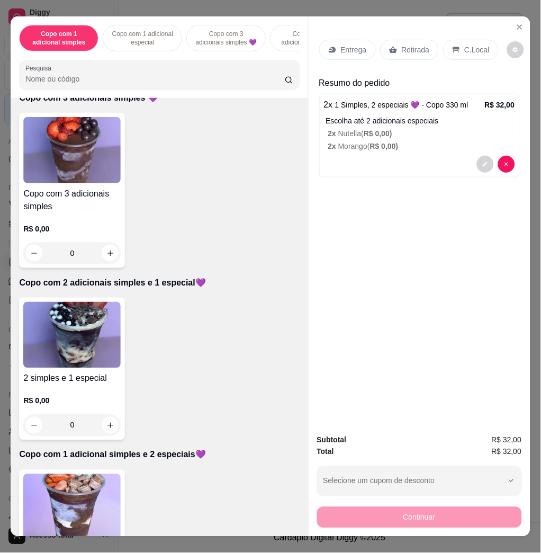
click at [363, 51] on div "Entrega" at bounding box center [347, 50] width 57 height 20
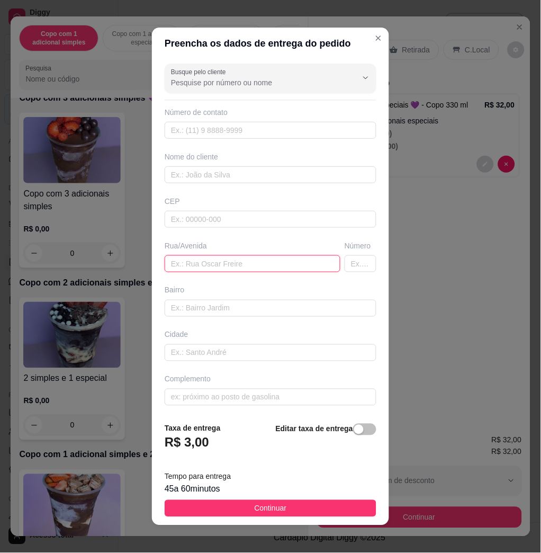
click at [235, 271] on input "text" at bounding box center [253, 263] width 176 height 17
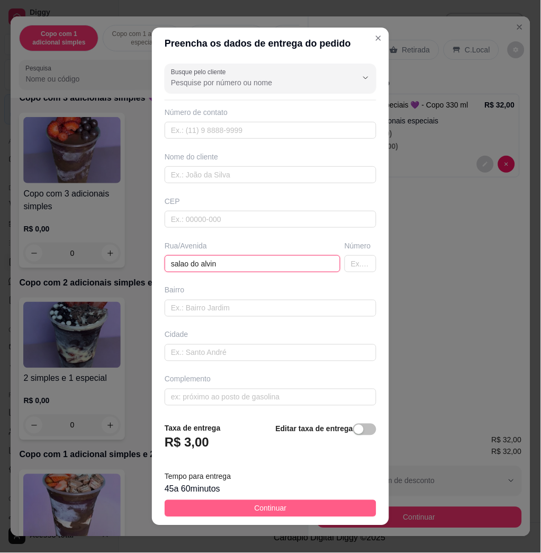
type input "salao do alvin"
click at [227, 505] on button "Continuar" at bounding box center [271, 508] width 212 height 17
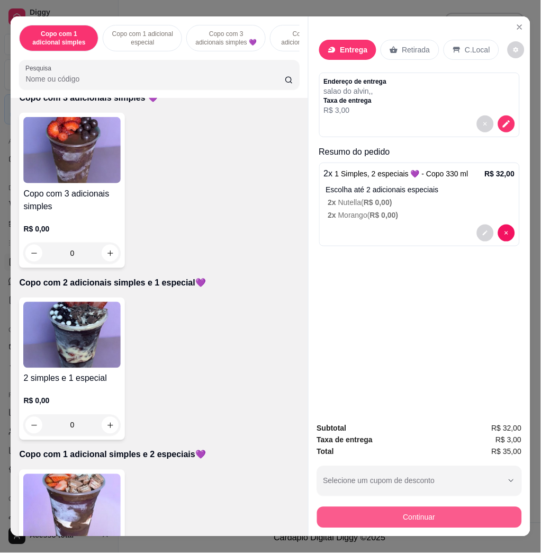
click at [499, 510] on button "Continuar" at bounding box center [419, 517] width 205 height 21
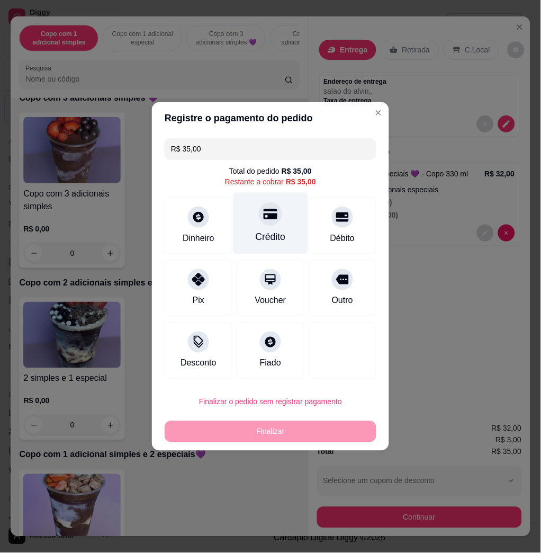
click at [259, 211] on div at bounding box center [270, 213] width 23 height 23
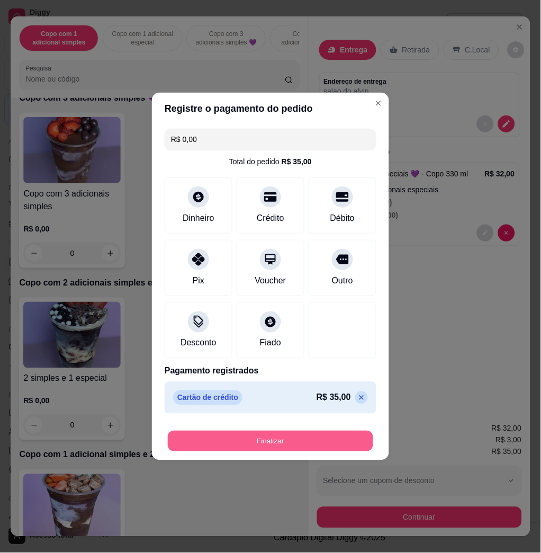
click at [275, 446] on button "Finalizar" at bounding box center [271, 441] width 206 height 21
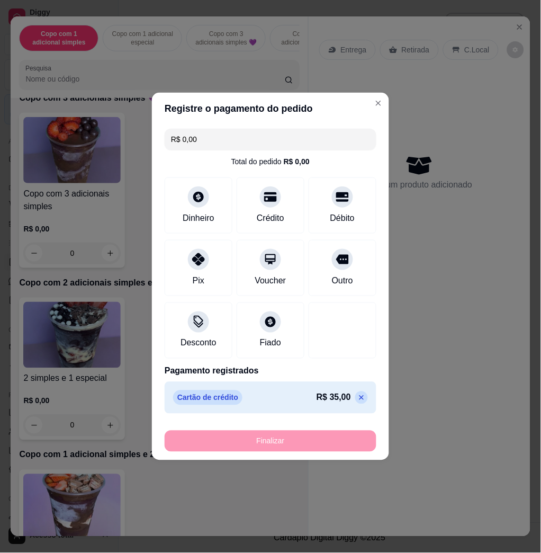
type input "-R$ 35,00"
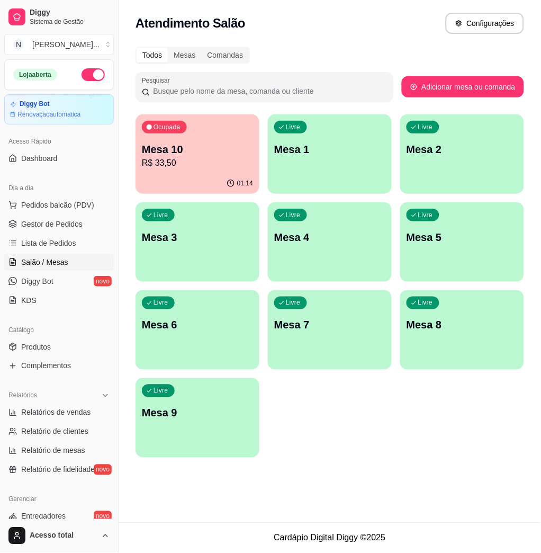
click at [225, 164] on p "R$ 33,50" at bounding box center [197, 163] width 111 height 13
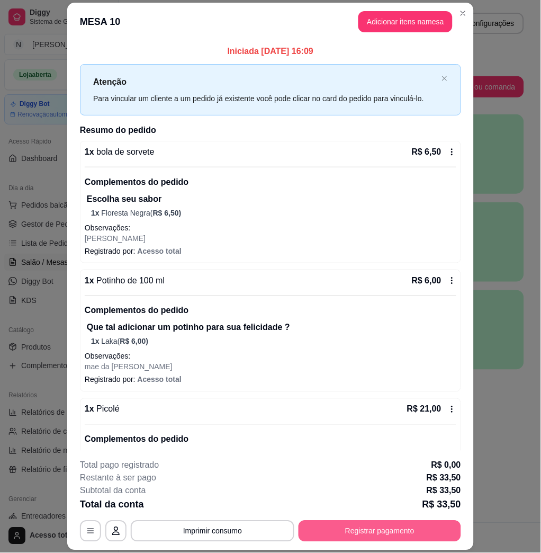
click at [364, 535] on button "Registrar pagamento" at bounding box center [380, 531] width 163 height 21
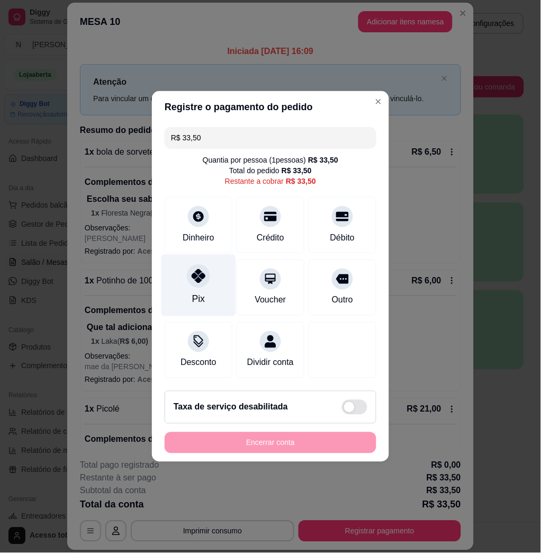
click at [193, 274] on icon at bounding box center [199, 276] width 14 height 14
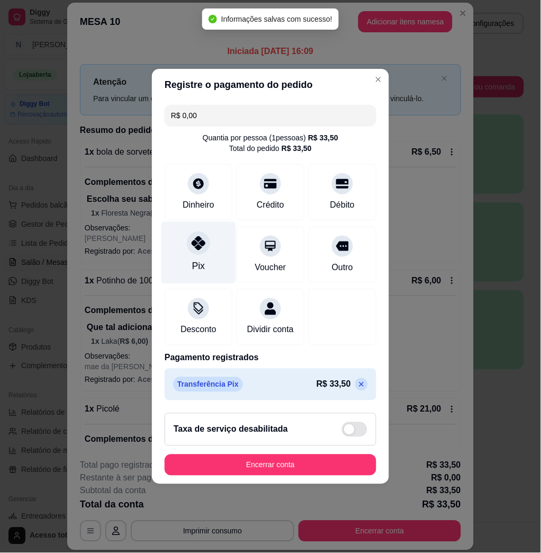
type input "R$ 0,00"
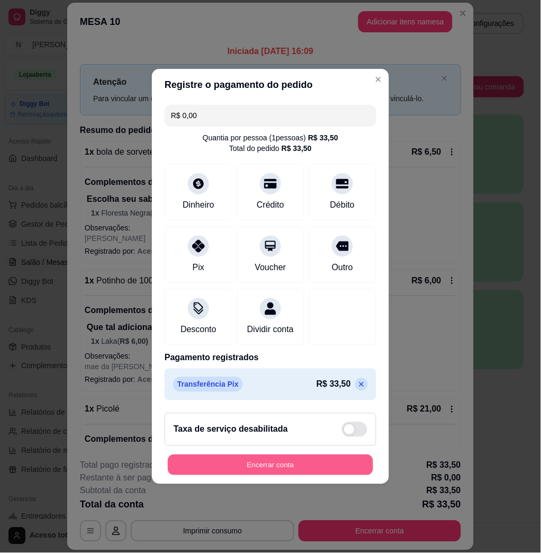
click at [273, 467] on button "Encerrar conta" at bounding box center [271, 465] width 206 height 21
